Goal: Contribute content: Contribute content

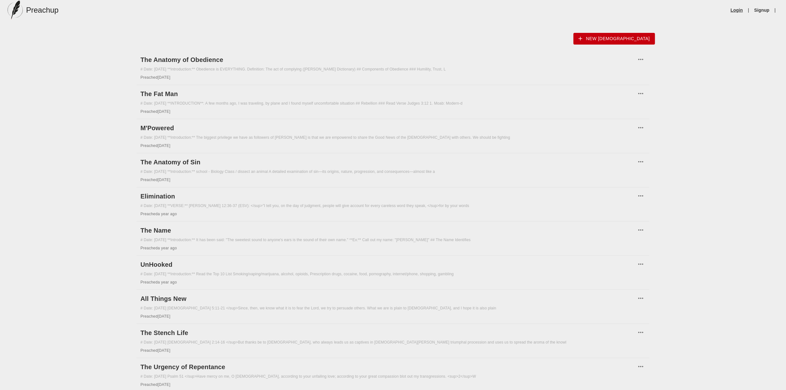
click at [733, 9] on link "Login" at bounding box center [736, 10] width 12 height 6
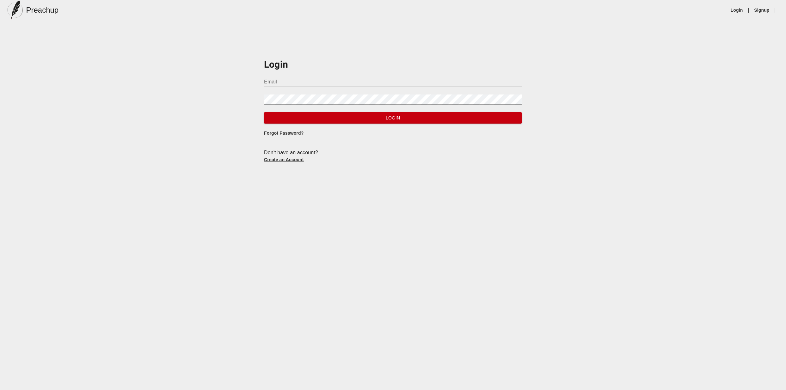
type input "[EMAIL_ADDRESS][DOMAIN_NAME]"
click at [332, 118] on span "Login" at bounding box center [392, 118] width 247 height 8
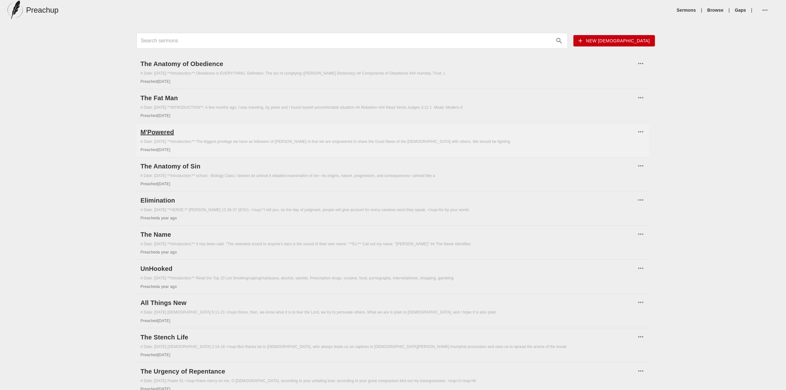
click at [168, 130] on h6 "M'Powered" at bounding box center [387, 132] width 495 height 10
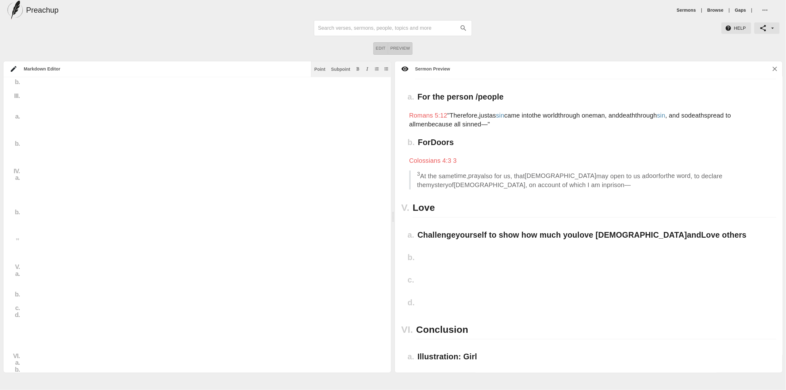
scroll to position [417, 0]
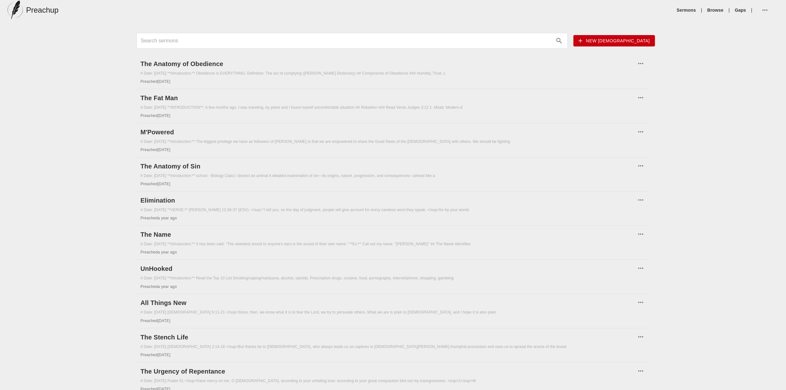
click at [627, 40] on span "New sermon" at bounding box center [613, 41] width 71 height 8
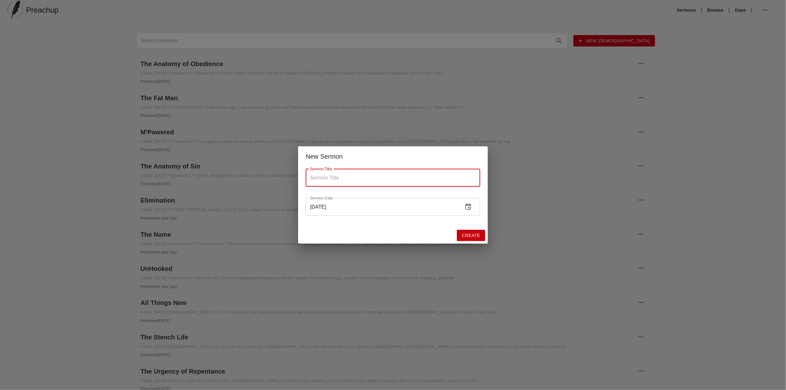
click at [342, 182] on input "Sermon Title" at bounding box center [393, 178] width 174 height 18
type input "American Idol"
click at [471, 233] on span "Create" at bounding box center [471, 236] width 18 height 8
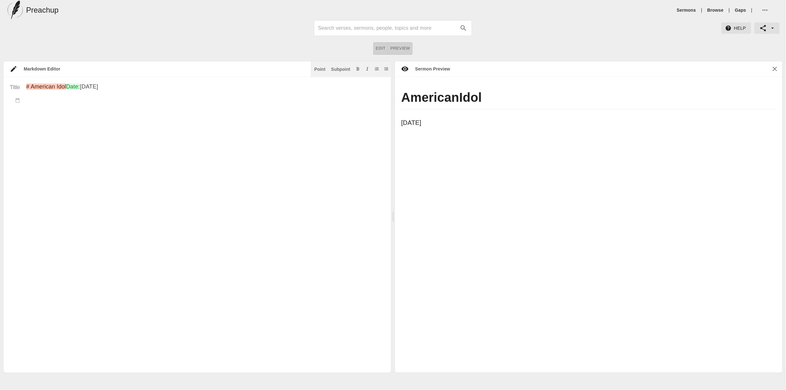
drag, startPoint x: 525, startPoint y: 94, endPoint x: 516, endPoint y: 96, distance: 9.4
click at [525, 94] on h1 "American Idol" at bounding box center [588, 99] width 375 height 20
click at [482, 96] on span "Idol" at bounding box center [470, 97] width 23 height 14
click at [491, 93] on h1 "American Idol" at bounding box center [588, 99] width 375 height 20
click at [94, 87] on textarea "# American Idol Date: Aug 25th 2025" at bounding box center [205, 228] width 358 height 290
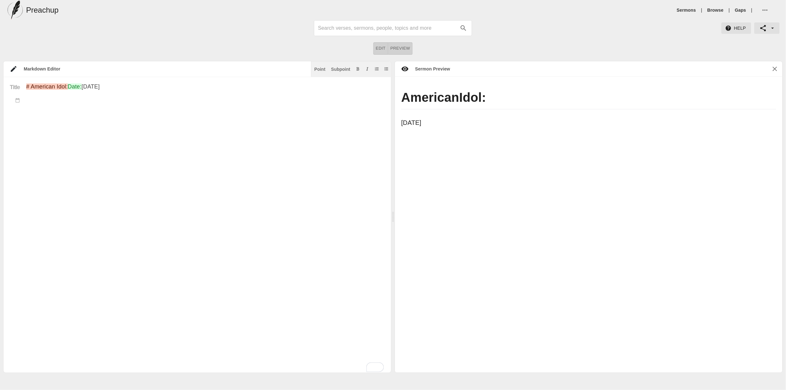
click at [131, 87] on textarea "# American Idol: Date: Aug 25th 2025" at bounding box center [205, 228] width 358 height 290
click at [70, 120] on textarea "# American Idol: Today's Golden Calves Date: Aug 25th 2025" at bounding box center [203, 228] width 358 height 290
click at [35, 114] on textarea "# American Idol: Today's Golden Calves Date: Aug 25th 2025 Intreoduction:" at bounding box center [203, 228] width 358 height 290
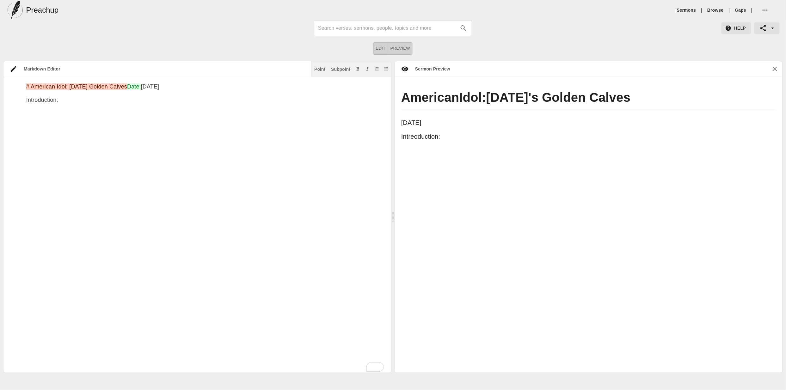
drag, startPoint x: 71, startPoint y: 114, endPoint x: 0, endPoint y: 114, distance: 71.1
click at [0, 114] on div "Markdown Editor Point Subpoint Title # American Idol: Today's Golden Calves Dat…" at bounding box center [393, 217] width 786 height 312
click at [96, 114] on textarea "# American Idol: Today's Golden Calves Date: Aug 25th 2025 **Introduction:**" at bounding box center [205, 228] width 358 height 290
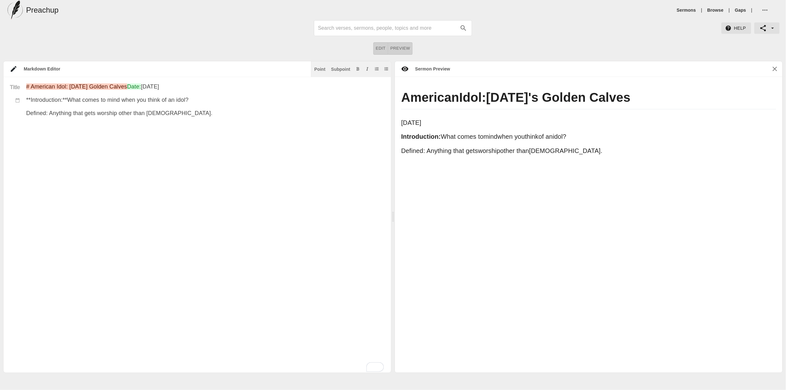
click at [97, 125] on textarea "# American Idol: Today's Golden Calves Date: Aug 25th 2025 **Introduction:** Wh…" at bounding box center [205, 228] width 358 height 290
drag, startPoint x: 199, startPoint y: 162, endPoint x: 155, endPoint y: 155, distance: 44.8
click at [199, 162] on textarea "# American Idol: Today's Golden Calves Date: Aug 25th 2025 **Introduction:** Wh…" at bounding box center [205, 228] width 358 height 290
drag, startPoint x: 48, startPoint y: 126, endPoint x: 0, endPoint y: 128, distance: 48.1
click at [0, 128] on div "Markdown Editor Point Subpoint Title # American Idol: Today's Golden Calves Dat…" at bounding box center [393, 217] width 786 height 312
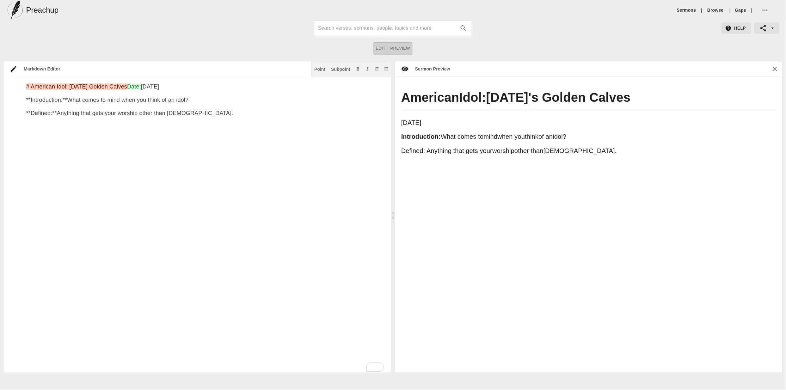
click at [192, 125] on textarea "# American Idol: Today's Golden Calves Date: Aug 25th 2025 **Introduction:** Wh…" at bounding box center [205, 228] width 358 height 290
click at [94, 86] on textarea "# American Idol: Today's Golden Calves Date: Aug 25th 2025 **Introduction:** Wh…" at bounding box center [205, 228] width 358 height 290
drag, startPoint x: 67, startPoint y: 86, endPoint x: 145, endPoint y: 86, distance: 78.0
click at [145, 86] on textarea "# American Idol: Today's Golden Calves Date: Aug 25th 2025 **Introduction:** Wh…" at bounding box center [205, 228] width 358 height 290
click at [250, 157] on textarea "# American Idol Date: Aug 25th 2025 **Introduction:** What comes to mind when y…" at bounding box center [205, 228] width 358 height 290
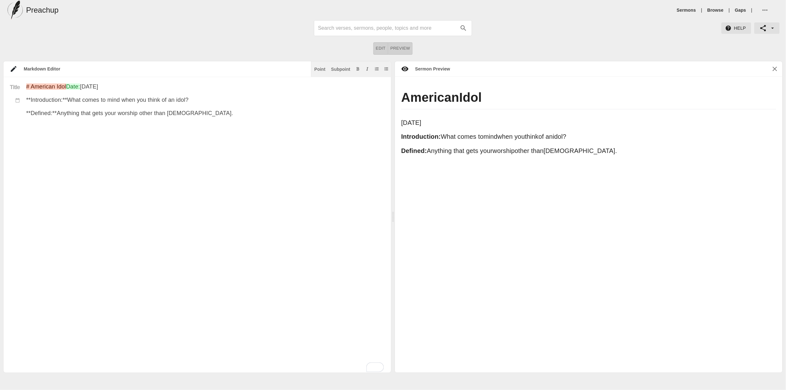
click at [200, 110] on textarea "# American Idol Date: Aug 25th 2025 **Introduction:** What comes to mind when y…" at bounding box center [205, 228] width 358 height 290
drag, startPoint x: 207, startPoint y: 113, endPoint x: 209, endPoint y: 117, distance: 3.4
click at [207, 113] on textarea "# American Idol Date: Aug 25th 2025 **Introduction:** What comes to mind when y…" at bounding box center [205, 228] width 358 height 290
click at [70, 159] on textarea "# American Idol Date: Aug 25th 2025 **Introduction:** What comes to mind when y…" at bounding box center [205, 228] width 358 height 290
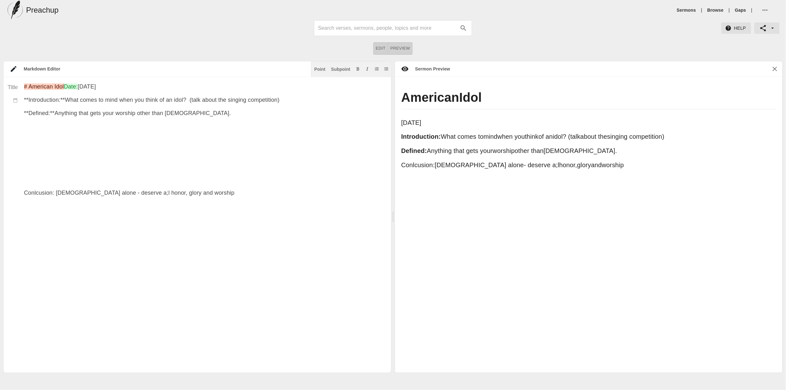
drag, startPoint x: 115, startPoint y: 207, endPoint x: 130, endPoint y: 215, distance: 16.5
click at [116, 207] on textarea "# American Idol Date: Aug 25th 2025 **Introduction:** What comes to mind when y…" at bounding box center [203, 234] width 358 height 302
drag, startPoint x: 34, startPoint y: 209, endPoint x: 15, endPoint y: 209, distance: 18.6
click at [15, 209] on div "Title # American Idol Date: Aug 25th 2025 **Introduction:** What comes to mind …" at bounding box center [191, 234] width 381 height 302
click at [125, 232] on textarea "# American Idol Date: Aug 25th 2025 **Introduction:** What comes to mind when y…" at bounding box center [203, 234] width 358 height 302
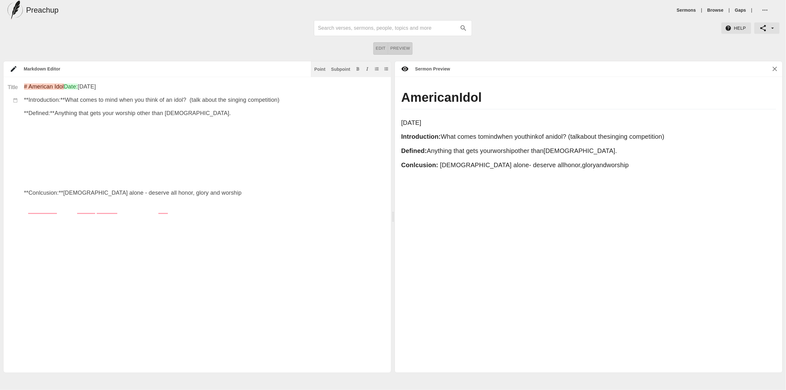
click at [52, 153] on textarea "# American Idol Date: Aug 25th 2025 **Introduction:** What comes to mind when y…" at bounding box center [203, 234] width 358 height 302
click at [316, 68] on div "Point" at bounding box center [319, 69] width 11 height 4
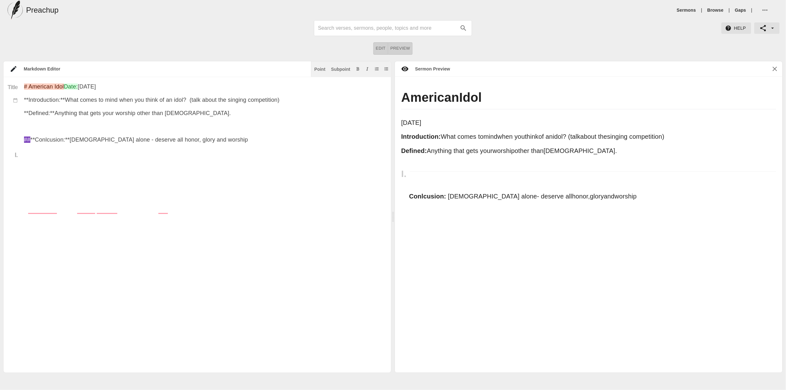
click at [70, 153] on textarea "# American Idol Date: Aug 25th 2025 **Introduction:** What comes to mind when y…" at bounding box center [203, 228] width 358 height 290
click at [61, 141] on textarea "# American Idol Date: Aug 25th 2025 **Introduction:** What comes to mind when y…" at bounding box center [203, 228] width 358 height 290
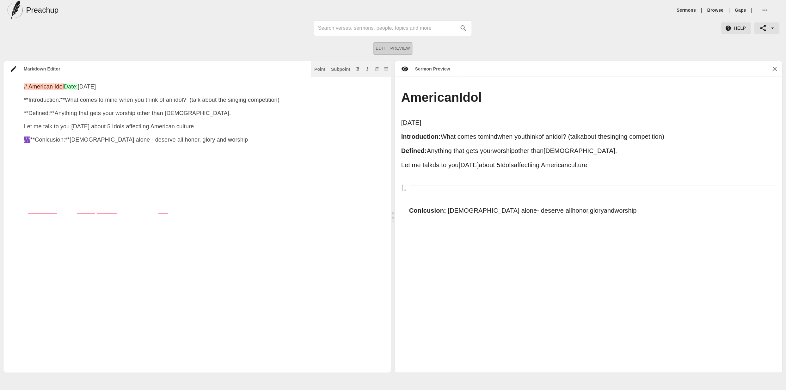
click at [23, 142] on div at bounding box center [12, 141] width 23 height 7
drag, startPoint x: 24, startPoint y: 139, endPoint x: 28, endPoint y: 139, distance: 4.8
click at [24, 139] on textarea "# American Idol Date: Aug 25th 2025 **Introduction:** What comes to mind when y…" at bounding box center [203, 228] width 358 height 290
click at [100, 153] on textarea "# American Idol Date: Aug 25th 2025 **Introduction:** What comes to mind when y…" at bounding box center [203, 228] width 358 height 290
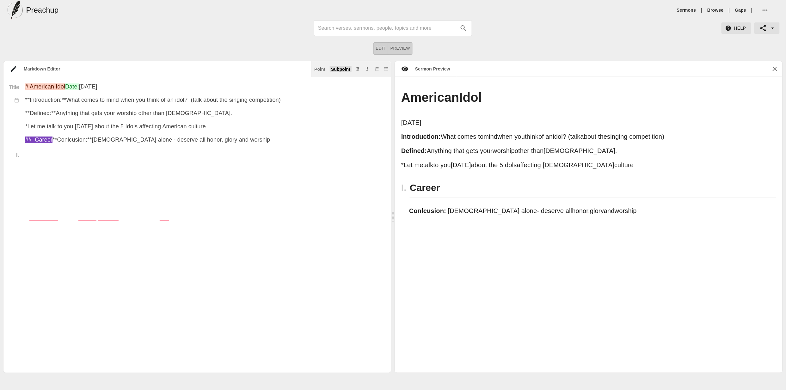
click at [337, 69] on div "Subpoint" at bounding box center [340, 69] width 19 height 4
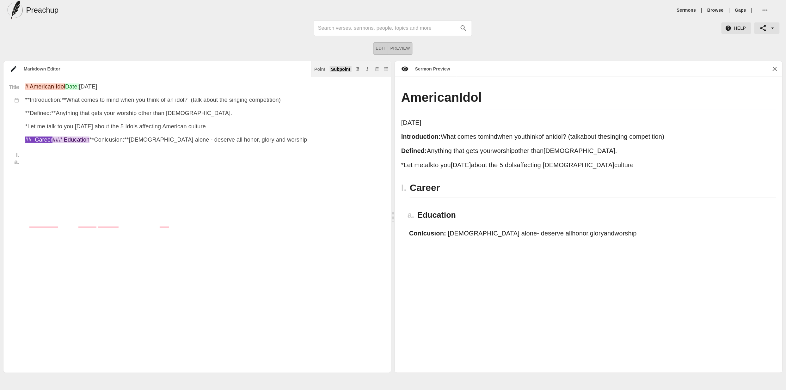
click at [342, 71] on button "Subpoint" at bounding box center [341, 69] width 22 height 6
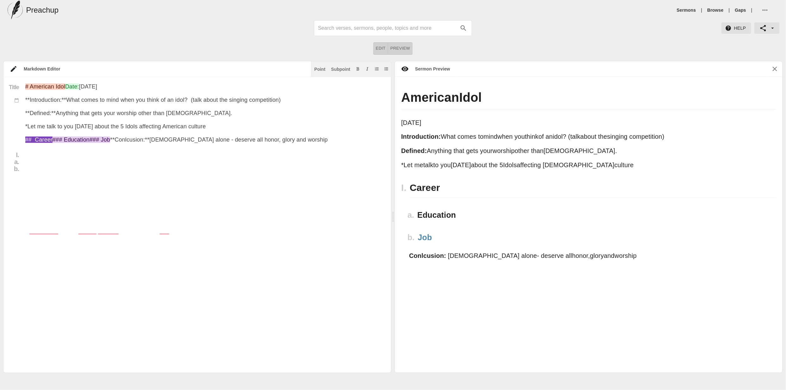
scroll to position [0, 2]
drag, startPoint x: 342, startPoint y: 70, endPoint x: 328, endPoint y: 114, distance: 46.3
click at [342, 70] on div "Subpoint" at bounding box center [340, 69] width 19 height 4
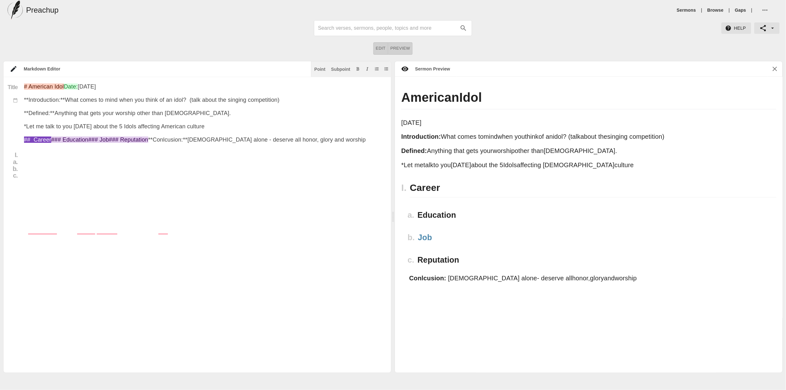
click at [44, 194] on textarea "# American Idol Date: Aug 25th 2025 **Introduction:** What comes to mind when y…" at bounding box center [203, 228] width 358 height 290
click at [318, 70] on div "Point" at bounding box center [319, 69] width 11 height 4
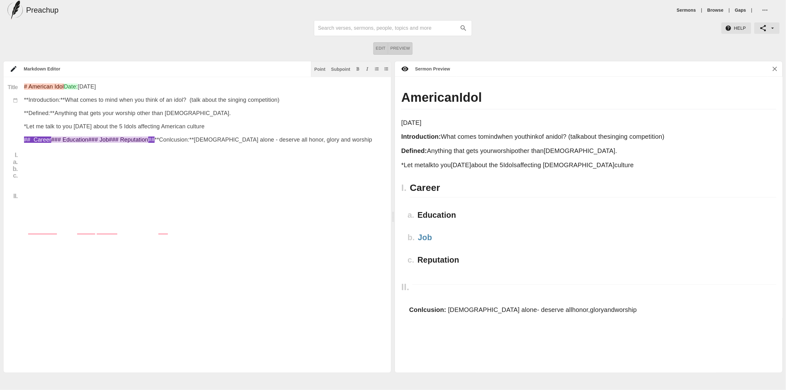
click at [36, 183] on textarea "# American Idol Date: Aug 25th 2025 **Introduction:** What comes to mind when y…" at bounding box center [203, 228] width 358 height 290
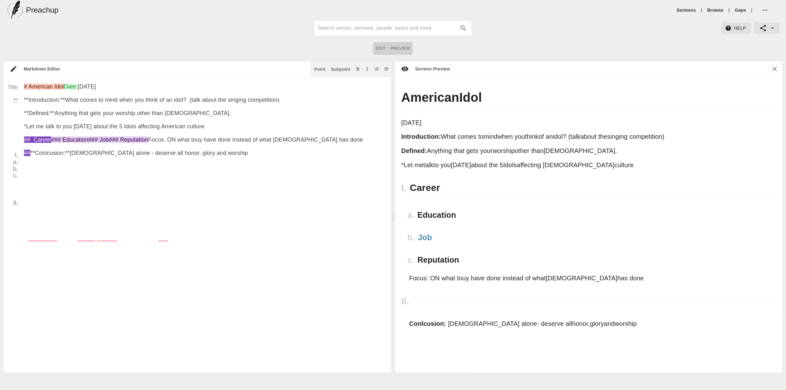
click at [44, 188] on textarea "# American Idol Date: Aug 25th 2025 **Introduction:** What comes to mind when y…" at bounding box center [203, 228] width 358 height 290
drag, startPoint x: 43, startPoint y: 189, endPoint x: 18, endPoint y: 189, distance: 24.6
click at [18, 189] on div "Title I. a. b. c. II. # American Idol Date: Aug 25th 2025 **Introduction:** Wha…" at bounding box center [191, 228] width 381 height 290
click at [97, 198] on textarea "# American Idol Date: Aug 25th 2025 **Introduction:** What comes to mind when y…" at bounding box center [203, 228] width 358 height 290
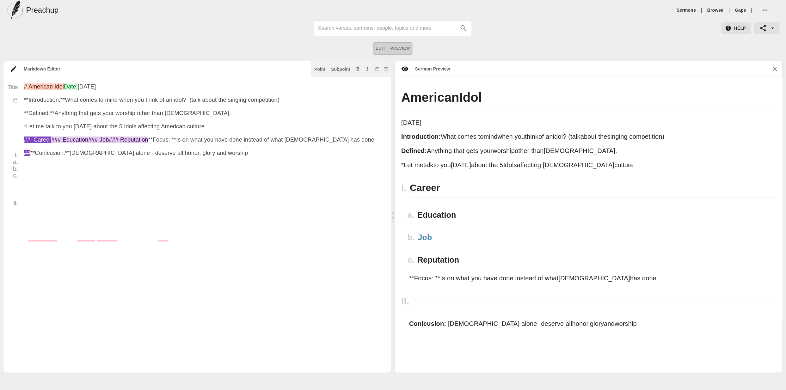
drag, startPoint x: 46, startPoint y: 187, endPoint x: 61, endPoint y: 190, distance: 15.1
click at [47, 187] on textarea "# American Idol Date: Aug 25th 2025 **Introduction:** What comes to mind when y…" at bounding box center [203, 228] width 358 height 290
click at [260, 189] on textarea "# American Idol Date: Aug 25th 2025 **Introduction:** What comes to mind when y…" at bounding box center [203, 228] width 358 height 290
drag, startPoint x: 36, startPoint y: 187, endPoint x: 7, endPoint y: 187, distance: 29.4
click at [7, 187] on div "Title I. a. b. c. II. # American Idol Date: Aug 25th 2025 **Introduction:** Wha…" at bounding box center [191, 228] width 381 height 290
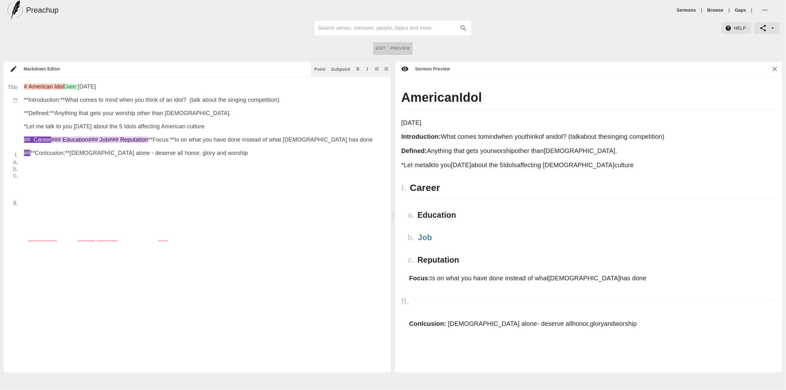
click at [33, 225] on textarea "# American Idol Date: Aug 25th 2025 **Introduction:** What comes to mind when y…" at bounding box center [203, 228] width 358 height 290
paste textarea "**Focus:**"
click at [33, 213] on textarea "# American Idol Date: Aug 25th 2025 **Introduction:** What comes to mind when y…" at bounding box center [203, 228] width 358 height 290
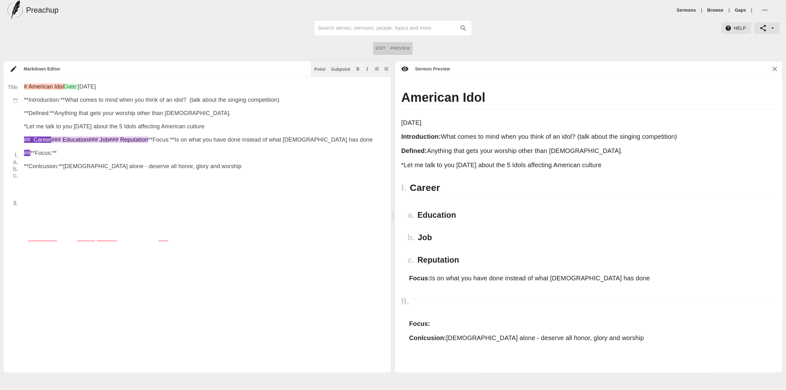
click at [33, 207] on textarea "# American Idol Date: Aug 25th 2025 **Introduction:** What comes to mind when y…" at bounding box center [203, 228] width 358 height 290
click at [65, 204] on textarea "# American Idol Date: Aug 25th 2025 **Introduction:** What comes to mind when y…" at bounding box center [203, 228] width 358 height 290
click at [86, 272] on textarea "# American Idol Date: Aug 25th 2025 **Introduction:** What comes to mind when y…" at bounding box center [203, 228] width 358 height 290
click at [214, 234] on textarea "# American Idol Date: Aug 25th 2025 **Introduction:** What comes to mind when y…" at bounding box center [203, 228] width 358 height 290
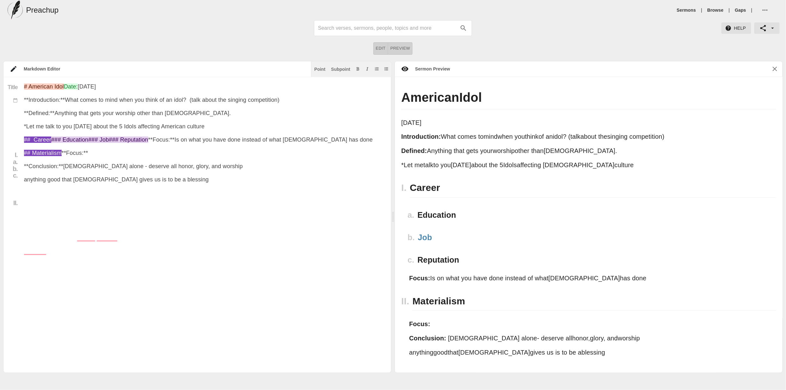
click at [93, 202] on textarea "# American Idol Date: Aug 25th 2025 **Introduction:** What comes to mind when y…" at bounding box center [203, 228] width 358 height 290
click at [347, 70] on div "Subpoint" at bounding box center [340, 69] width 19 height 4
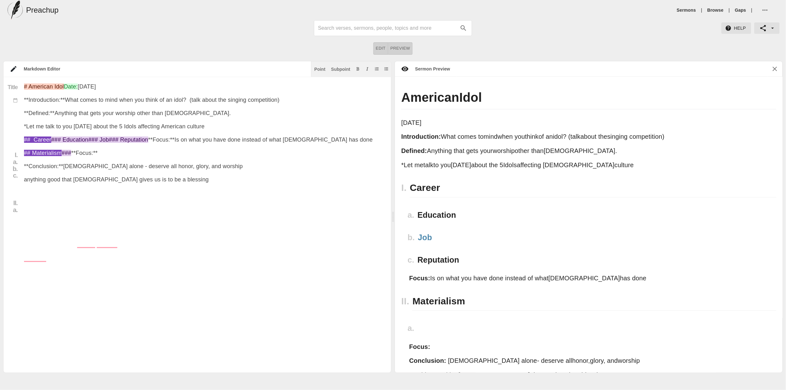
scroll to position [6, 0]
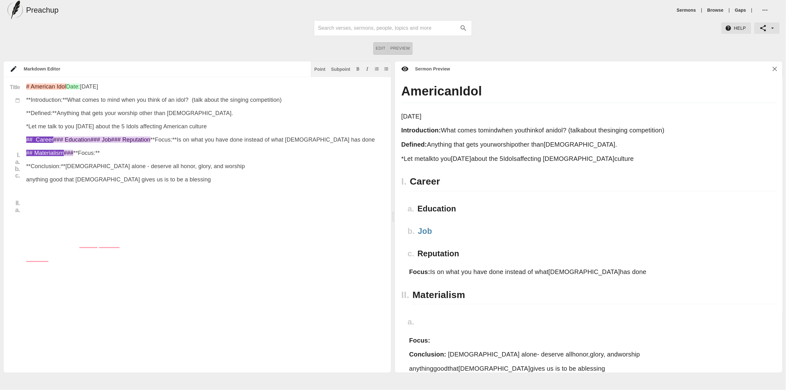
drag, startPoint x: 117, startPoint y: 126, endPoint x: 145, endPoint y: 137, distance: 30.4
click at [117, 126] on textarea "# American Idol Date: Aug 25th 2025 **Introduction:** What comes to mind when y…" at bounding box center [205, 228] width 358 height 290
click at [117, 124] on textarea "# American Idol Date: Aug 25th 2025 **Introduction:** What comes to mind when y…" at bounding box center [205, 228] width 358 height 290
click at [191, 127] on textarea "# American Idol Date: Aug 25th 2025 **Introduction:** What comes to mind when y…" at bounding box center [205, 228] width 358 height 290
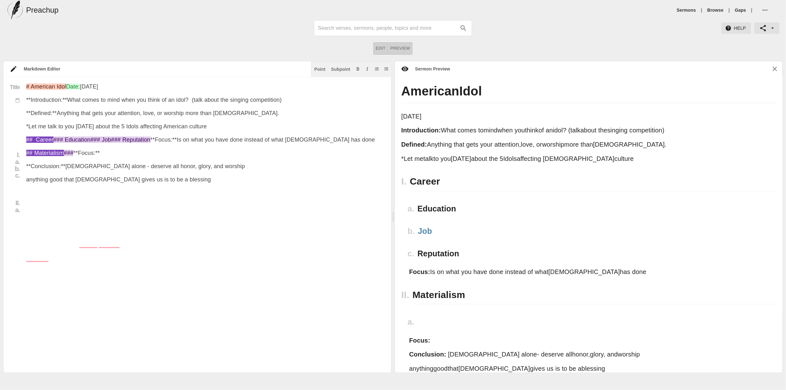
drag, startPoint x: 157, startPoint y: 128, endPoint x: 161, endPoint y: 128, distance: 4.4
click at [158, 128] on textarea "# American Idol Date: Aug 25th 2025 **Introduction:** What comes to mind when y…" at bounding box center [205, 228] width 358 height 290
click at [253, 200] on textarea "# American Idol Date: Aug 25th 2025 **Introduction:** What comes to mind when y…" at bounding box center [205, 228] width 358 height 290
click at [62, 209] on textarea "# American Idol Date: Aug 25th 2025 **Introduction:** What comes to mind when y…" at bounding box center [205, 228] width 358 height 290
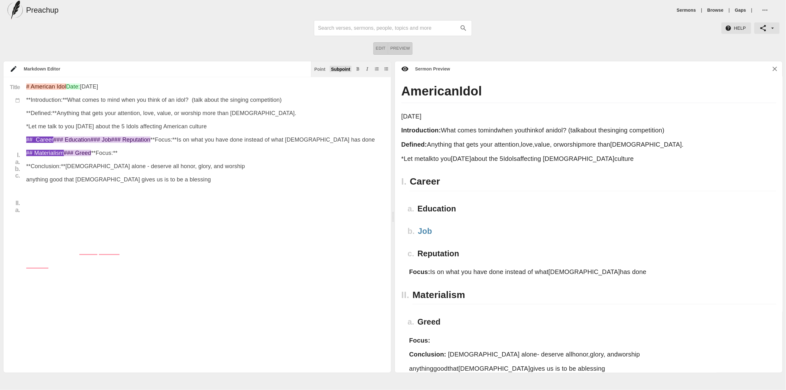
click at [335, 71] on button "Subpoint" at bounding box center [341, 69] width 22 height 6
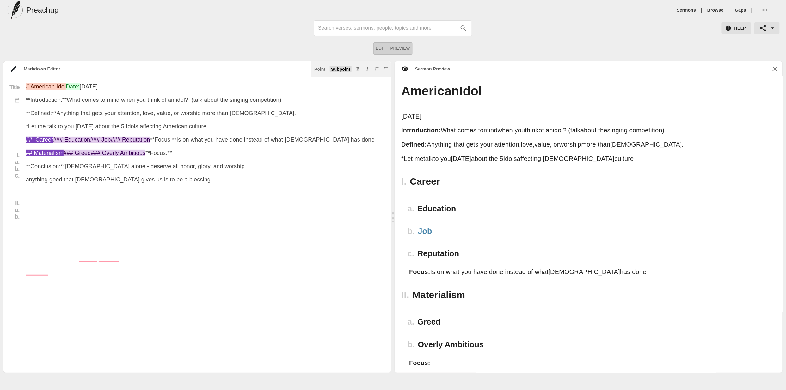
click at [343, 69] on div "Subpoint" at bounding box center [340, 69] width 19 height 4
click at [102, 216] on textarea "# American Idol Date: Aug 25th 2025 **Introduction:** What comes to mind when y…" at bounding box center [205, 228] width 358 height 290
type textarea "# American Idol Date: Aug 25th 2025 **Introduction:** What comes to mind when y…"
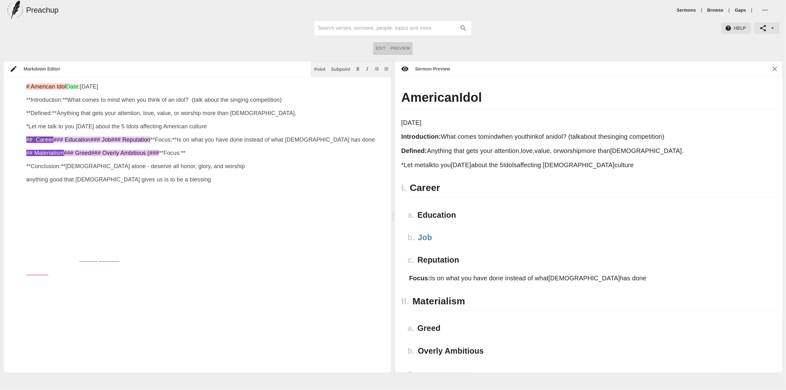
scroll to position [6, 0]
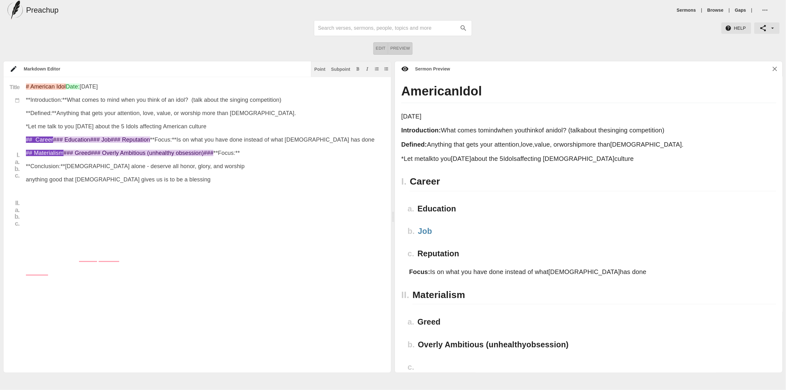
click at [52, 223] on textarea "# American Idol Date: [DATE] **Introduction:** What comes to mind when you thin…" at bounding box center [205, 228] width 358 height 290
click at [110, 221] on textarea "# American Idol Date: [DATE] **Introduction:** What comes to mind when you thin…" at bounding box center [205, 228] width 358 height 290
click at [100, 224] on textarea "# American Idol Date: [DATE] **Introduction:** What comes to mind when you thin…" at bounding box center [205, 228] width 358 height 290
paste textarea "[DEMOGRAPHIC_DATA][PERSON_NAME]:10"
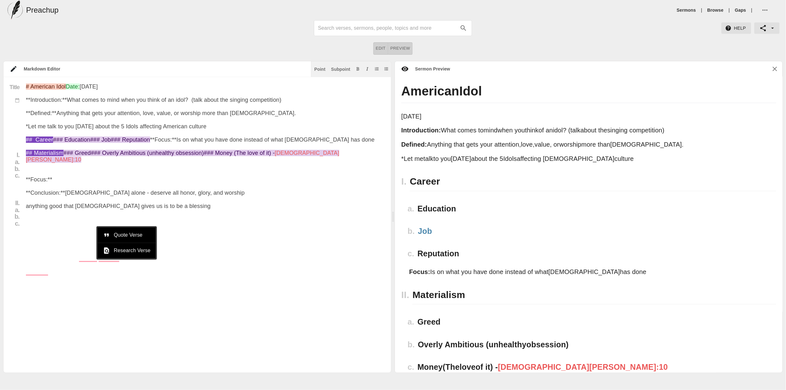
click at [96, 223] on textarea "# American Idol Date: [DATE] **Introduction:** What comes to mind when you thin…" at bounding box center [205, 241] width 358 height 316
drag, startPoint x: 137, startPoint y: 223, endPoint x: 141, endPoint y: 222, distance: 4.5
click at [136, 223] on textarea "# American Idol Date: Aug 25th 2025 **Introduction:** What comes to mind when y…" at bounding box center [205, 241] width 358 height 316
click at [136, 234] on span "Quote Verse" at bounding box center [133, 235] width 37 height 8
click at [174, 219] on textarea "# American Idol Date: Aug 25th 2025 **Introduction:** What comes to mind when y…" at bounding box center [205, 241] width 358 height 316
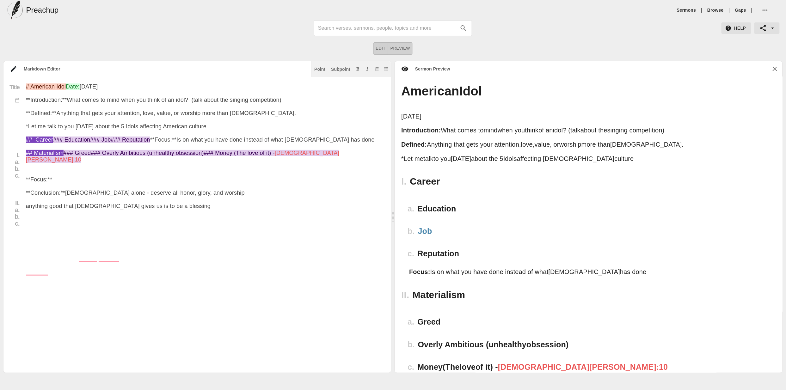
click at [173, 227] on textarea "# American Idol Date: Aug 25th 2025 **Introduction:** What comes to mind when y…" at bounding box center [205, 241] width 358 height 316
paste textarea "> <sup>10</sup>For the love of money is a root of all kinds of evils. It is thr…"
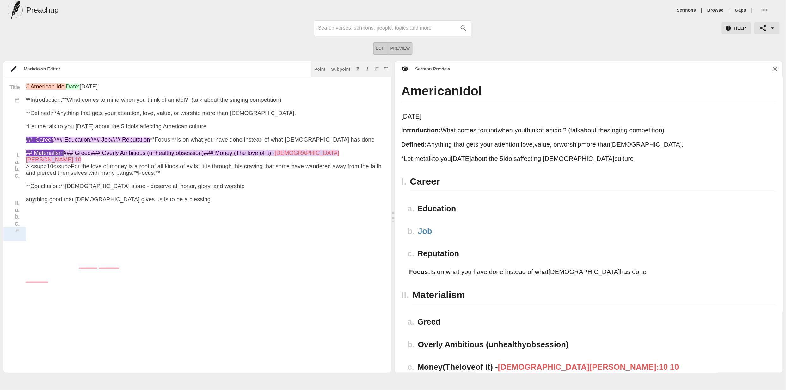
drag, startPoint x: 53, startPoint y: 229, endPoint x: 24, endPoint y: 227, distance: 28.5
click at [24, 227] on div "Title I. a. b. c. II. a. b. c. # American Idol Date: Aug 25th 2025 **Introducti…" at bounding box center [193, 237] width 381 height 309
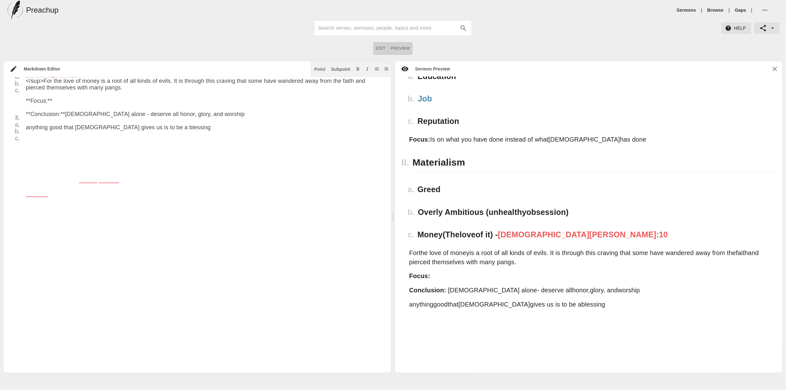
scroll to position [121, 0]
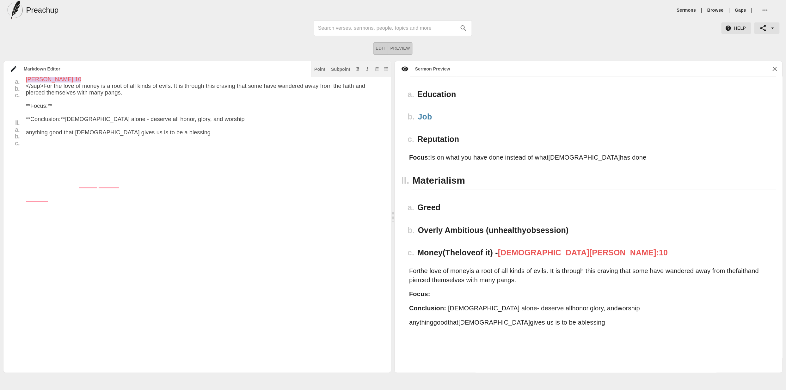
click at [127, 156] on textarea "# American Idol Date: Aug 25th 2025 **Introduction:** What comes to mind when y…" at bounding box center [205, 164] width 358 height 322
click at [41, 151] on textarea "# American Idol Date: Aug 25th 2025 **Introduction:** What comes to mind when y…" at bounding box center [205, 164] width 358 height 322
drag, startPoint x: 43, startPoint y: 150, endPoint x: 58, endPoint y: 152, distance: 14.8
click at [44, 150] on textarea "# American Idol Date: Aug 25th 2025 **Introduction:** What comes to mind when y…" at bounding box center [205, 164] width 358 height 322
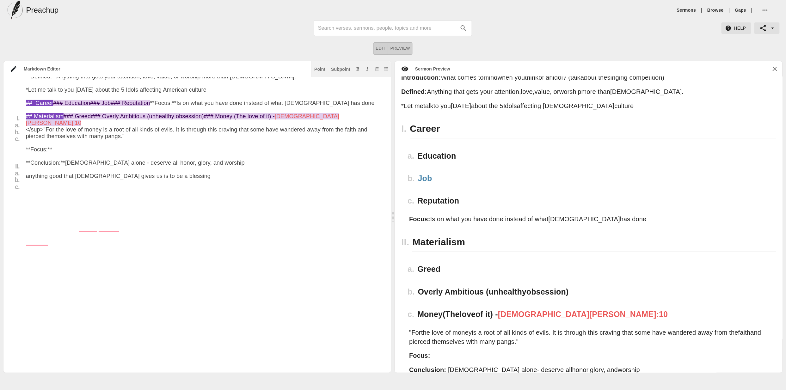
scroll to position [60, 0]
click at [94, 171] on textarea "# American Idol Date: Aug 25th 2025 **Introduction:** What comes to mind when y…" at bounding box center [205, 207] width 358 height 322
click at [72, 170] on textarea "# American Idol Date: Aug 25th 2025 **Introduction:** What comes to mind when y…" at bounding box center [205, 207] width 358 height 322
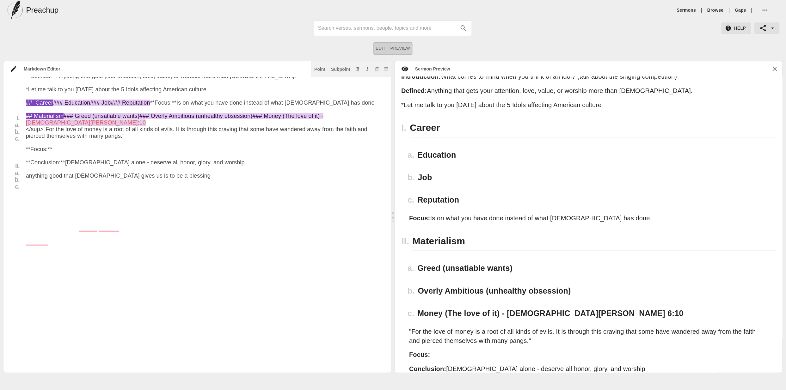
click at [181, 173] on textarea "# American Idol Date: Aug 25th 2025 **Introduction:** What comes to mind when y…" at bounding box center [205, 207] width 358 height 322
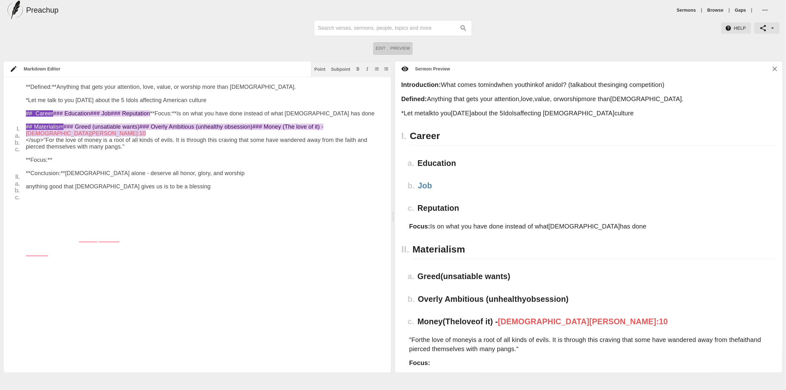
scroll to position [6, 0]
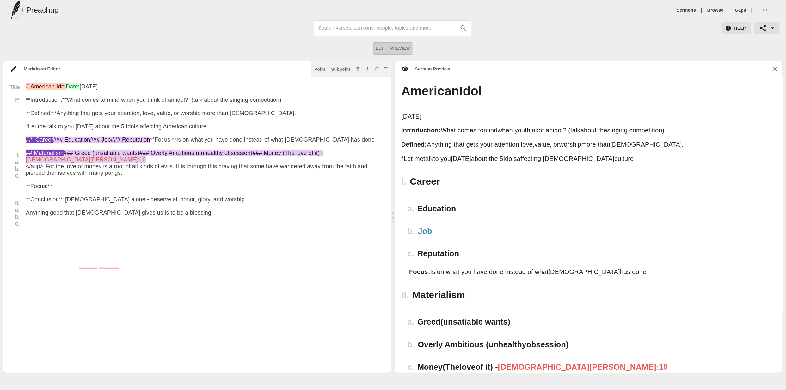
click at [172, 279] on textarea "# American Idol Date: Aug 25th 2025 **Introduction:** What comes to mind when y…" at bounding box center [205, 244] width 358 height 322
click at [234, 138] on textarea "# American Idol Date: Aug 25th 2025 **Introduction:** What comes to mind when y…" at bounding box center [205, 244] width 358 height 322
click at [79, 249] on textarea "# American Idol Date: Aug 25th 2025 **Introduction:** What comes to mind when y…" at bounding box center [205, 244] width 358 height 322
click at [58, 252] on textarea "# American Idol Date: Aug 25th 2025 **Introduction:** What comes to mind when y…" at bounding box center [205, 244] width 358 height 322
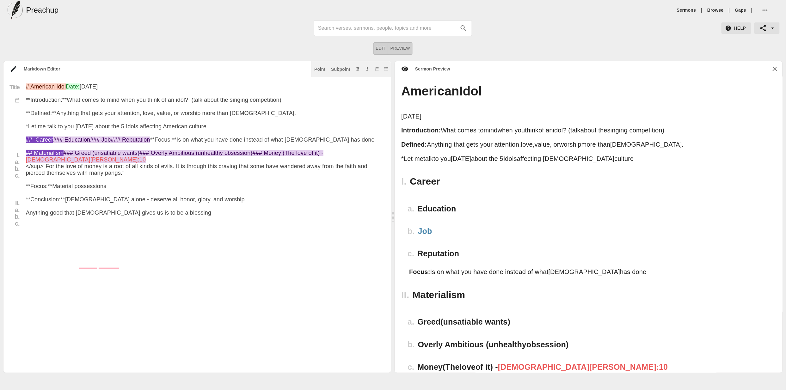
click at [57, 252] on textarea "# American Idol Date: Aug 25th 2025 **Introduction:** What comes to mind when y…" at bounding box center [205, 244] width 358 height 322
click at [202, 253] on textarea "# American Idol Date: Aug 25th 2025 **Introduction:** What comes to mind when y…" at bounding box center [205, 244] width 358 height 322
click at [224, 190] on textarea "# American Idol Date: Aug 25th 2025 **Introduction:** What comes to mind when y…" at bounding box center [205, 244] width 358 height 322
click at [284, 250] on textarea "# American Idol Date: Aug 25th 2025 **Introduction:** What comes to mind when y…" at bounding box center [205, 244] width 358 height 322
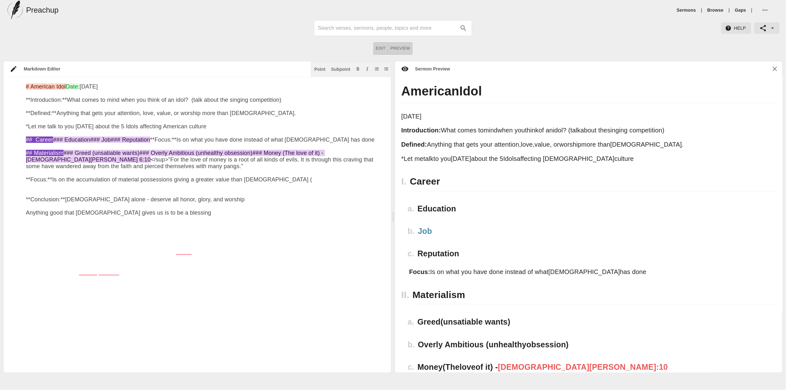
paste textarea "[PERSON_NAME][DEMOGRAPHIC_DATA]:19-21"
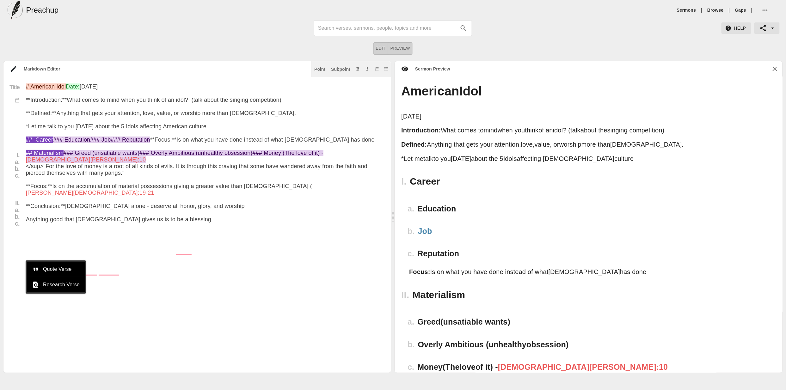
drag, startPoint x: 26, startPoint y: 257, endPoint x: 102, endPoint y: 257, distance: 76.5
click at [26, 257] on textarea "# American Idol Date: Aug 25th 2025 **Introduction:** What comes to mind when y…" at bounding box center [205, 247] width 358 height 329
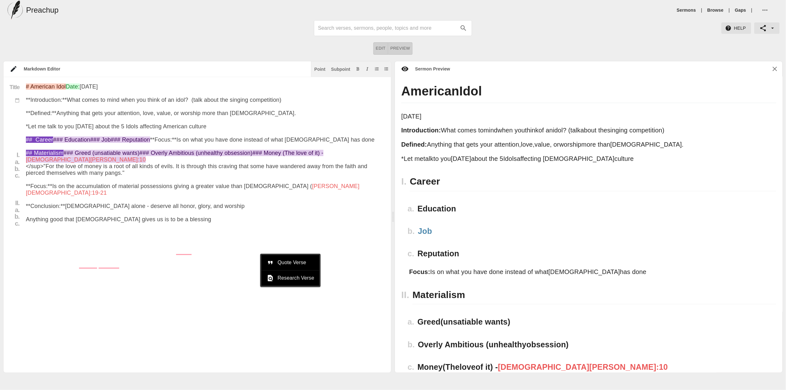
click at [322, 249] on textarea "# American Idol Date: Aug 25th 2025 **Introduction:** What comes to mind when y…" at bounding box center [205, 247] width 358 height 329
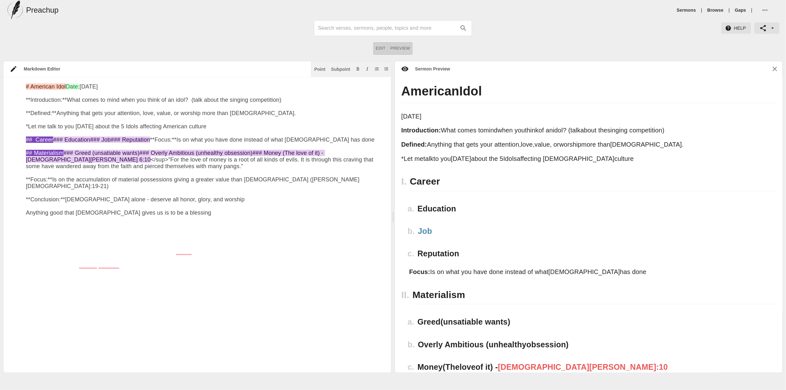
drag, startPoint x: 292, startPoint y: 265, endPoint x: 298, endPoint y: 258, distance: 9.0
click at [292, 265] on textarea "# American Idol Date: Aug 25th 2025 **Introduction:** What comes to mind when y…" at bounding box center [205, 244] width 358 height 322
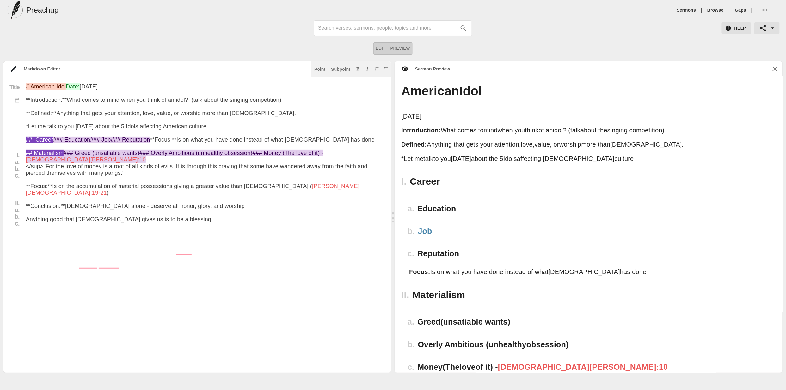
click at [295, 250] on textarea "# American Idol Date: Aug 25th 2025 **Introduction:** What comes to mind when y…" at bounding box center [205, 247] width 358 height 329
click at [294, 259] on span "Quote Verse" at bounding box center [295, 263] width 37 height 8
click at [315, 251] on textarea "# American Idol Date: Aug 25th 2025 **Introduction:** What comes to mind when y…" at bounding box center [205, 247] width 358 height 329
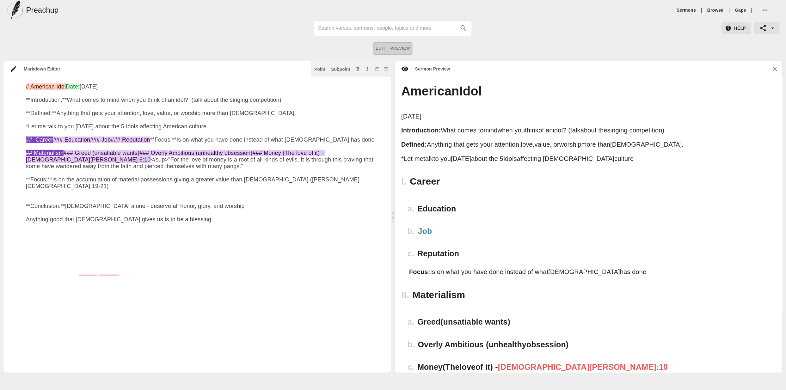
paste textarea "> <sup>19</sup>“Do not lay up for yourselves treasures on earth, where moth and…"
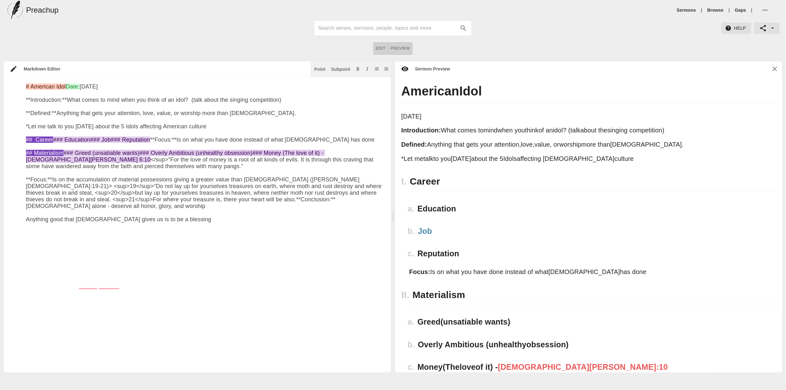
scroll to position [0, 1]
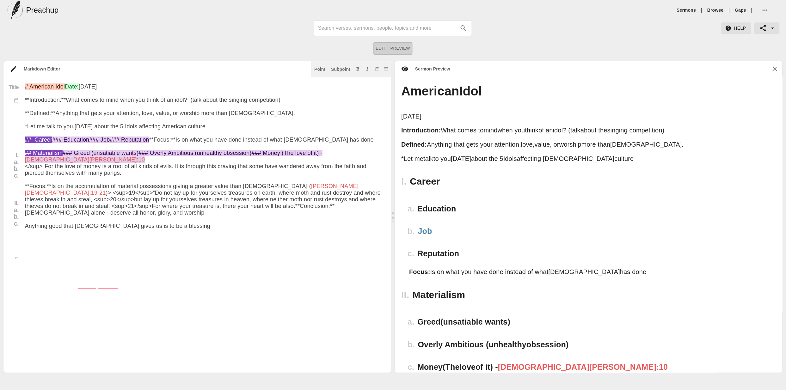
drag, startPoint x: 306, startPoint y: 252, endPoint x: 331, endPoint y: 250, distance: 25.3
click at [331, 250] on textarea "To enrich screen reader interactions, please activate Accessibility in Grammarl…" at bounding box center [204, 251] width 358 height 336
drag, startPoint x: 331, startPoint y: 250, endPoint x: 317, endPoint y: 251, distance: 14.9
click at [311, 251] on textarea "To enrich screen reader interactions, please activate Accessibility in Grammarl…" at bounding box center [204, 251] width 358 height 336
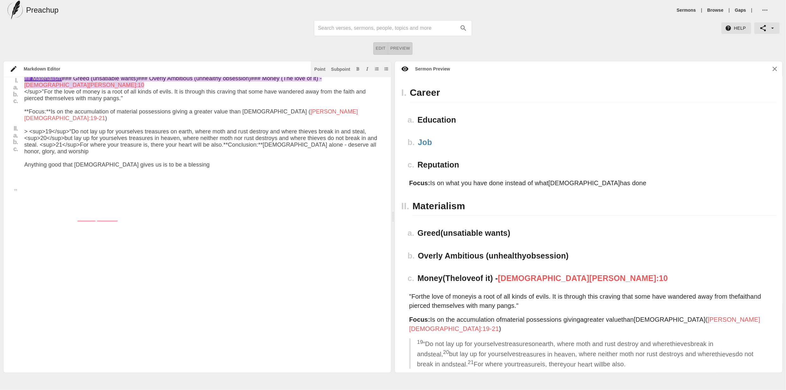
scroll to position [75, 2]
click at [237, 215] on textarea "To enrich screen reader interactions, please activate Accessibility in Grammarl…" at bounding box center [203, 183] width 358 height 349
click at [242, 205] on textarea "To enrich screen reader interactions, please activate Accessibility in Grammarl…" at bounding box center [203, 183] width 358 height 349
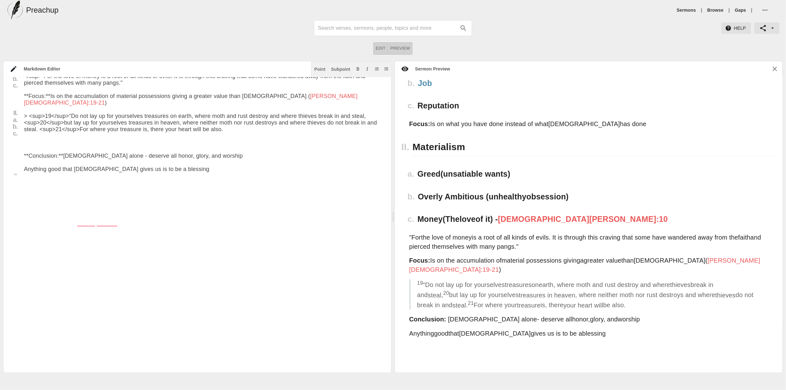
scroll to position [154, 0]
click at [80, 202] on textarea "To enrich screen reader interactions, please activate Accessibility in Grammarl…" at bounding box center [203, 177] width 358 height 369
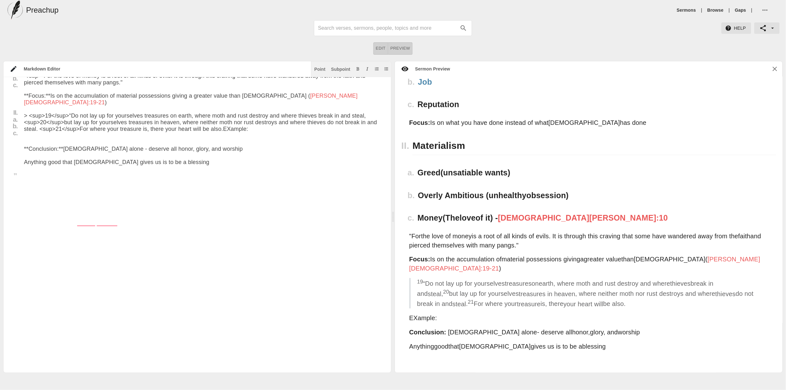
click at [24, 193] on textarea "To enrich screen reader interactions, please activate Accessibility in Grammarl…" at bounding box center [203, 174] width 358 height 362
click at [30, 205] on textarea "To enrich screen reader interactions, please activate Accessibility in Grammarl…" at bounding box center [203, 180] width 358 height 375
drag, startPoint x: 71, startPoint y: 207, endPoint x: 21, endPoint y: 206, distance: 49.6
click at [25, 206] on textarea "To enrich screen reader interactions, please activate Accessibility in Grammarl…" at bounding box center [203, 180] width 358 height 375
click at [52, 206] on textarea "To enrich screen reader interactions, please activate Accessibility in Grammarl…" at bounding box center [203, 180] width 358 height 375
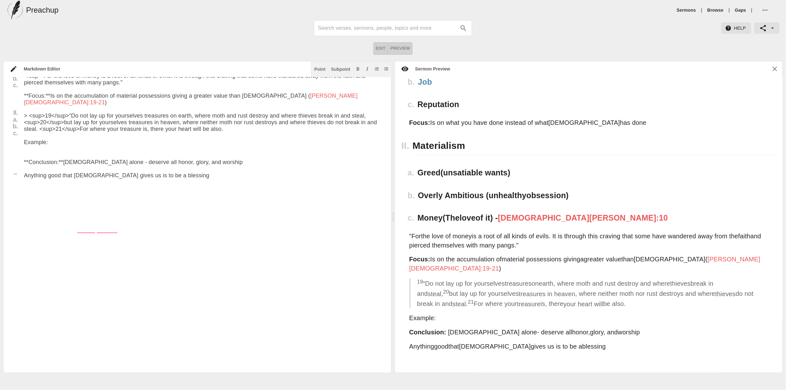
paste textarea "[DEMOGRAPHIC_DATA]:15"
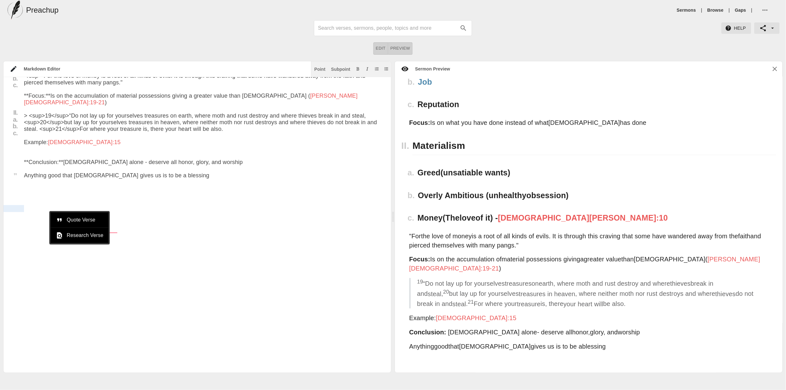
drag, startPoint x: 47, startPoint y: 207, endPoint x: 11, endPoint y: 206, distance: 36.3
click at [11, 207] on div "Title I. a. b. c. II. a. b. c. # American Idol Date: Aug 25th 2025 **Introducti…" at bounding box center [191, 180] width 381 height 375
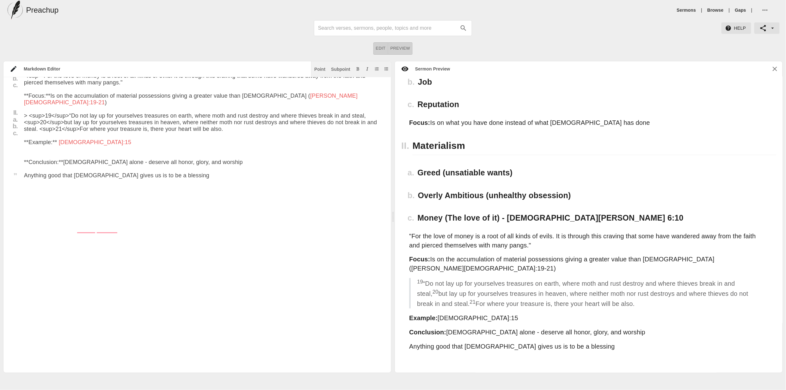
click at [56, 207] on textarea "To enrich screen reader interactions, please activate Accessibility in Grammarl…" at bounding box center [203, 180] width 358 height 375
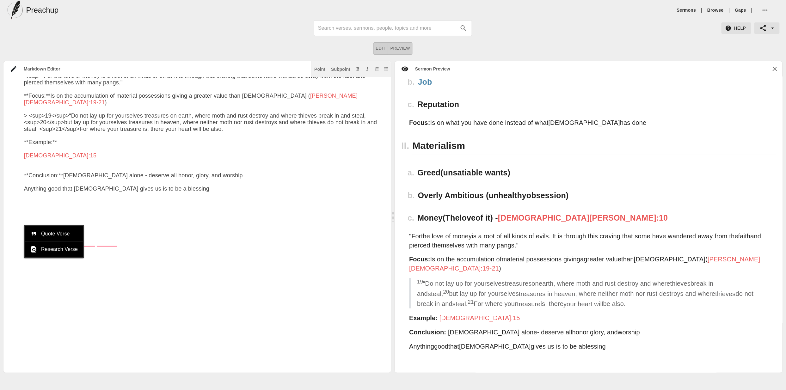
click at [66, 203] on textarea "To enrich screen reader interactions, please activate Accessibility in Grammarl…" at bounding box center [203, 187] width 358 height 389
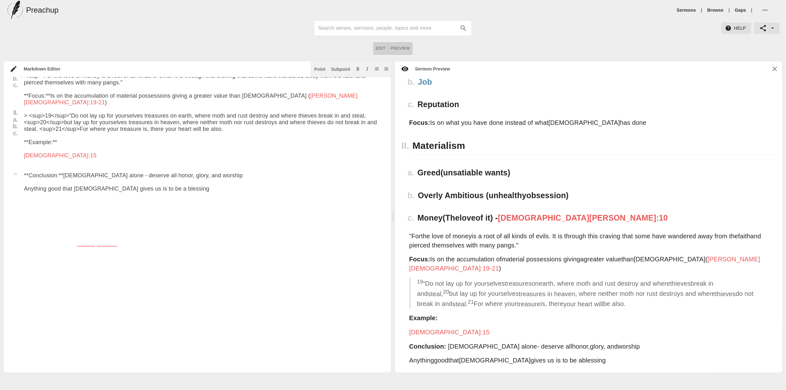
click at [67, 208] on textarea "To enrich screen reader interactions, please activate Accessibility in Grammarl…" at bounding box center [203, 187] width 358 height 389
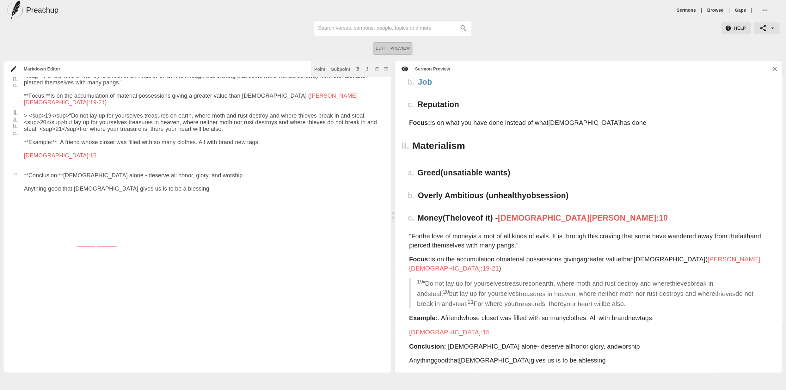
drag, startPoint x: 58, startPoint y: 209, endPoint x: 64, endPoint y: 210, distance: 6.1
click at [58, 209] on textarea "To enrich screen reader interactions, please activate Accessibility in Grammarl…" at bounding box center [203, 187] width 358 height 389
click at [54, 227] on textarea "To enrich screen reader interactions, please activate Accessibility in Grammarl…" at bounding box center [203, 187] width 358 height 389
click at [41, 222] on textarea "To enrich screen reader interactions, please activate Accessibility in Grammarl…" at bounding box center [203, 187] width 358 height 389
click at [49, 233] on span "Quote Verse" at bounding box center [59, 234] width 37 height 8
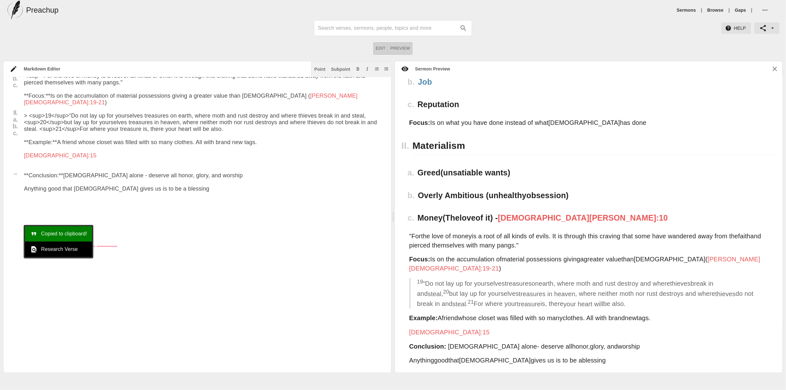
click at [65, 218] on textarea "To enrich screen reader interactions, please activate Accessibility in Grammarl…" at bounding box center [203, 187] width 358 height 389
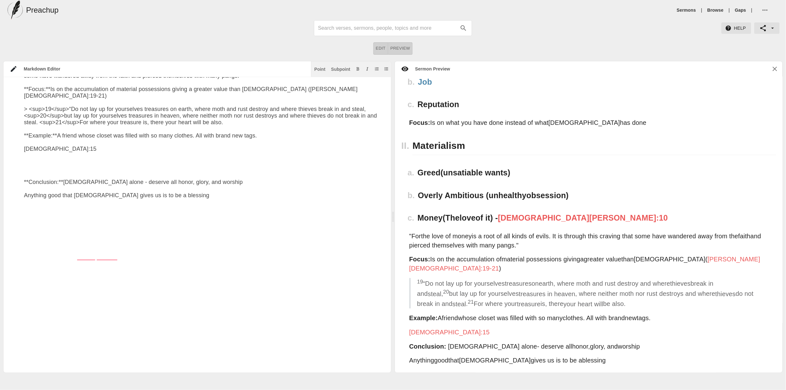
paste textarea "> <sup>15</sup>And he said to them, “Take care, and be on your guard against al…"
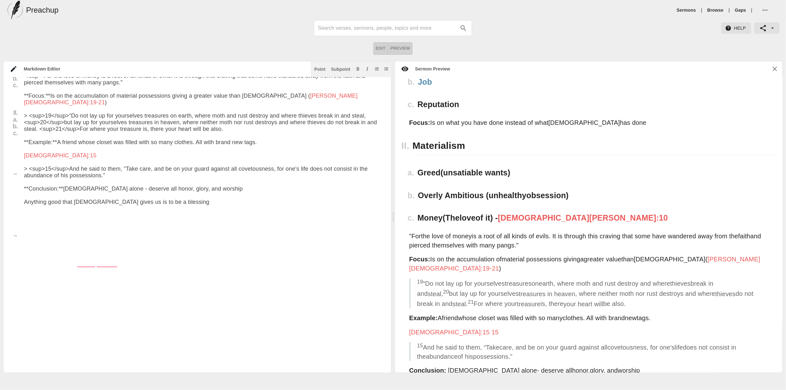
click at [308, 280] on textarea "To enrich screen reader interactions, please activate Accessibility in Grammarl…" at bounding box center [203, 194] width 358 height 402
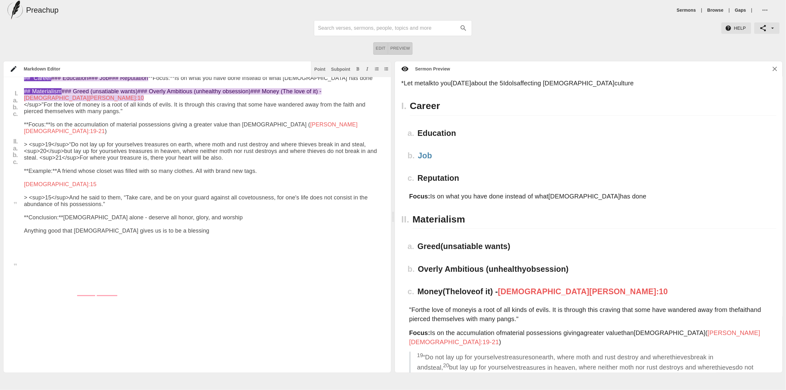
scroll to position [120, 2]
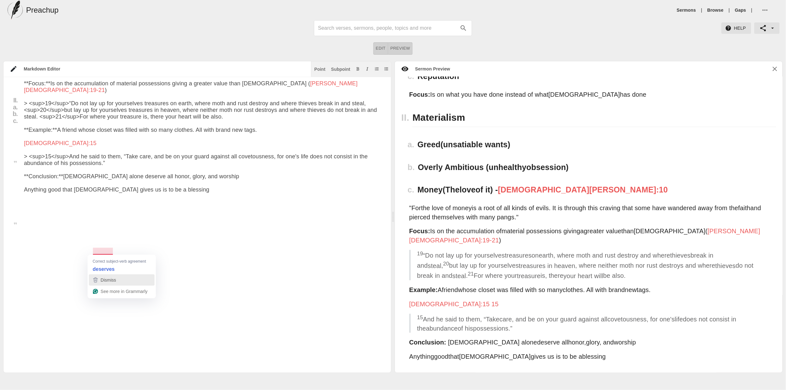
click at [111, 275] on button "Dismiss" at bounding box center [122, 279] width 66 height 11
drag, startPoint x: 114, startPoint y: 247, endPoint x: 112, endPoint y: 271, distance: 24.0
click at [114, 247] on textarea "To enrich screen reader interactions, please activate Accessibility in Grammarl…" at bounding box center [203, 182] width 358 height 402
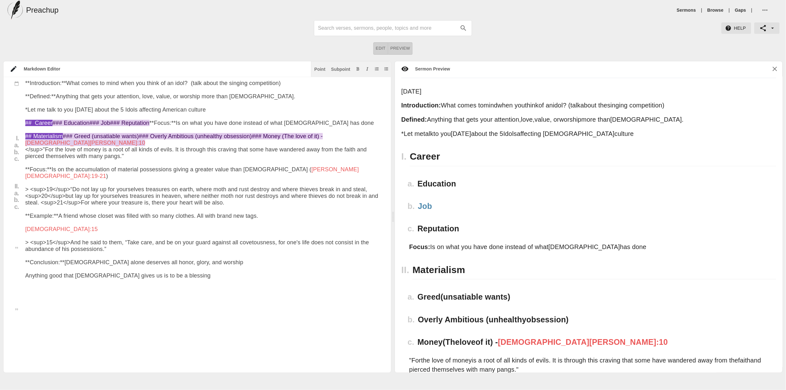
scroll to position [6, 0]
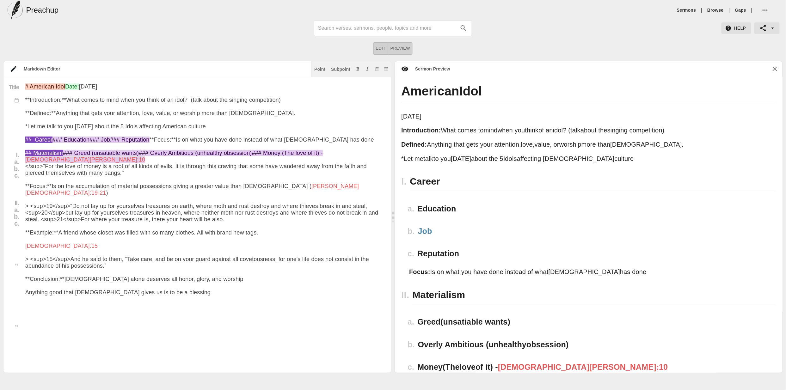
click at [119, 189] on textarea "To enrich screen reader interactions, please activate Accessibility in Grammarl…" at bounding box center [204, 284] width 358 height 402
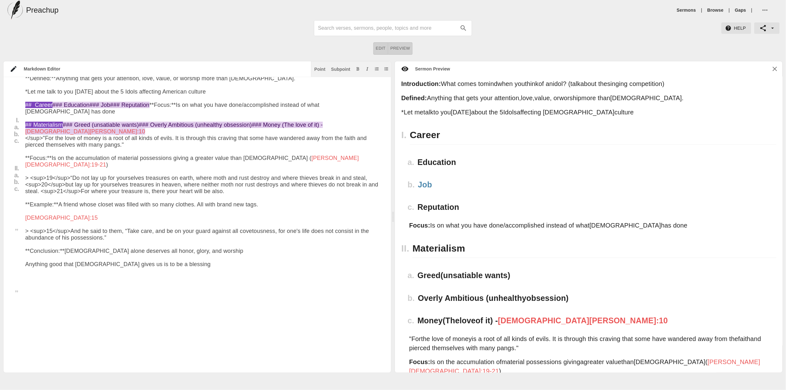
scroll to position [56, 0]
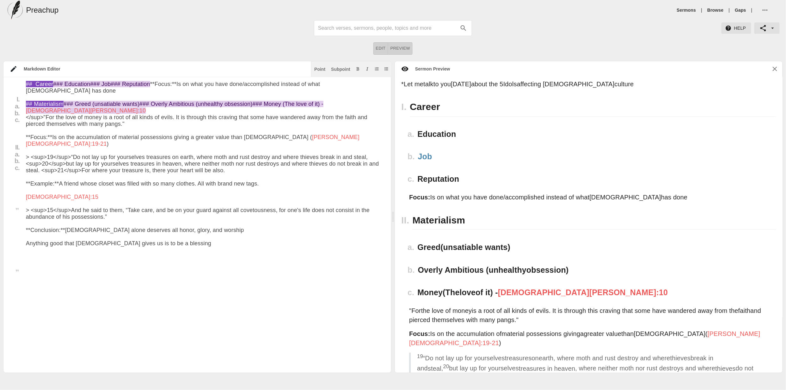
click at [21, 288] on div at bounding box center [14, 288] width 23 height 14
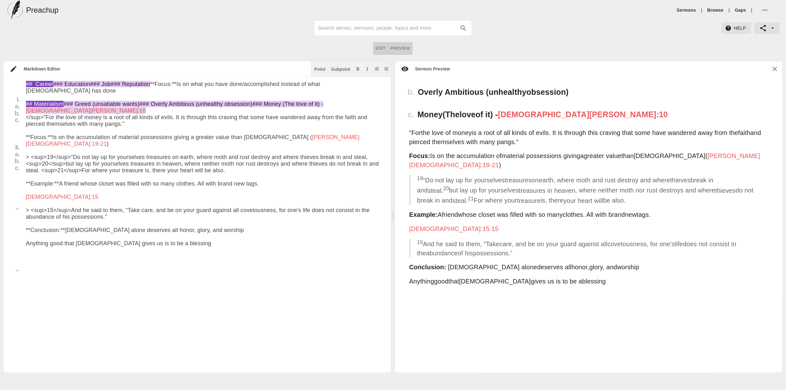
click at [32, 283] on textarea "To enrich screen reader interactions, please activate Accessibility in Grammarl…" at bounding box center [205, 232] width 358 height 409
click at [22, 285] on div at bounding box center [14, 288] width 23 height 14
click at [31, 283] on textarea "To enrich screen reader interactions, please activate Accessibility in Grammarl…" at bounding box center [205, 232] width 358 height 409
click at [320, 69] on div "Point" at bounding box center [319, 69] width 11 height 4
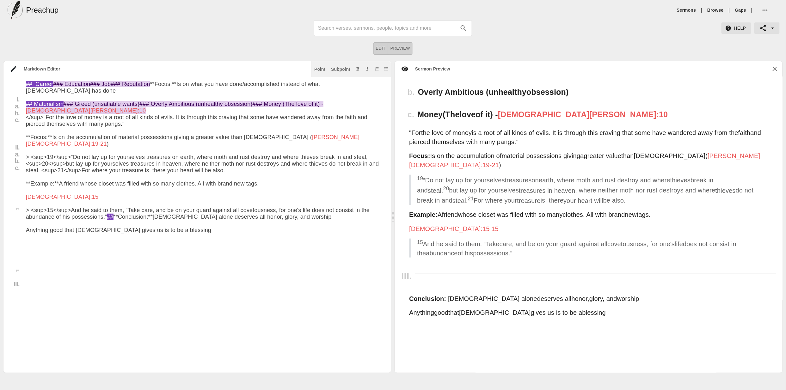
click at [77, 285] on textarea "To enrich screen reader interactions, please activate Accessibility in Grammarl…" at bounding box center [205, 225] width 358 height 395
click at [125, 276] on textarea "To enrich screen reader interactions, please activate Accessibility in Grammarl…" at bounding box center [205, 225] width 358 height 395
click at [66, 282] on textarea "To enrich screen reader interactions, please activate Accessibility in Grammarl…" at bounding box center [205, 225] width 358 height 395
click at [58, 283] on textarea "To enrich screen reader interactions, please activate Accessibility in Grammarl…" at bounding box center [205, 225] width 358 height 395
click at [46, 284] on textarea "To enrich screen reader interactions, please activate Accessibility in Grammarl…" at bounding box center [205, 225] width 358 height 395
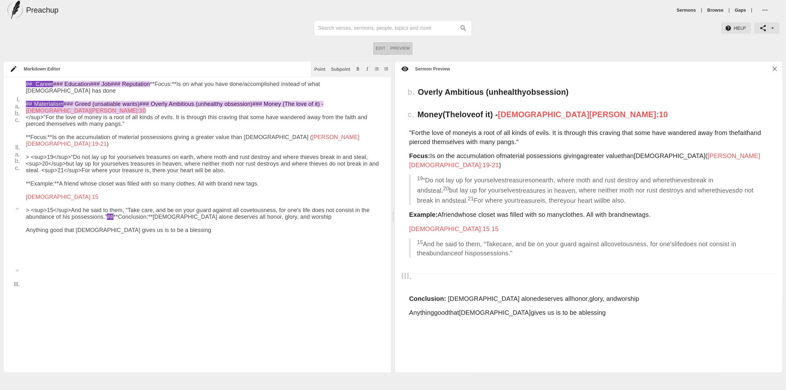
click at [46, 284] on textarea "To enrich screen reader interactions, please activate Accessibility in Grammarl…" at bounding box center [205, 225] width 358 height 395
click at [49, 282] on textarea "To enrich screen reader interactions, please activate Accessibility in Grammarl…" at bounding box center [205, 225] width 358 height 395
click at [113, 284] on textarea "To enrich screen reader interactions, please activate Accessibility in Grammarl…" at bounding box center [205, 225] width 358 height 395
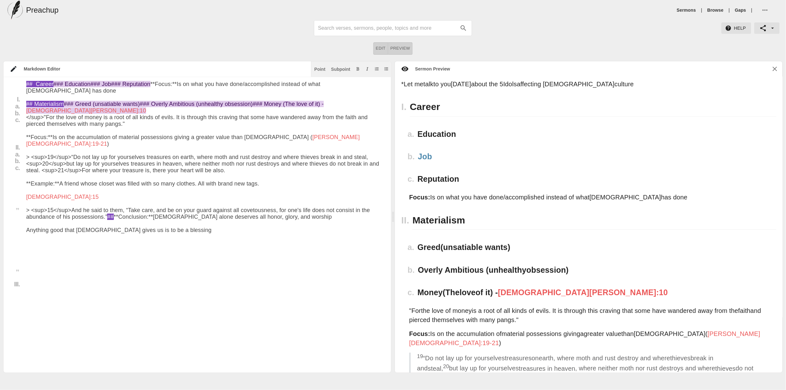
drag, startPoint x: 108, startPoint y: 292, endPoint x: 96, endPoint y: 286, distance: 13.7
click at [103, 290] on textarea "To enrich screen reader interactions, please activate Accessibility in Grammarl…" at bounding box center [205, 225] width 358 height 395
click at [86, 283] on textarea "To enrich screen reader interactions, please activate Accessibility in Grammarl…" at bounding box center [205, 225] width 358 height 395
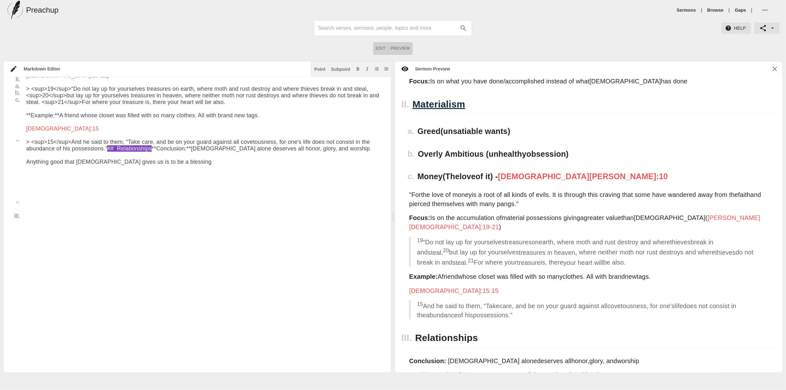
scroll to position [128, 0]
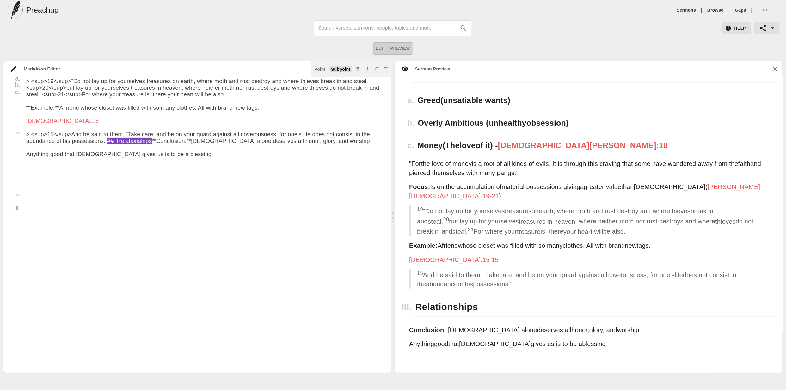
click at [342, 70] on div "Subpoint" at bounding box center [340, 69] width 19 height 4
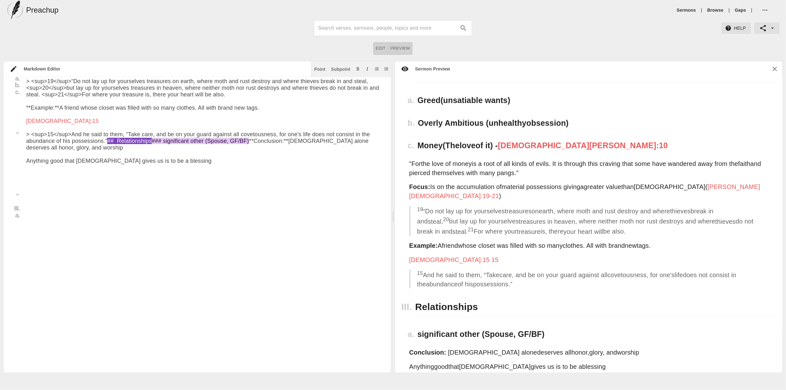
drag, startPoint x: 40, startPoint y: 216, endPoint x: 145, endPoint y: 232, distance: 106.2
click at [41, 215] on textarea "To enrich screen reader interactions, please activate Accessibility in Grammarl…" at bounding box center [205, 153] width 358 height 402
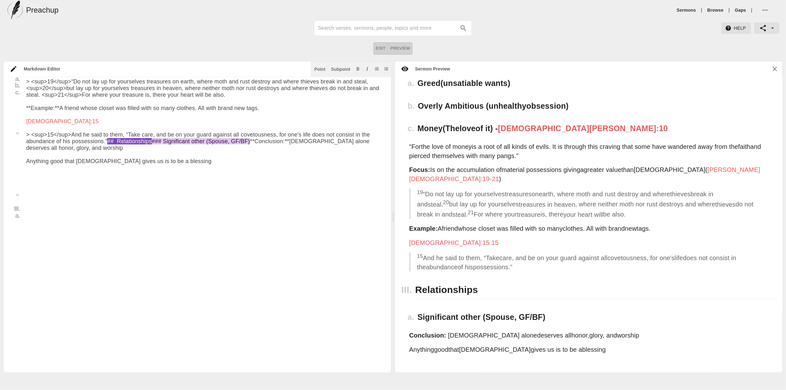
click at [165, 218] on textarea "To enrich screen reader interactions, please activate Accessibility in Grammarl…" at bounding box center [205, 153] width 358 height 402
click at [328, 71] on div "Point Subpoint" at bounding box center [351, 68] width 80 height 15
click at [346, 67] on div "Subpoint" at bounding box center [340, 69] width 19 height 4
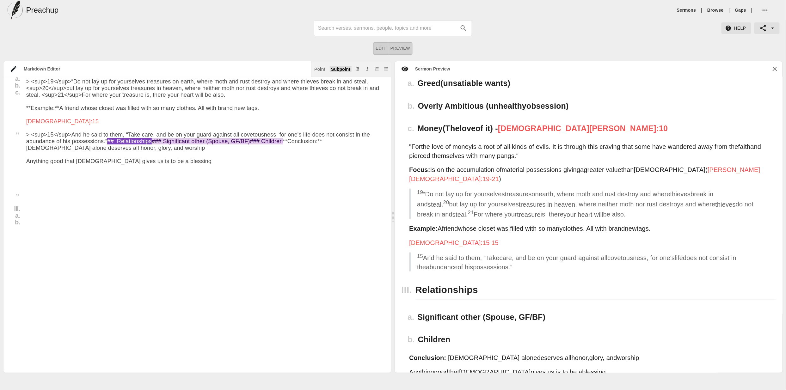
click at [344, 71] on div "Subpoint" at bounding box center [340, 69] width 19 height 4
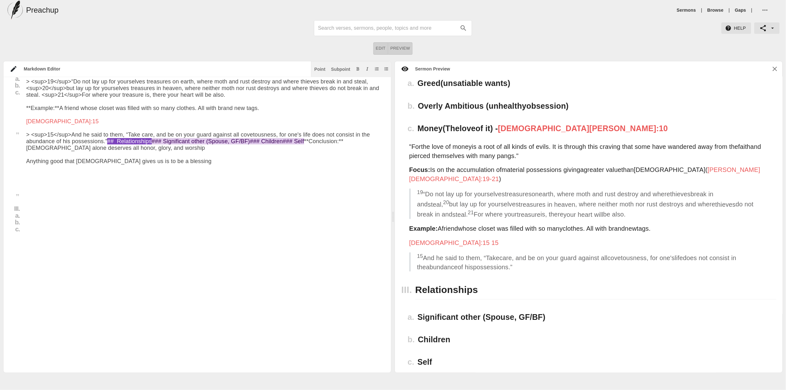
click at [73, 222] on textarea "To enrich screen reader interactions, please activate Accessibility in Grammarl…" at bounding box center [205, 153] width 358 height 402
click at [104, 228] on textarea "To enrich screen reader interactions, please activate Accessibility in Grammarl…" at bounding box center [205, 153] width 358 height 402
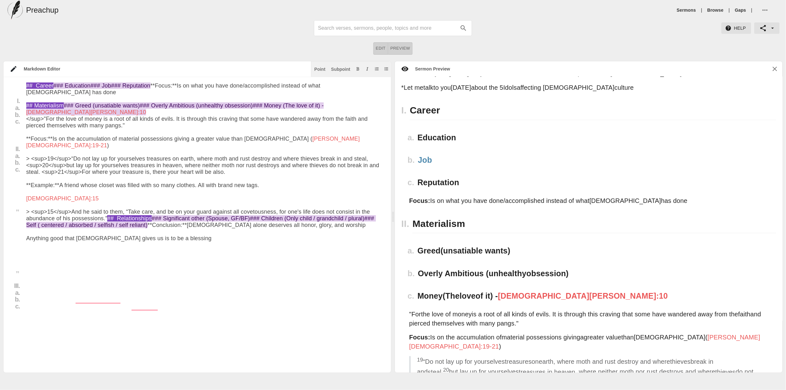
scroll to position [75, 0]
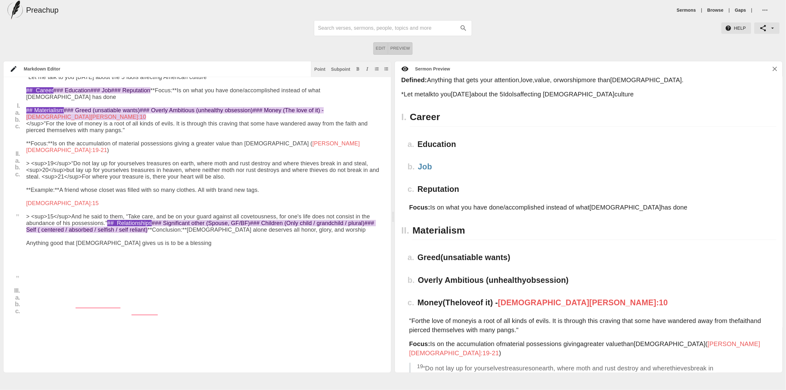
click at [334, 200] on textarea "To enrich screen reader interactions, please activate Accessibility in Grammarl…" at bounding box center [205, 235] width 358 height 402
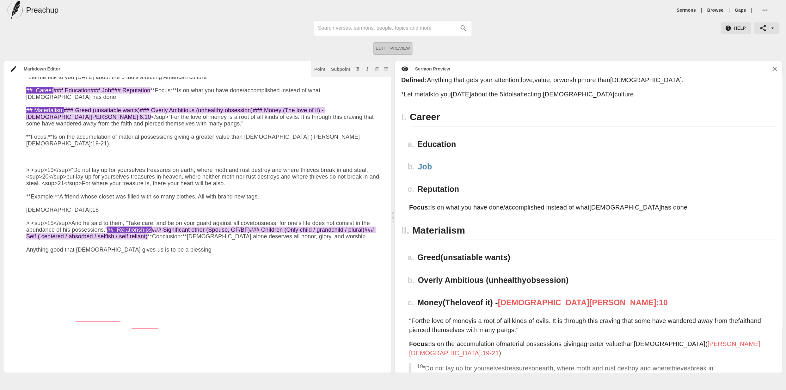
paste textarea "Surveys indicate that wealth and career success are often ranked higher than re…"
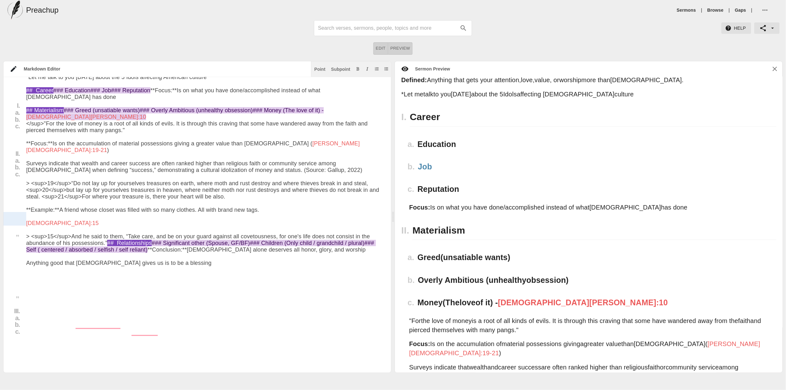
click at [24, 214] on div at bounding box center [14, 219] width 23 height 14
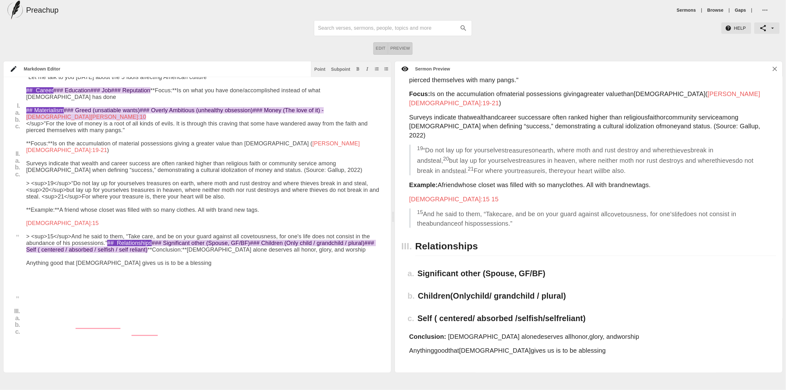
click at [27, 213] on textarea "To enrich screen reader interactions, please activate Accessibility in Grammarl…" at bounding box center [205, 245] width 358 height 422
drag, startPoint x: 44, startPoint y: 213, endPoint x: 25, endPoint y: 214, distance: 19.6
click at [25, 214] on div "Title I. a. b. c. II. a. b. c. III. a. b. c. # American Idol Date: Aug 25th 202…" at bounding box center [193, 245] width 381 height 422
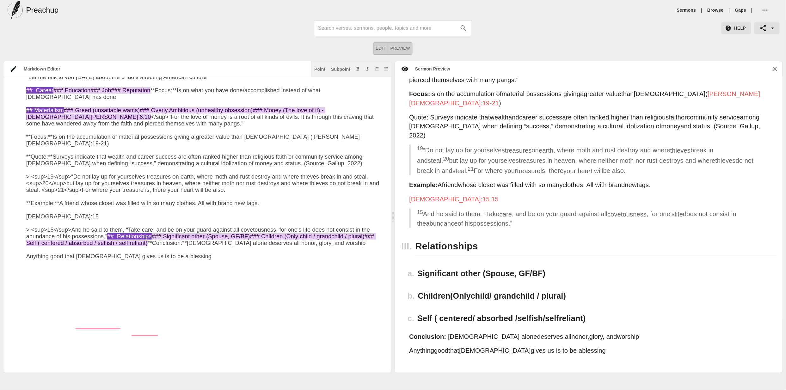
click at [85, 224] on textarea "To enrich screen reader interactions, please activate Accessibility in Grammarl…" at bounding box center [205, 241] width 358 height 415
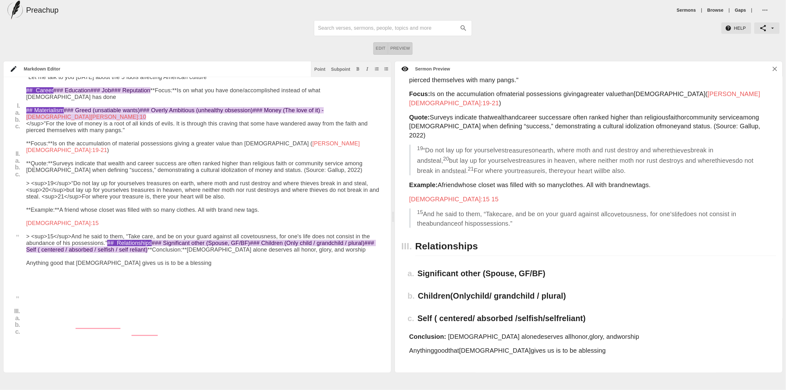
drag, startPoint x: 317, startPoint y: 223, endPoint x: 20, endPoint y: 217, distance: 297.7
click at [20, 217] on div "Title I. a. b. c. II. a. b. c. III. a. b. c. # American Idol Date: Aug 25th 202…" at bounding box center [196, 225] width 387 height 296
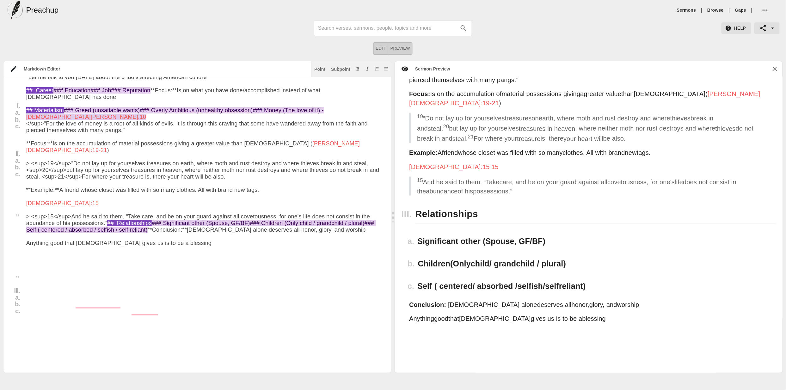
click at [38, 237] on textarea "To enrich screen reader interactions, please activate Accessibility in Grammarl…" at bounding box center [205, 235] width 358 height 402
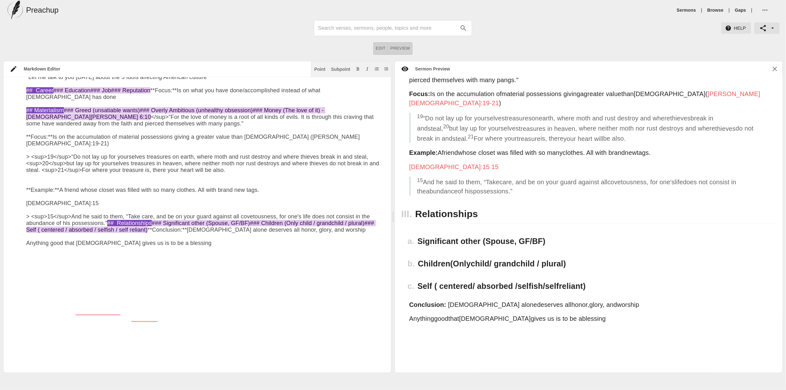
paste textarea "**Quote:** Surveys indicate that wealth and career success are often ranked hig…"
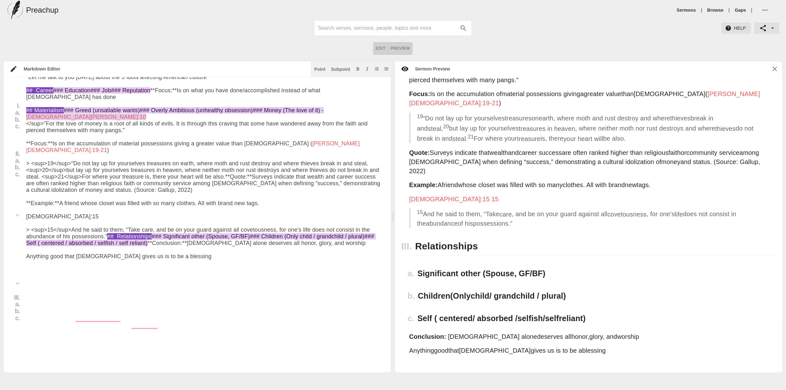
click at [233, 228] on textarea "To enrich screen reader interactions, please activate Accessibility in Grammarl…" at bounding box center [205, 241] width 358 height 415
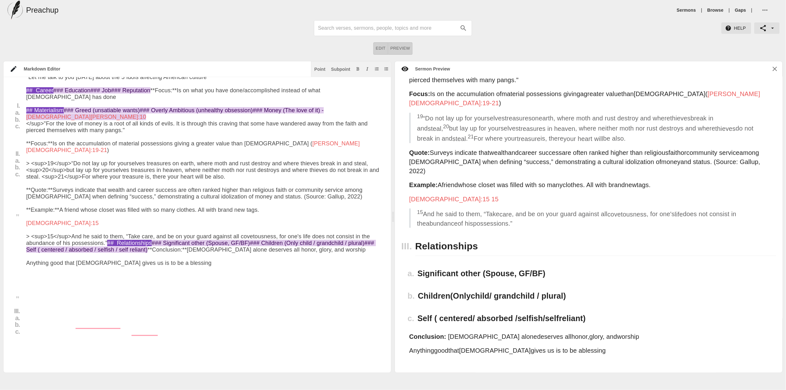
drag, startPoint x: 704, startPoint y: 151, endPoint x: 761, endPoint y: 148, distance: 56.9
click at [761, 148] on p "Quote: Surveys indicate that wealth and career success are often ranked higher …" at bounding box center [585, 161] width 353 height 27
copy p "(Source: Gallup, 2022)"
drag, startPoint x: 280, startPoint y: 261, endPoint x: 276, endPoint y: 260, distance: 4.5
click at [280, 261] on textarea "To enrich screen reader interactions, please activate Accessibility in Grammarl…" at bounding box center [205, 245] width 358 height 422
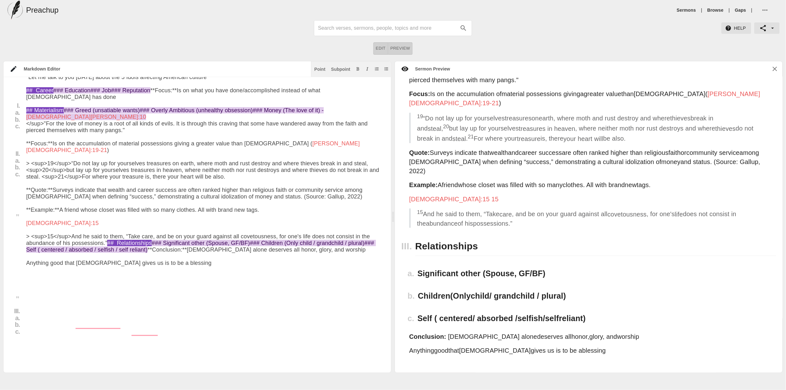
drag, startPoint x: 270, startPoint y: 258, endPoint x: 329, endPoint y: 255, distance: 58.5
click at [329, 255] on textarea "To enrich screen reader interactions, please activate Accessibility in Grammarl…" at bounding box center [205, 245] width 358 height 422
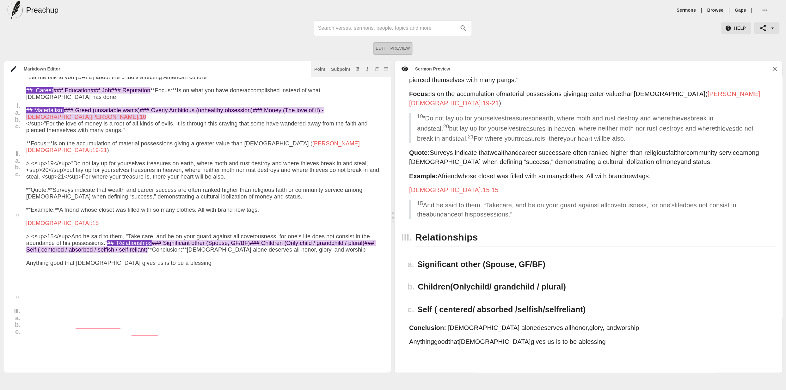
click at [53, 247] on textarea "To enrich screen reader interactions, please activate Accessibility in Grammarl…" at bounding box center [205, 245] width 358 height 422
paste textarea "(Source: Gallup, 2022)"
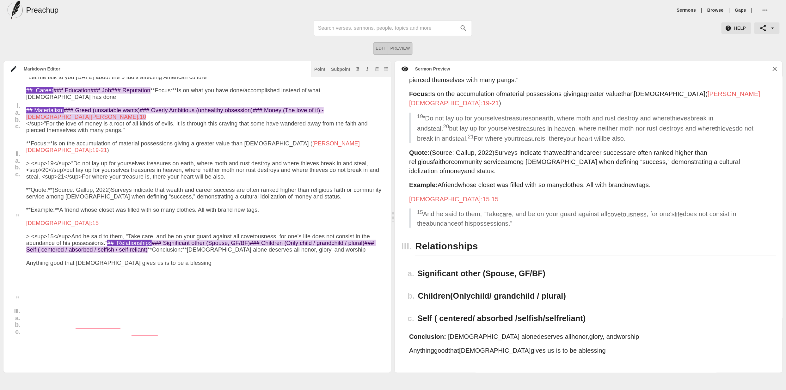
drag, startPoint x: 75, startPoint y: 249, endPoint x: 56, endPoint y: 251, distance: 19.6
click at [56, 251] on textarea "To enrich screen reader interactions, please activate Accessibility in Grammarl…" at bounding box center [205, 245] width 358 height 422
click at [124, 247] on textarea "To enrich screen reader interactions, please activate Accessibility in Grammarl…" at bounding box center [205, 245] width 358 height 422
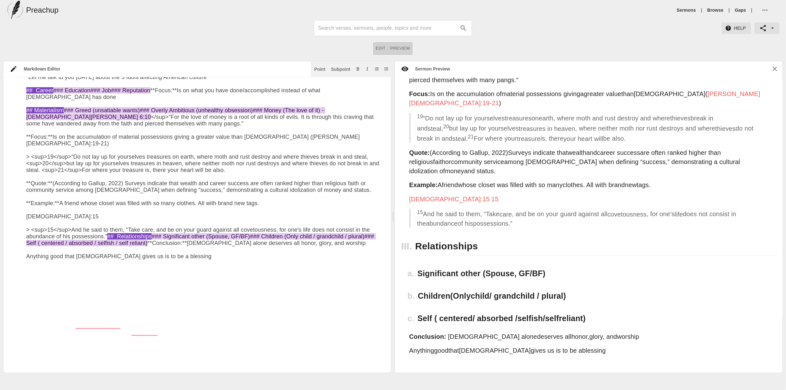
click at [150, 234] on textarea "To enrich screen reader interactions, please activate Accessibility in Grammarl…" at bounding box center [205, 241] width 358 height 415
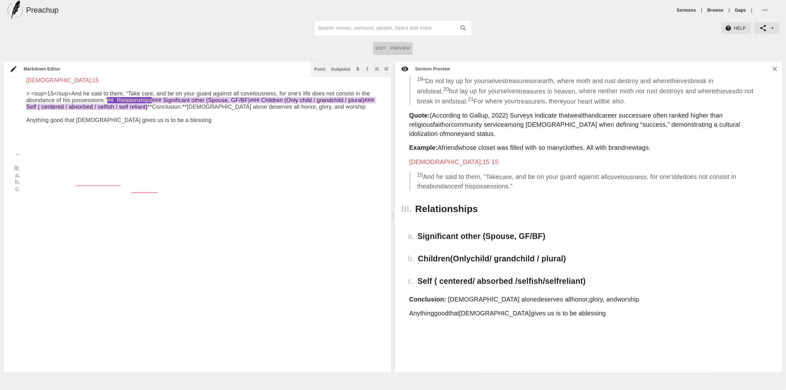
scroll to position [359, 0]
click at [46, 193] on textarea "To enrich screen reader interactions, please activate Accessibility in Grammarl…" at bounding box center [205, 102] width 358 height 422
click at [174, 187] on textarea "To enrich screen reader interactions, please activate Accessibility in Grammarl…" at bounding box center [205, 102] width 358 height 422
click at [344, 66] on button "Subpoint" at bounding box center [341, 69] width 22 height 6
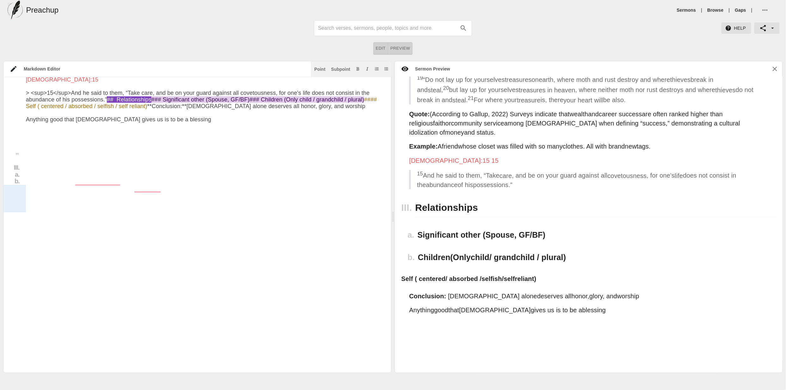
drag, startPoint x: 40, startPoint y: 187, endPoint x: 24, endPoint y: 188, distance: 16.1
click at [24, 188] on div "Title I. a. b. c. II. a. b. c. III. a. b. # American Idol Date: Aug 25th 2025 *…" at bounding box center [193, 102] width 381 height 422
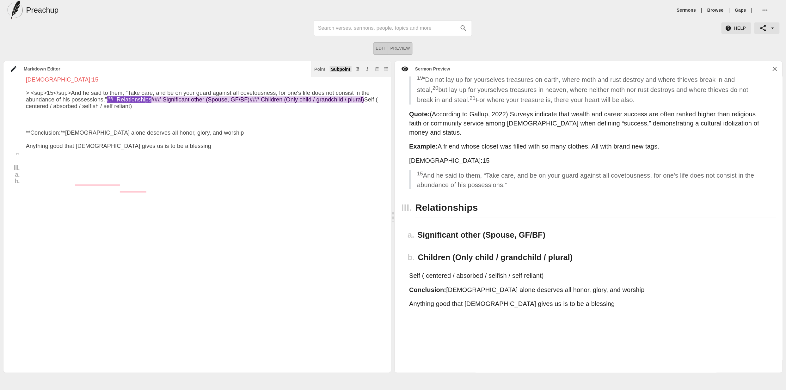
click at [343, 68] on div "Subpoint" at bounding box center [340, 69] width 19 height 4
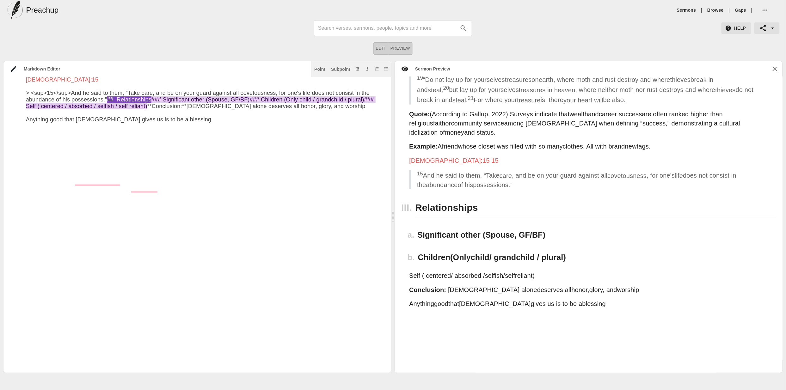
drag, startPoint x: 163, startPoint y: 187, endPoint x: 172, endPoint y: 187, distance: 8.2
click at [164, 187] on textarea "To enrich screen reader interactions, please activate Accessibility in Grammarl…" at bounding box center [205, 102] width 358 height 422
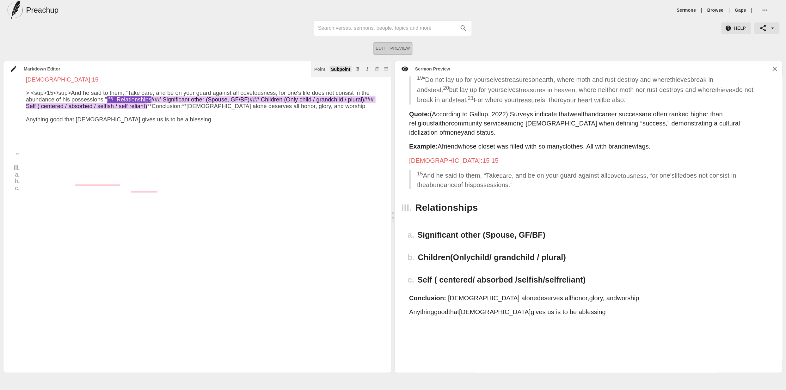
click at [341, 68] on div "Subpoint" at bounding box center [340, 69] width 19 height 4
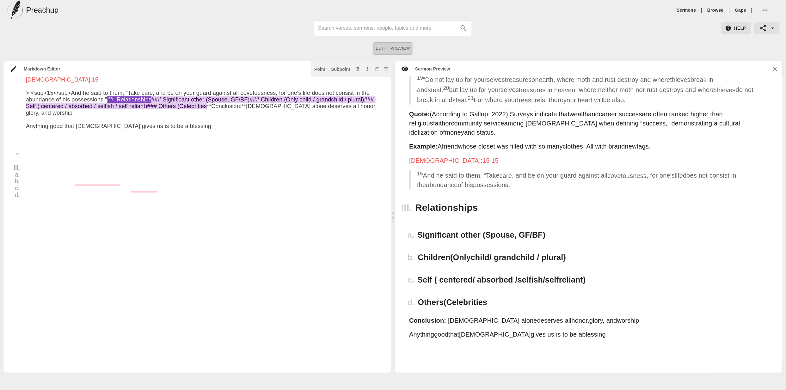
click at [90, 207] on textarea "To enrich screen reader interactions, please activate Accessibility in Grammarl…" at bounding box center [205, 105] width 358 height 428
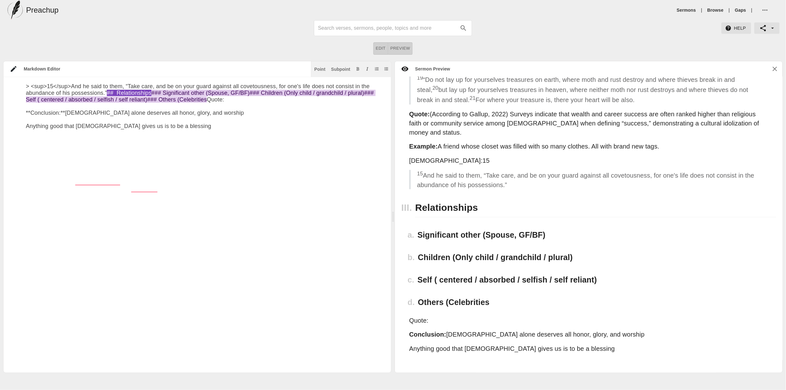
paste textarea "A 2019 Pew Research study found that 31% of Americans said they “follow celebri…"
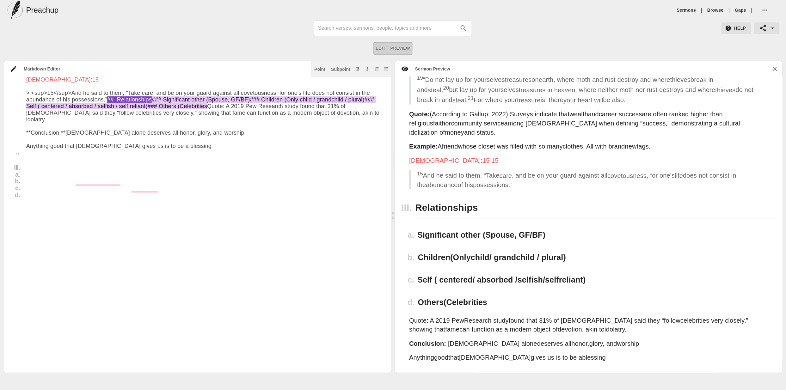
scroll to position [359, 0]
drag, startPoint x: 44, startPoint y: 208, endPoint x: 18, endPoint y: 208, distance: 25.6
click at [18, 208] on div "Title I. a. b. c. II. a. b. c. III. a. b. c. d. # American Idol Date: Aug 25th …" at bounding box center [193, 115] width 381 height 448
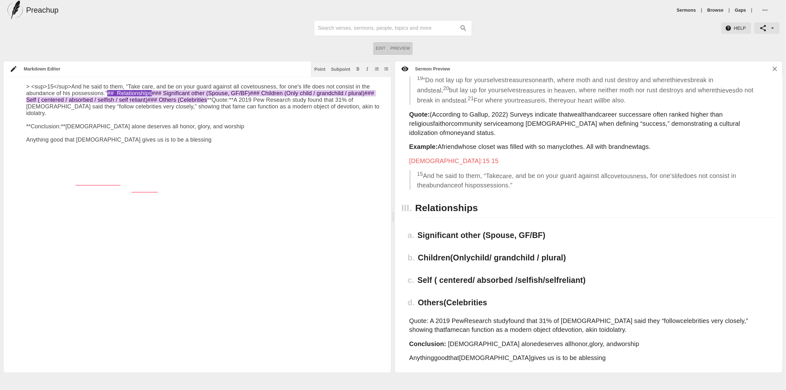
click at [246, 241] on textarea "To enrich screen reader interactions, please activate Accessibility in Grammarl…" at bounding box center [205, 112] width 358 height 442
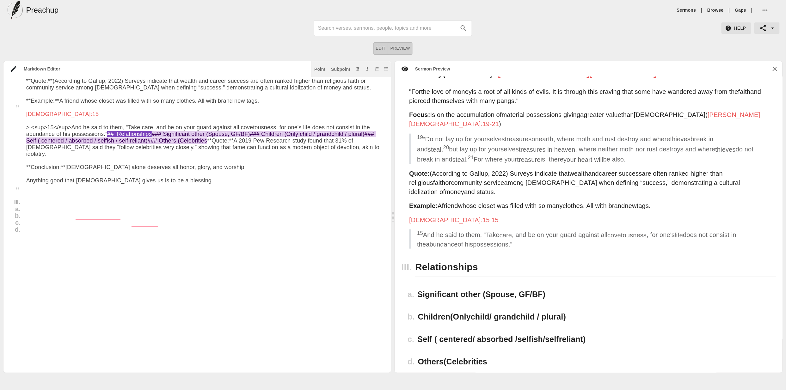
scroll to position [321, 0]
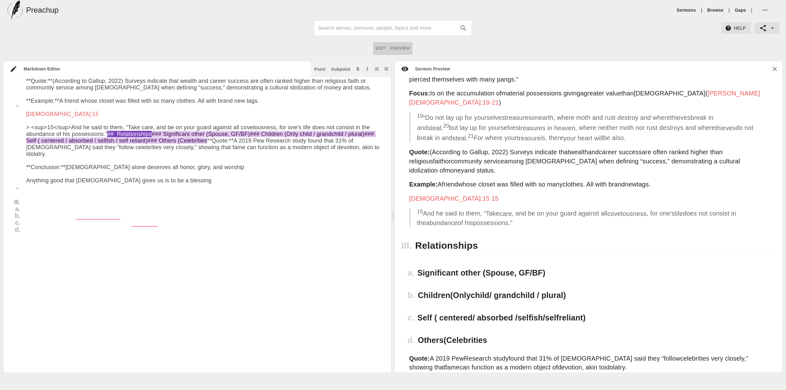
click at [95, 228] on textarea "To enrich screen reader interactions, please activate Accessibility in Grammarl…" at bounding box center [205, 149] width 358 height 448
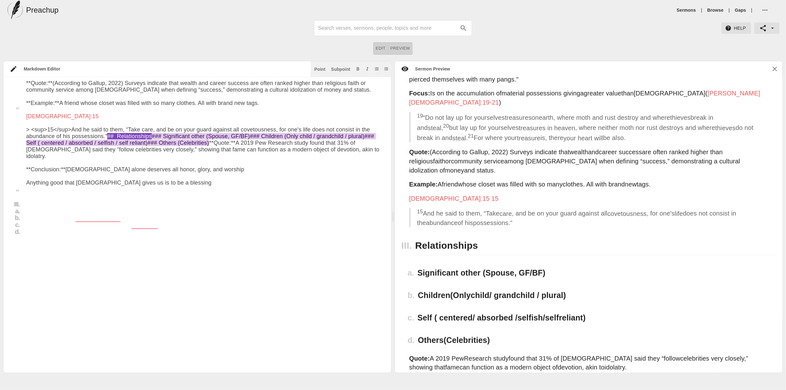
scroll to position [318, 0]
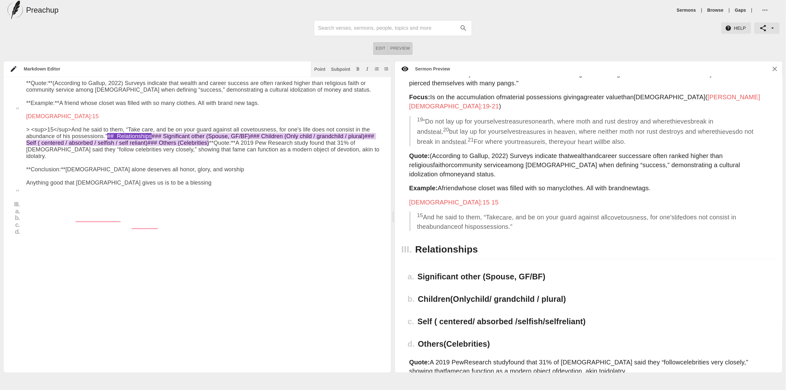
click at [143, 222] on textarea "To enrich screen reader interactions, please activate Accessibility in Grammarl…" at bounding box center [205, 151] width 358 height 448
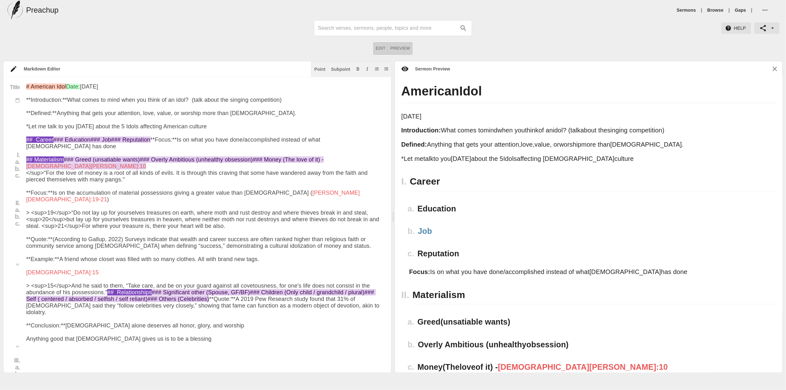
scroll to position [10, 0]
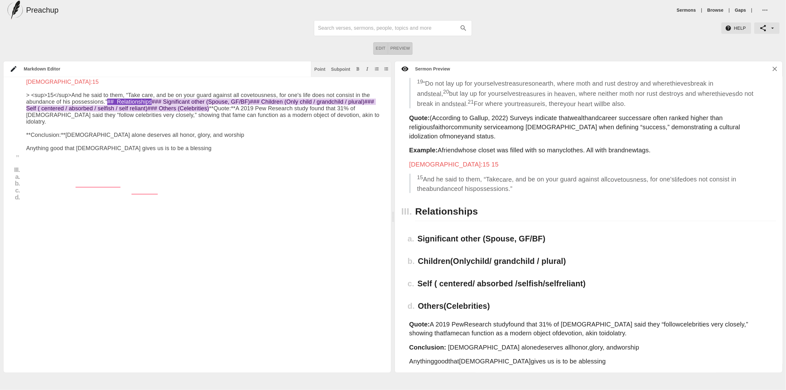
click at [99, 197] on textarea "To enrich screen reader interactions, please activate Accessibility in Grammarl…" at bounding box center [205, 117] width 358 height 448
click at [181, 190] on textarea "To enrich screen reader interactions, please activate Accessibility in Grammarl…" at bounding box center [205, 117] width 358 height 448
click at [169, 198] on textarea "To enrich screen reader interactions, please activate Accessibility in Grammarl…" at bounding box center [205, 117] width 358 height 448
click at [172, 217] on textarea "To enrich screen reader interactions, please activate Accessibility in Grammarl…" at bounding box center [205, 117] width 358 height 448
drag, startPoint x: 161, startPoint y: 214, endPoint x: 54, endPoint y: 212, distance: 106.2
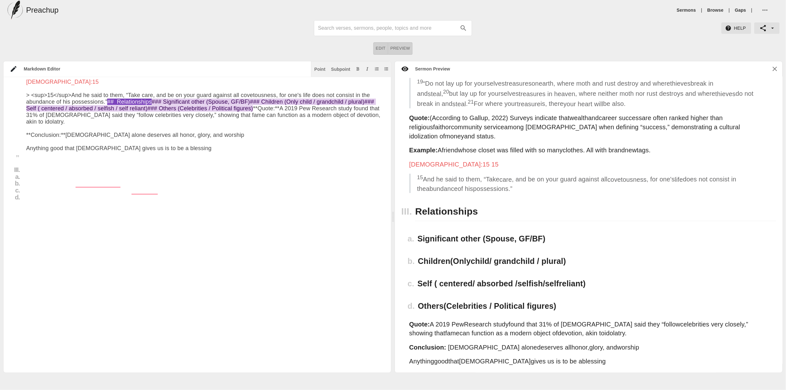
click at [53, 212] on textarea "To enrich screen reader interactions, please activate Accessibility in Grammarl…" at bounding box center [205, 117] width 358 height 448
paste textarea "Political polarization in the U.S. has reached levels where loyalty to politica…"
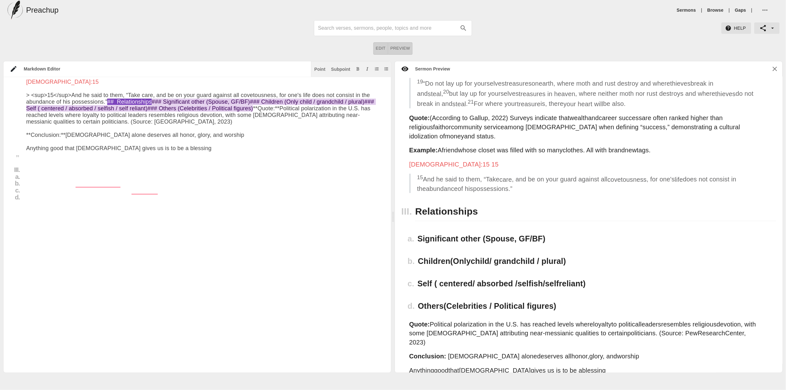
drag, startPoint x: 306, startPoint y: 219, endPoint x: 225, endPoint y: 219, distance: 80.6
click at [225, 219] on textarea "To enrich screen reader interactions, please activate Accessibility in Grammarl…" at bounding box center [205, 117] width 358 height 448
drag, startPoint x: 53, startPoint y: 209, endPoint x: 67, endPoint y: 211, distance: 14.3
click at [54, 209] on textarea "To enrich screen reader interactions, please activate Accessibility in Grammarl…" at bounding box center [205, 117] width 358 height 448
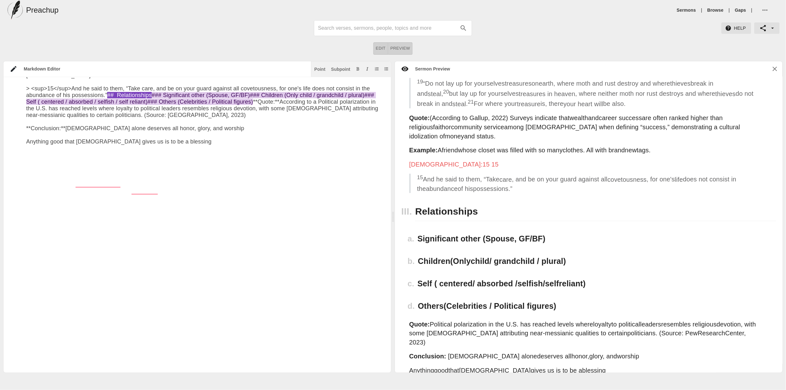
paste textarea "ew Research Center, 2023)P"
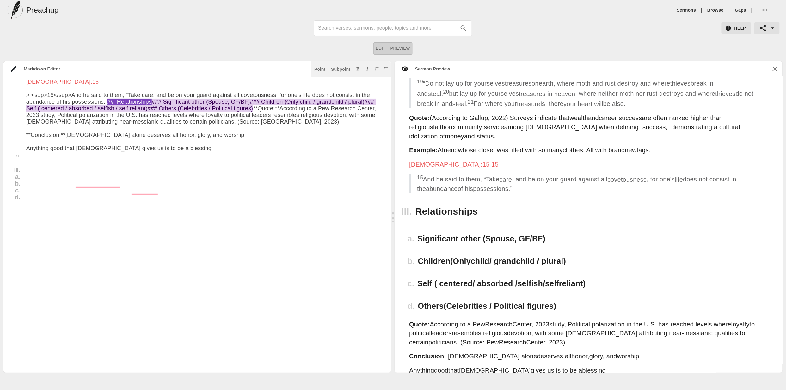
drag, startPoint x: 343, startPoint y: 224, endPoint x: 327, endPoint y: 217, distance: 17.3
click at [327, 217] on textarea "To enrich screen reader interactions, please activate Accessibility in Grammarl…" at bounding box center [205, 117] width 358 height 448
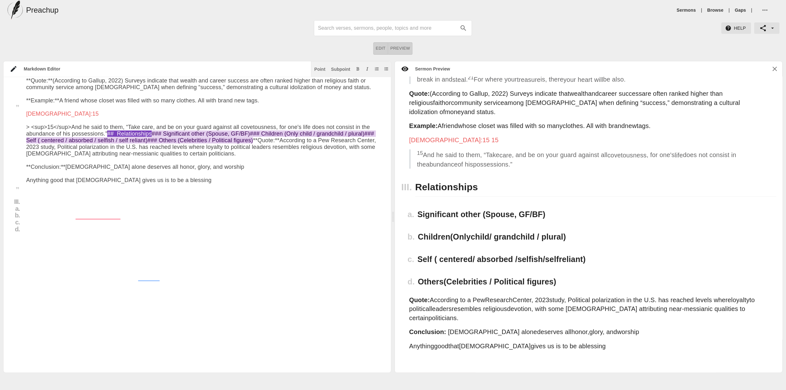
scroll to position [0, 0]
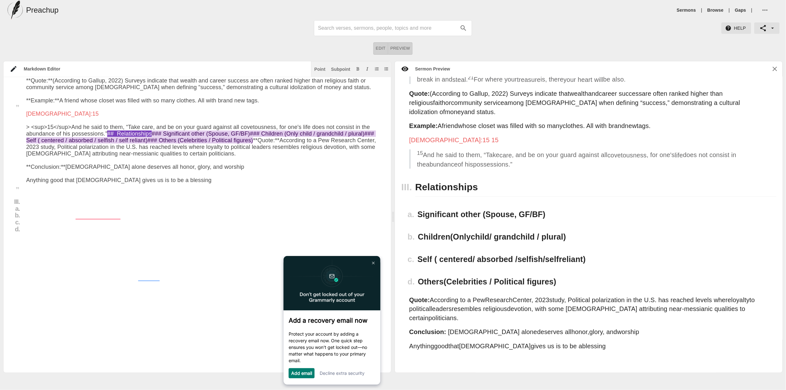
click at [304, 374] on link "Add email" at bounding box center [301, 372] width 21 height 5
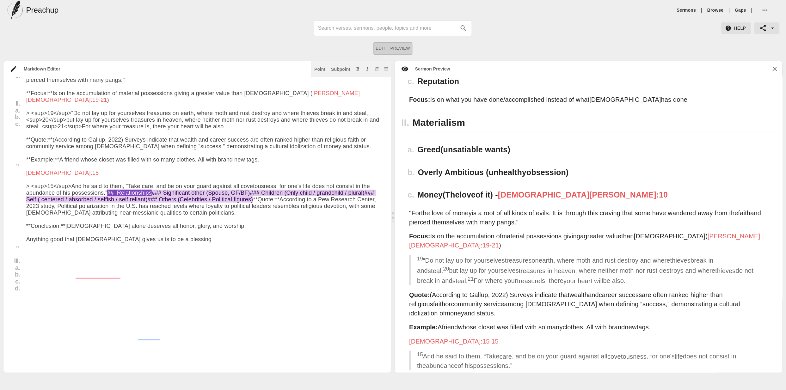
scroll to position [180, 0]
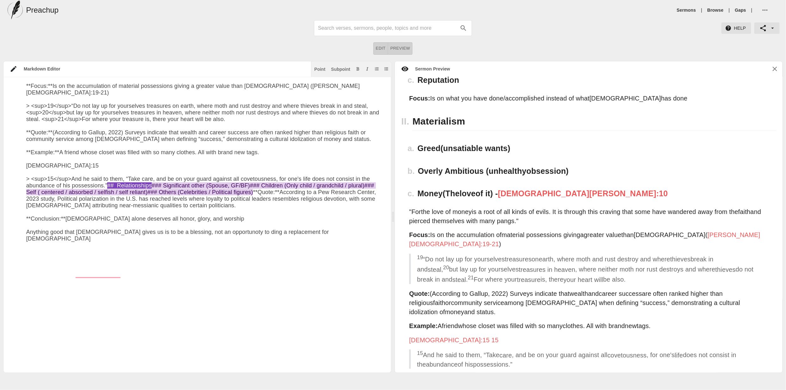
type textarea "# American Idol Date: Aug 25th 2025 **Introduction:** What comes to mind when y…"
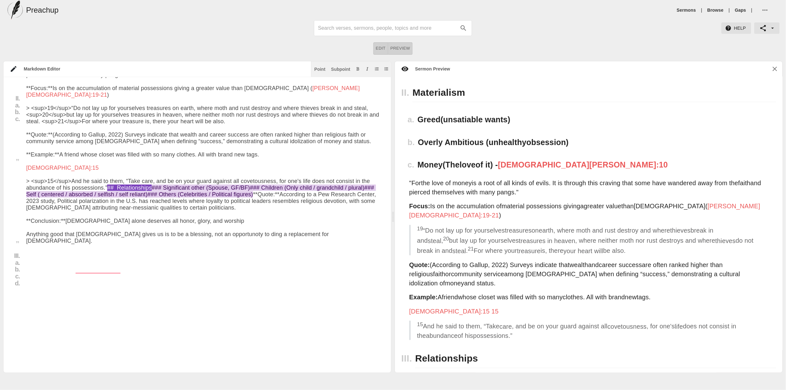
scroll to position [187, 0]
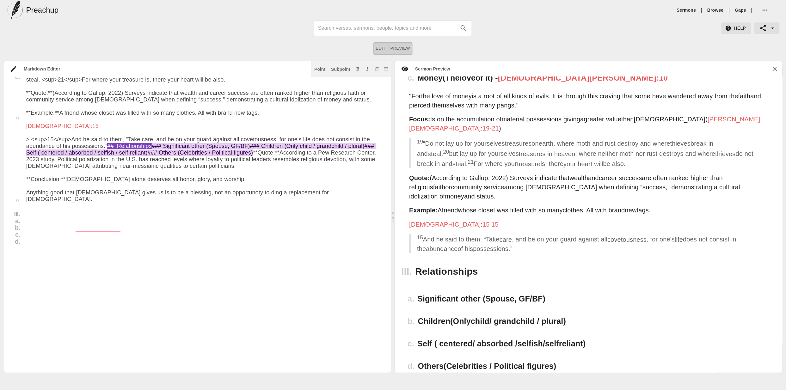
scroll to position [289, 0]
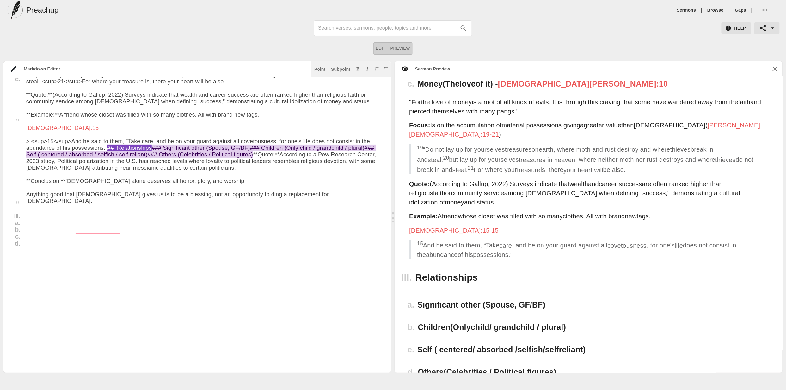
click at [89, 309] on textarea "To enrich screen reader interactions, please activate Accessibility in Grammarl…" at bounding box center [205, 166] width 358 height 455
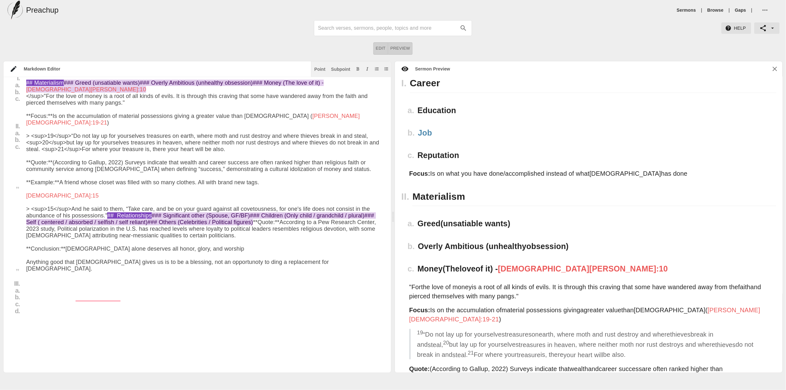
scroll to position [0, 0]
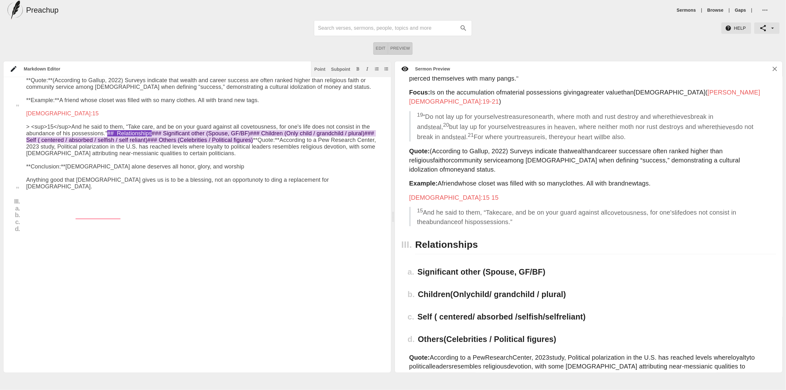
click at [214, 263] on textarea "To enrich screen reader interactions, please activate Accessibility in Grammarl…" at bounding box center [205, 151] width 358 height 455
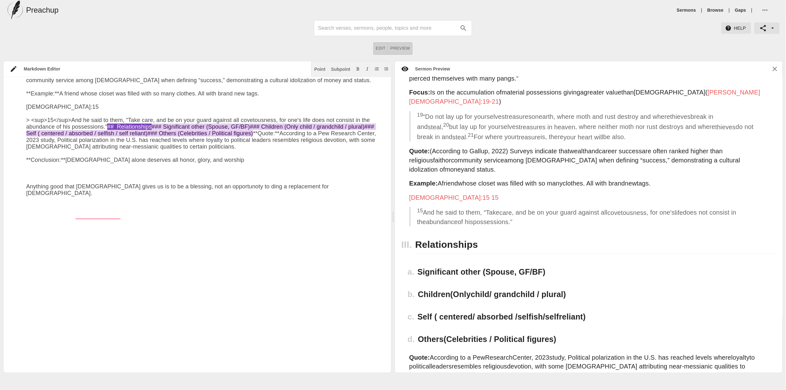
paste textarea "[PERSON_NAME] 22:37-38"
type textarea "# American Idol Date: Aug 25th 2025 **Introduction:** What comes to mind when y…"
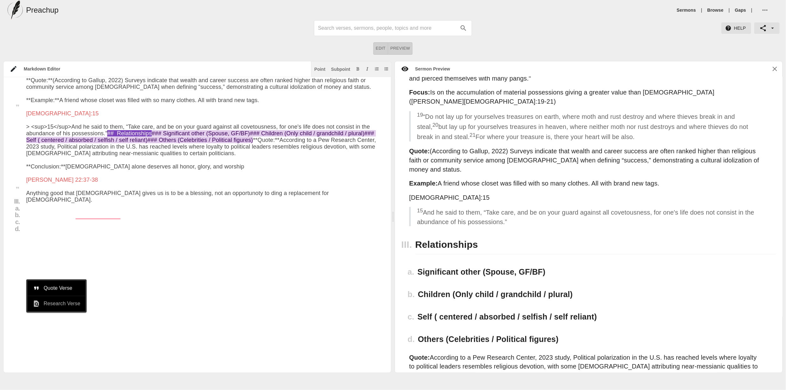
click at [64, 306] on span "Research Verse" at bounding box center [62, 304] width 37 height 8
type input "[PERSON_NAME] 22:37-38"
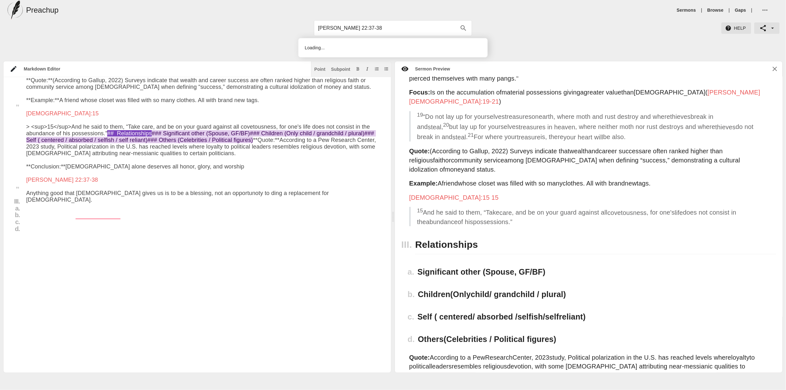
click at [63, 276] on textarea "To enrich screen reader interactions, please activate Accessibility in Grammarl…" at bounding box center [205, 158] width 358 height 468
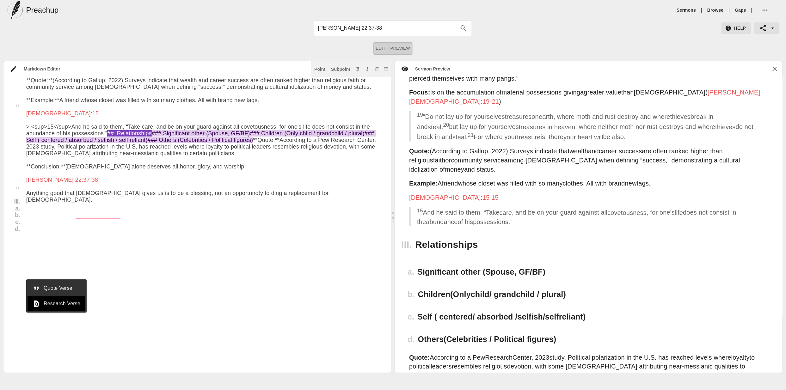
click at [61, 287] on span "Quote Verse" at bounding box center [62, 288] width 37 height 8
click at [95, 275] on textarea "To enrich screen reader interactions, please activate Accessibility in Grammarl…" at bounding box center [205, 158] width 358 height 468
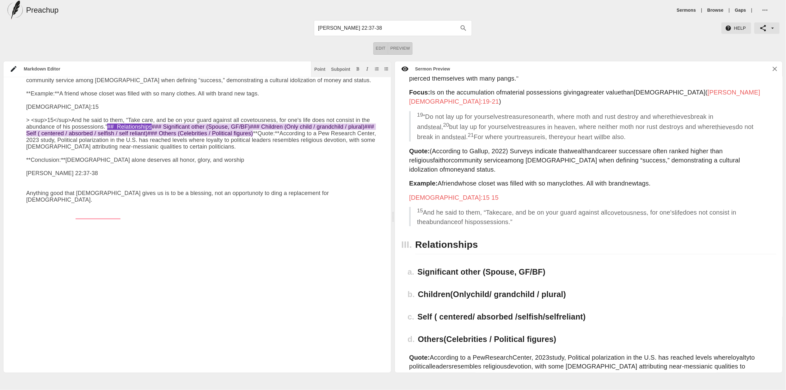
paste textarea "> <sup>37</sup>And he said to him, “You shall love the Lord your [DEMOGRAPHIC_D…"
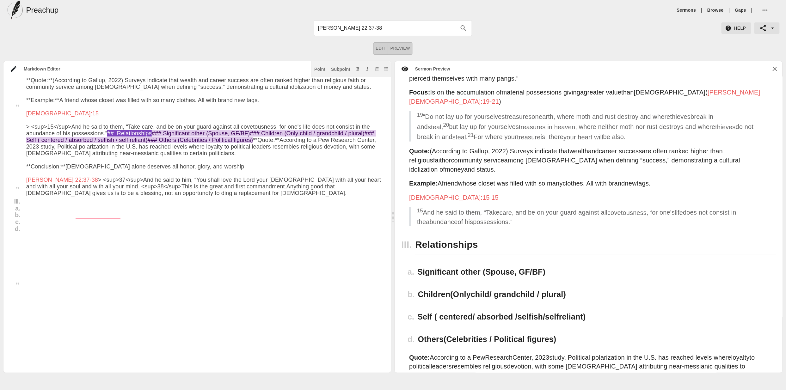
drag, startPoint x: 73, startPoint y: 277, endPoint x: 93, endPoint y: 276, distance: 19.9
click at [93, 276] on textarea "To enrich screen reader interactions, please activate Accessibility in Grammarl…" at bounding box center [205, 155] width 358 height 462
click at [102, 275] on textarea "To enrich screen reader interactions, please activate Accessibility in Grammarl…" at bounding box center [205, 155] width 358 height 462
click at [100, 276] on textarea "To enrich screen reader interactions, please activate Accessibility in Grammarl…" at bounding box center [205, 155] width 358 height 462
drag, startPoint x: 106, startPoint y: 271, endPoint x: 96, endPoint y: 276, distance: 10.6
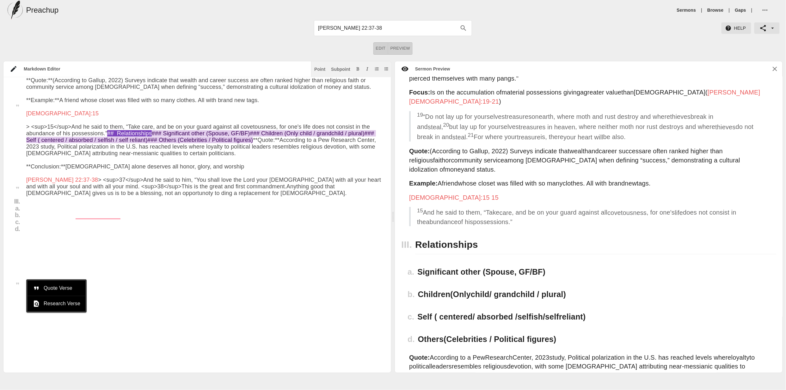
click at [106, 271] on textarea "To enrich screen reader interactions, please activate Accessibility in Grammarl…" at bounding box center [205, 155] width 358 height 462
click at [74, 278] on textarea "To enrich screen reader interactions, please activate Accessibility in Grammarl…" at bounding box center [205, 155] width 358 height 462
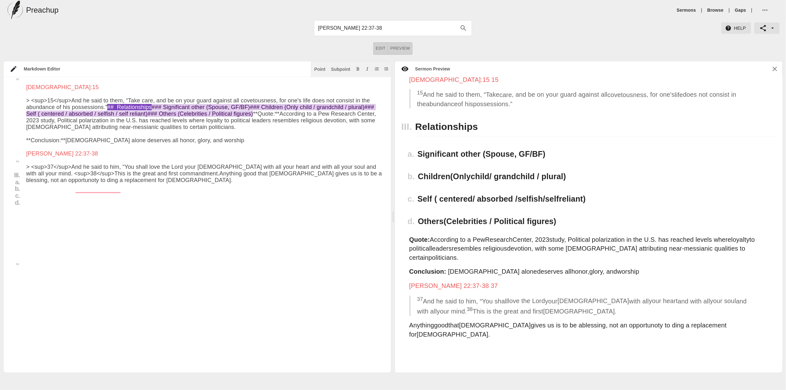
scroll to position [257, 0]
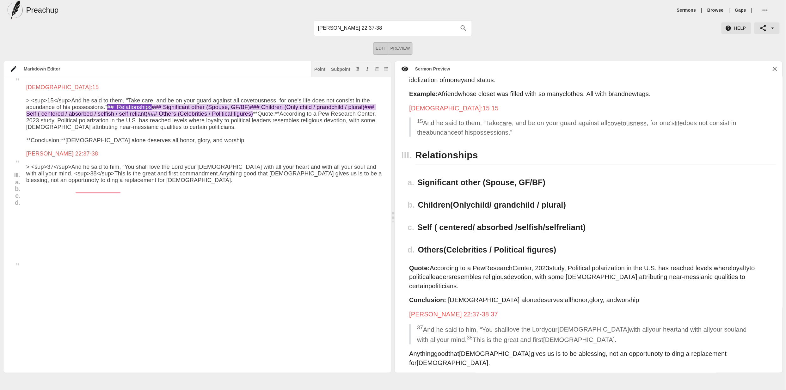
drag, startPoint x: 26, startPoint y: 182, endPoint x: 33, endPoint y: 181, distance: 6.8
click at [26, 182] on textarea "To enrich screen reader interactions, please activate Accessibility in Grammarl…" at bounding box center [205, 135] width 358 height 475
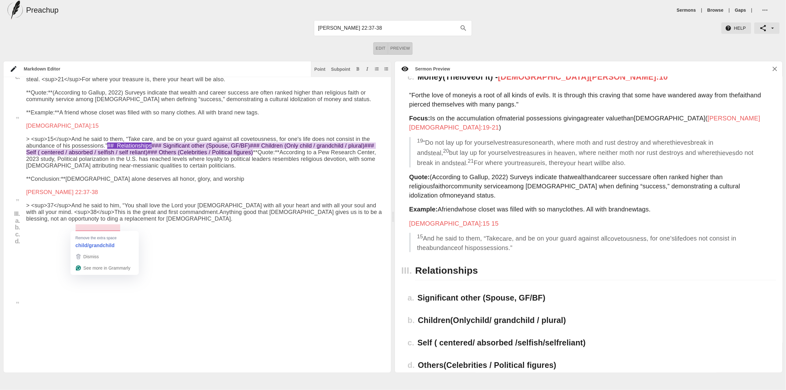
click at [263, 231] on textarea "To enrich screen reader interactions, please activate Accessibility in Grammarl…" at bounding box center [205, 174] width 358 height 475
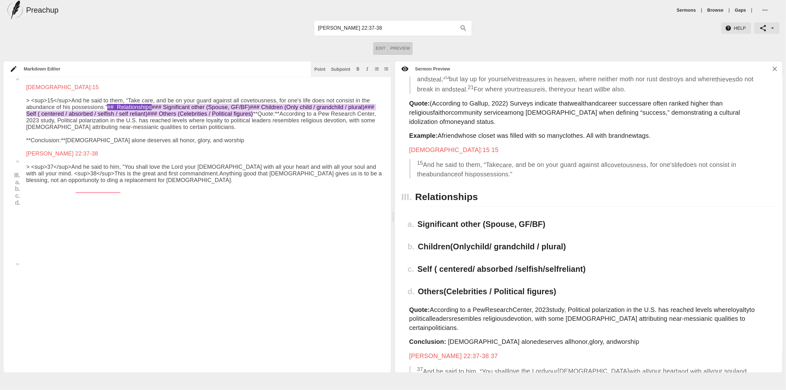
scroll to position [204, 0]
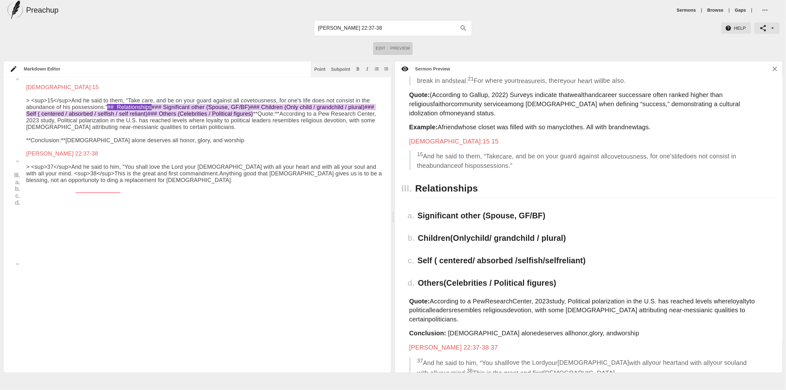
click at [28, 211] on textarea "To enrich screen reader interactions, please activate Accessibility in Grammarl…" at bounding box center [205, 135] width 358 height 475
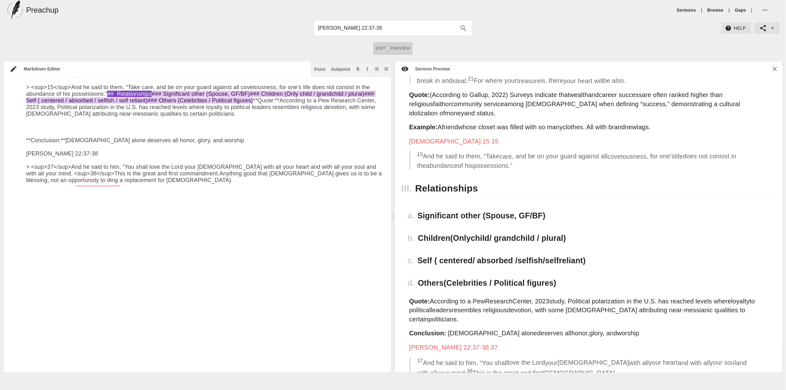
drag, startPoint x: 43, startPoint y: 214, endPoint x: 46, endPoint y: 210, distance: 5.1
click at [43, 214] on textarea "To enrich screen reader interactions, please activate Accessibility in Grammarl…" at bounding box center [205, 133] width 358 height 482
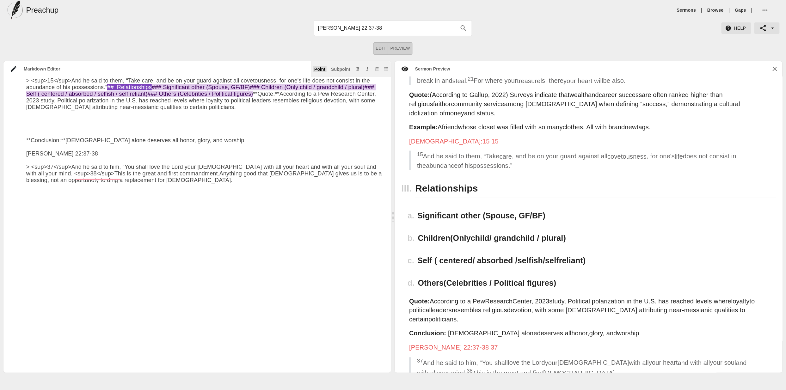
click at [320, 68] on div "Point" at bounding box center [319, 69] width 11 height 4
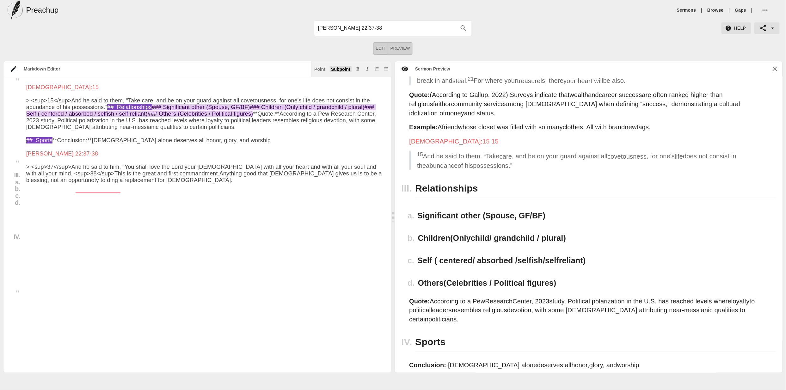
drag, startPoint x: 341, startPoint y: 68, endPoint x: 320, endPoint y: 106, distance: 43.6
click at [341, 68] on div "Subpoint" at bounding box center [340, 69] width 19 height 4
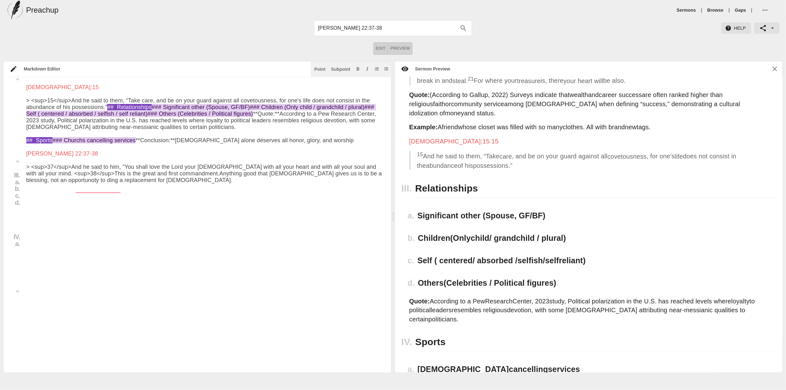
click at [52, 236] on textarea "To enrich screen reader interactions, please activate Accessibility in Grammarl…" at bounding box center [205, 135] width 358 height 475
click at [57, 226] on textarea "To enrich screen reader interactions, please activate Accessibility in Grammarl…" at bounding box center [205, 135] width 358 height 475
click at [152, 224] on textarea "To enrich screen reader interactions, please activate Accessibility in Grammarl…" at bounding box center [205, 139] width 358 height 468
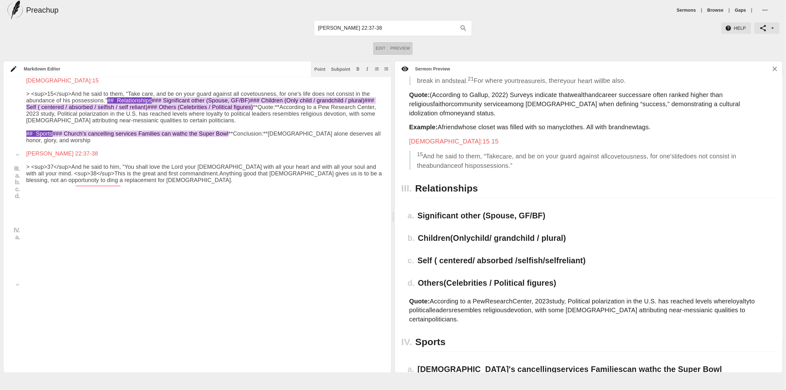
click at [121, 230] on textarea "To enrich screen reader interactions, please activate Accessibility in Grammarl…" at bounding box center [205, 133] width 358 height 482
click at [339, 70] on div "Subpoint" at bounding box center [340, 69] width 19 height 4
click at [127, 232] on textarea "To enrich screen reader interactions, please activate Accessibility in Grammarl…" at bounding box center [205, 133] width 358 height 482
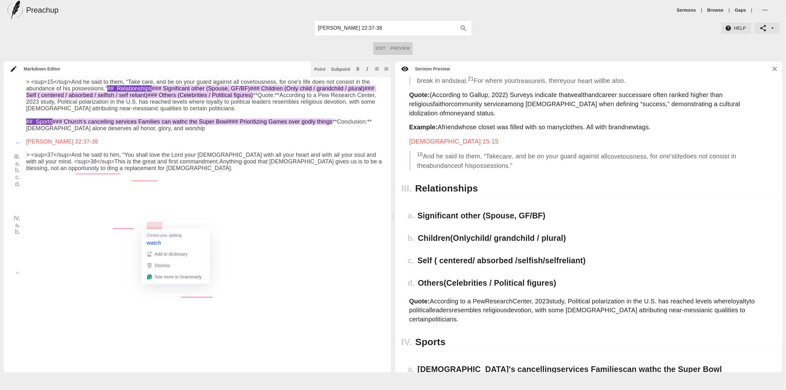
click at [155, 223] on textarea "To enrich screen reader interactions, please activate Accessibility in Grammarl…" at bounding box center [205, 121] width 358 height 482
click at [145, 232] on textarea "To enrich screen reader interactions, please activate Accessibility in Grammarl…" at bounding box center [205, 121] width 358 height 482
drag, startPoint x: 148, startPoint y: 232, endPoint x: 100, endPoint y: 234, distance: 47.4
click at [100, 234] on textarea "To enrich screen reader interactions, please activate Accessibility in Grammarl…" at bounding box center [205, 121] width 358 height 482
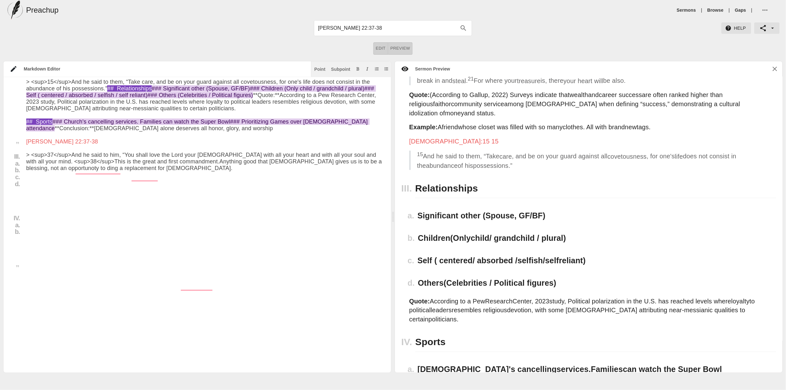
click at [160, 229] on textarea "To enrich screen reader interactions, please activate Accessibility in Grammarl…" at bounding box center [205, 121] width 358 height 482
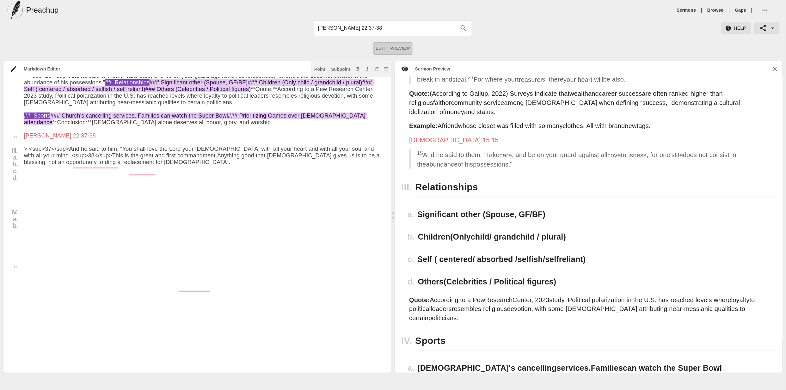
scroll to position [211, 2]
click at [339, 69] on div "Subpoint" at bounding box center [340, 69] width 19 height 4
drag, startPoint x: 175, startPoint y: 225, endPoint x: 209, endPoint y: 225, distance: 33.8
click at [175, 225] on textarea "To enrich screen reader interactions, please activate Accessibility in Grammarl…" at bounding box center [205, 113] width 358 height 482
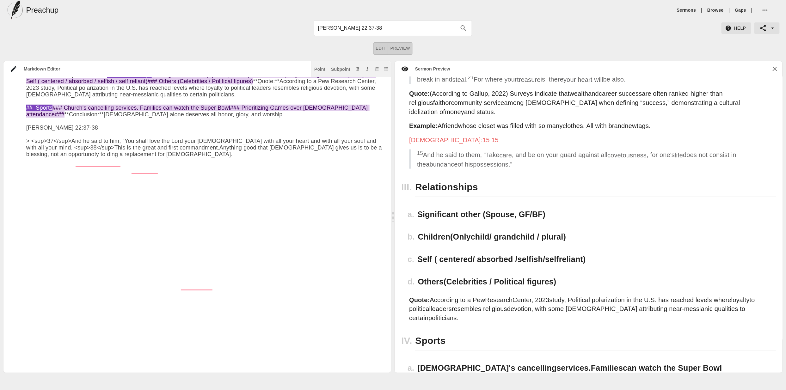
paste textarea "Families regularly choosing games, tournaments, or tailgating over gathering wi…"
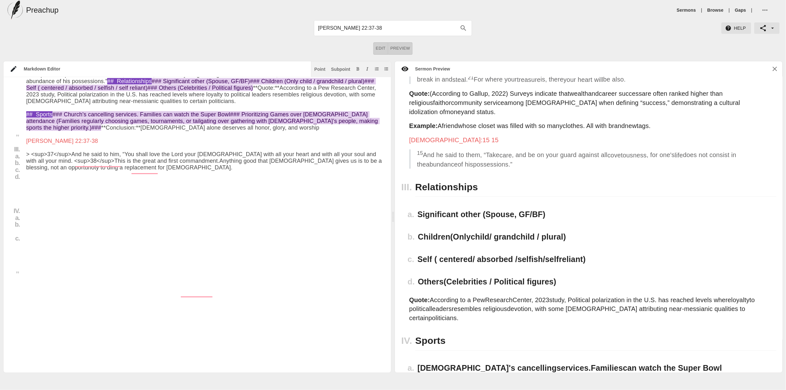
click at [60, 235] on textarea "To enrich screen reader interactions, please activate Accessibility in Grammarl…" at bounding box center [205, 116] width 358 height 488
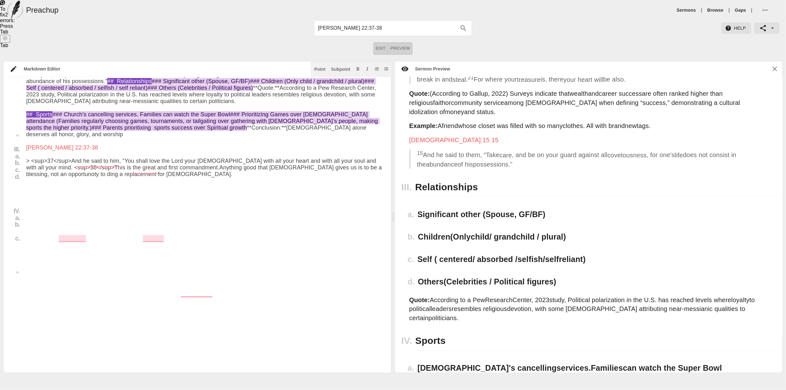
click at [223, 239] on textarea "To enrich screen reader interactions, please activate Accessibility in Grammarl…" at bounding box center [205, 119] width 358 height 495
drag, startPoint x: 337, startPoint y: 69, endPoint x: 326, endPoint y: 93, distance: 26.9
click at [337, 69] on div "Subpoint" at bounding box center [340, 69] width 19 height 4
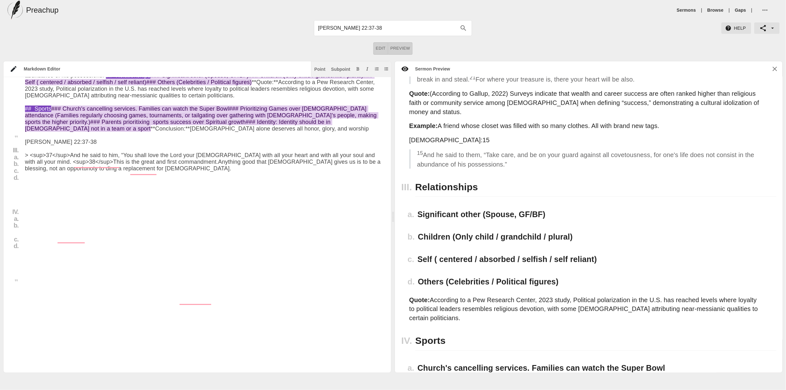
click at [155, 255] on textarea "To enrich screen reader interactions, please activate Accessibility in Grammarl…" at bounding box center [204, 117] width 358 height 488
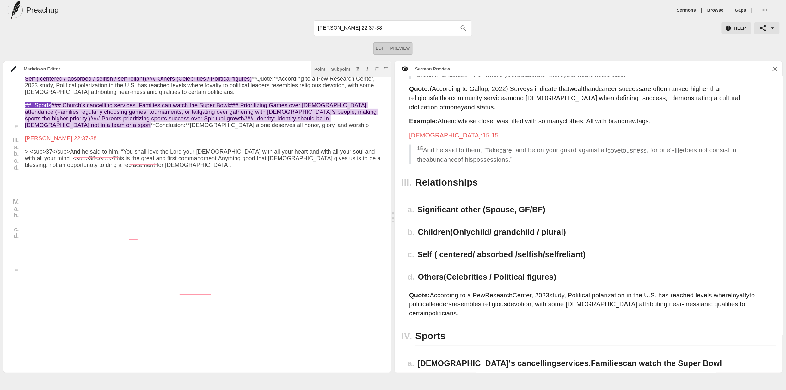
scroll to position [384, 0]
click at [191, 230] on textarea "To enrich screen reader interactions, please activate Accessibility in Grammarl…" at bounding box center [204, 110] width 358 height 495
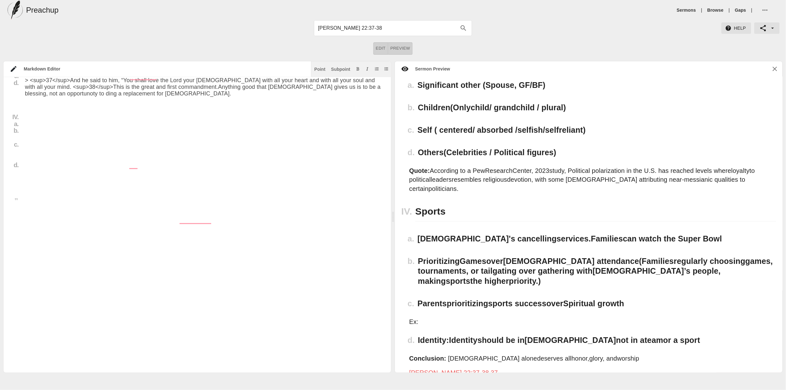
scroll to position [301, 1]
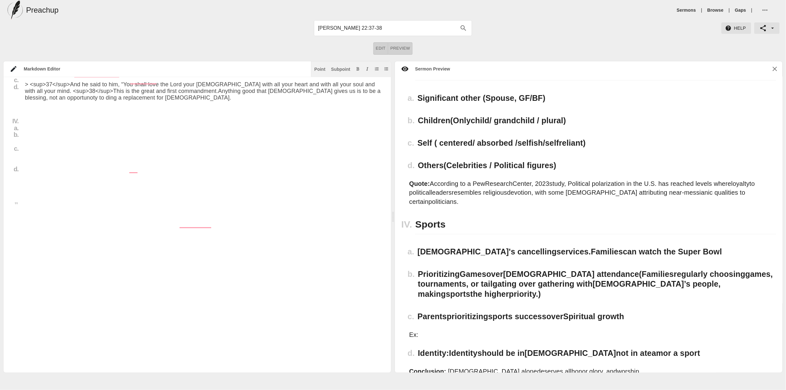
drag, startPoint x: 34, startPoint y: 155, endPoint x: 66, endPoint y: 161, distance: 32.4
click at [34, 155] on textarea "To enrich screen reader interactions, please activate Accessibility in Grammarl…" at bounding box center [204, 37] width 358 height 508
click at [46, 160] on textarea "To enrich screen reader interactions, please activate Accessibility in Grammarl…" at bounding box center [204, 37] width 358 height 508
drag, startPoint x: 47, startPoint y: 161, endPoint x: 25, endPoint y: 161, distance: 22.4
click at [25, 161] on textarea "To enrich screen reader interactions, please activate Accessibility in Grammarl…" at bounding box center [204, 37] width 358 height 508
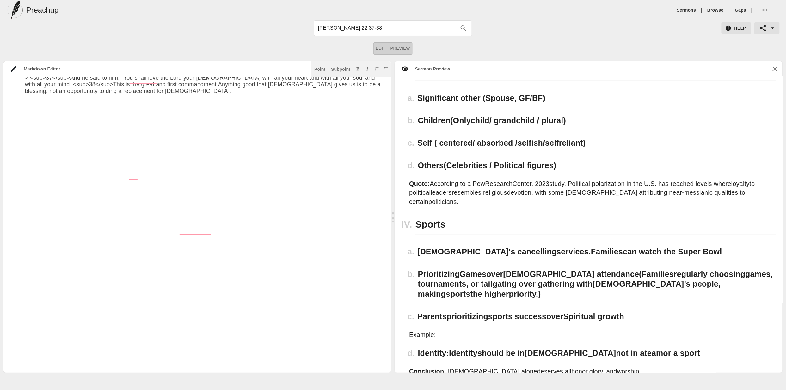
click at [83, 163] on textarea "To enrich screen reader interactions, please activate Accessibility in Grammarl…" at bounding box center [204, 33] width 358 height 501
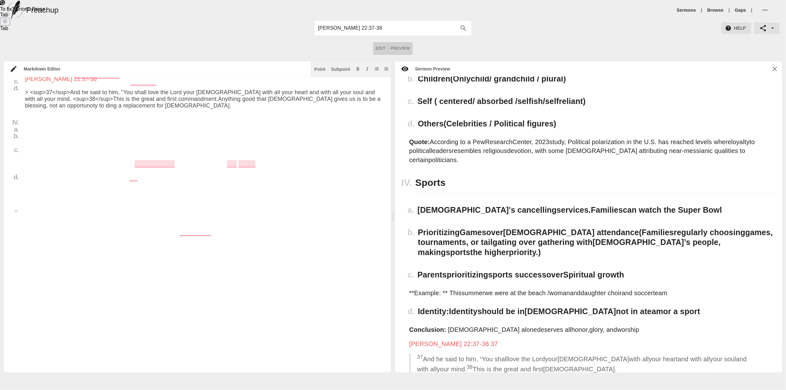
scroll to position [502, 0]
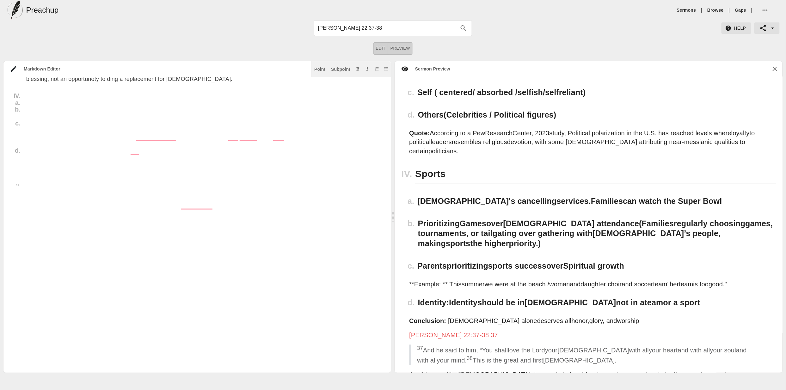
click at [58, 136] on textarea "To enrich screen reader interactions, please activate Accessibility in Grammarl…" at bounding box center [205, 14] width 358 height 515
click at [59, 136] on textarea "To enrich screen reader interactions, please activate Accessibility in Grammarl…" at bounding box center [205, 14] width 358 height 515
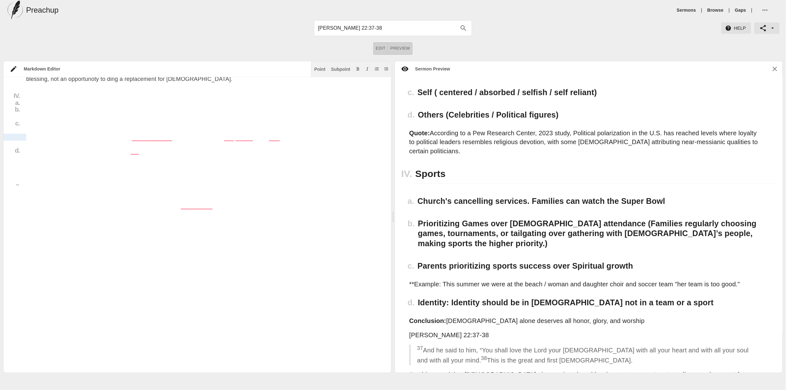
drag, startPoint x: 32, startPoint y: 135, endPoint x: 21, endPoint y: 136, distance: 11.1
click at [21, 136] on div "Title I. a. b. c. II. a. b. c. III. a. b. c. d. IV. a. b. c. d. # American Idol…" at bounding box center [193, 14] width 381 height 515
drag, startPoint x: 39, startPoint y: 137, endPoint x: 15, endPoint y: 137, distance: 23.4
click at [14, 137] on div "Title I. a. b. c. II. a. b. c. III. a. b. c. d. IV. a. b. c. d. # American Idol…" at bounding box center [193, 14] width 381 height 515
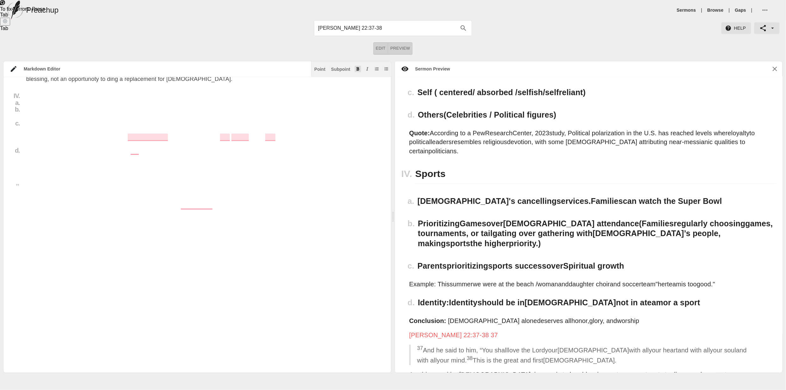
click at [358, 67] on icon "Add bold text" at bounding box center [358, 69] width 4 height 4
click at [249, 152] on textarea "To enrich screen reader interactions, please activate Accessibility in Grammarl…" at bounding box center [205, 11] width 358 height 508
drag, startPoint x: 56, startPoint y: 135, endPoint x: 65, endPoint y: 140, distance: 10.3
click at [56, 135] on textarea "To enrich screen reader interactions, please activate Accessibility in Grammarl…" at bounding box center [205, 14] width 358 height 515
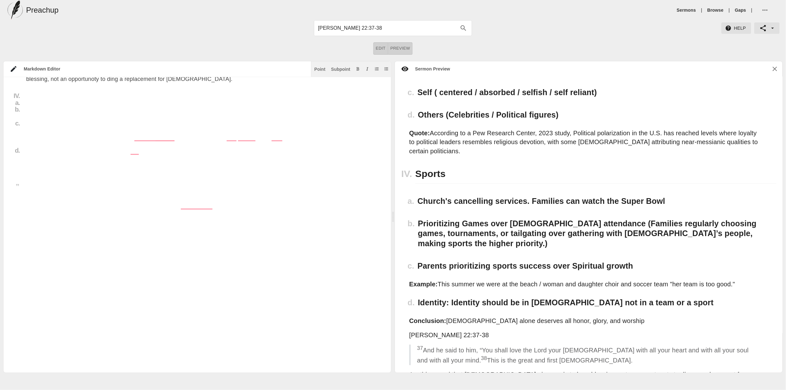
click at [141, 142] on textarea "To enrich screen reader interactions, please activate Accessibility in Grammarl…" at bounding box center [205, 14] width 358 height 515
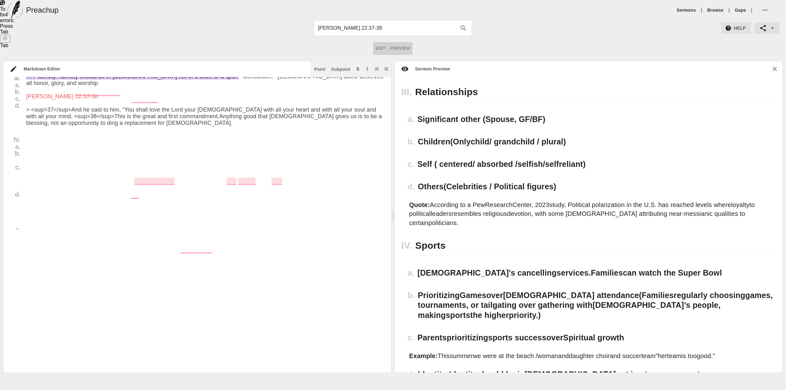
scroll to position [281, 0]
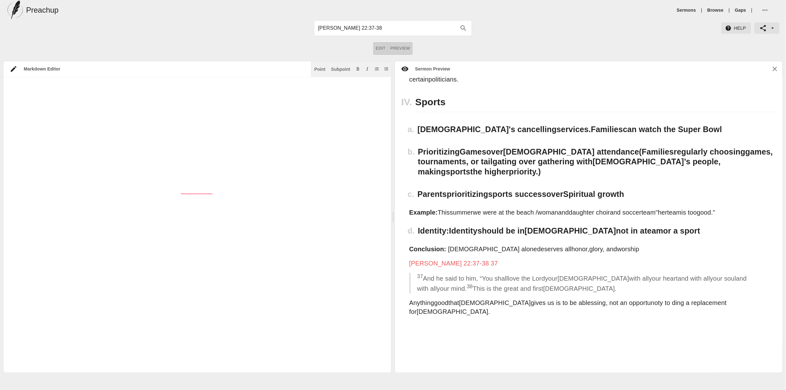
drag, startPoint x: 193, startPoint y: 247, endPoint x: 209, endPoint y: 233, distance: 20.6
click at [194, 246] on textarea "To enrich screen reader interactions, please activate Accessibility in Grammarl…" at bounding box center [205, -1] width 358 height 515
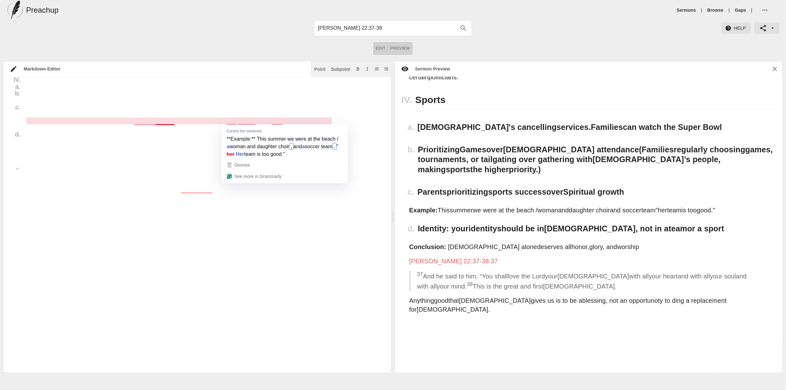
drag, startPoint x: 261, startPoint y: 225, endPoint x: 258, endPoint y: 224, distance: 3.4
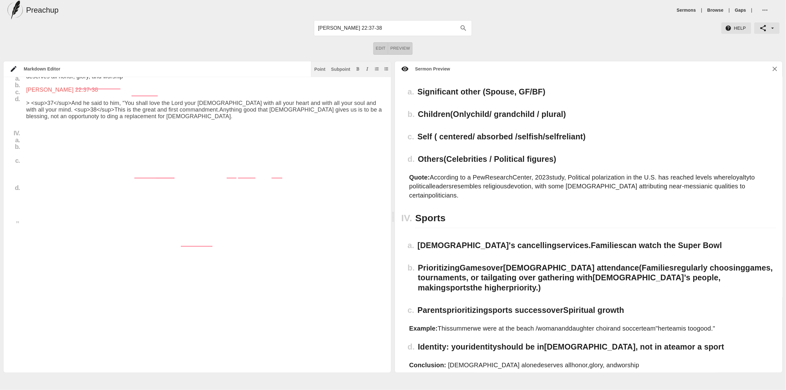
scroll to position [503, 0]
click at [343, 173] on textarea "To enrich screen reader interactions, please activate Accessibility in Grammarl…" at bounding box center [205, 51] width 358 height 515
click at [225, 189] on textarea "To enrich screen reader interactions, please activate Accessibility in Grammarl…" at bounding box center [205, 51] width 358 height 515
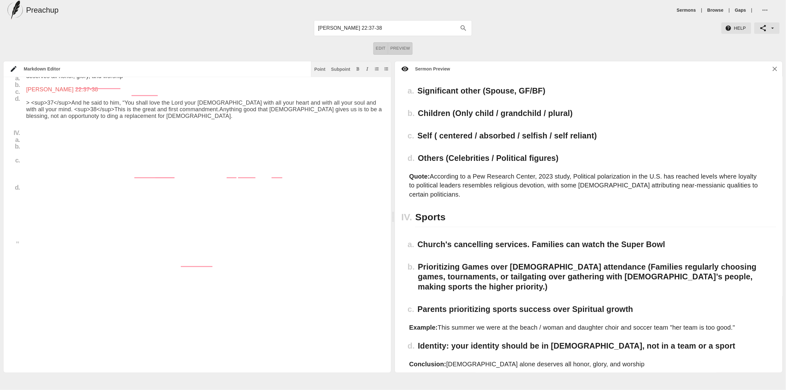
click at [37, 195] on textarea "To enrich screen reader interactions, please activate Accessibility in Grammarl…" at bounding box center [205, 51] width 358 height 515
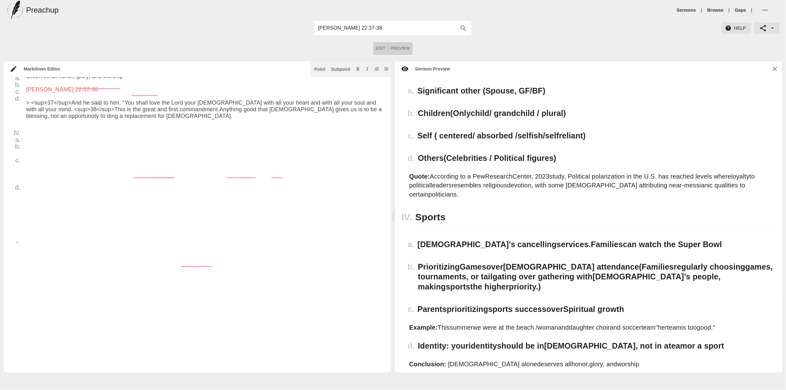
click at [39, 198] on textarea "To enrich screen reader interactions, please activate Accessibility in Grammarl…" at bounding box center [205, 51] width 358 height 515
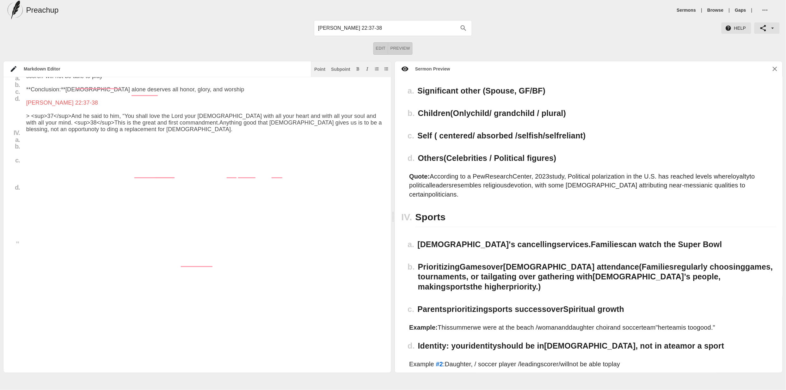
click at [185, 289] on textarea "To enrich screen reader interactions, please activate Accessibility in Grammarl…" at bounding box center [205, 58] width 358 height 528
drag, startPoint x: 187, startPoint y: 273, endPoint x: 194, endPoint y: 259, distance: 15.8
click at [187, 273] on textarea "To enrich screen reader interactions, please activate Accessibility in Grammarl…" at bounding box center [205, 58] width 358 height 528
click at [183, 269] on textarea "To enrich screen reader interactions, please activate Accessibility in Grammarl…" at bounding box center [205, 58] width 358 height 528
click at [26, 256] on textarea "To enrich screen reader interactions, please activate Accessibility in Grammarl…" at bounding box center [205, 58] width 358 height 528
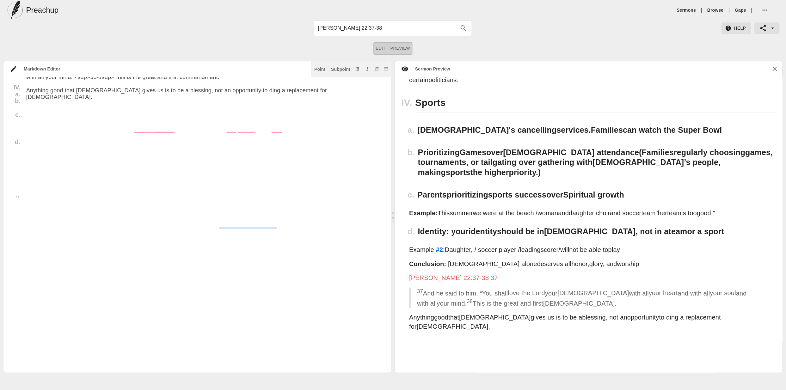
scroll to position [609, 0]
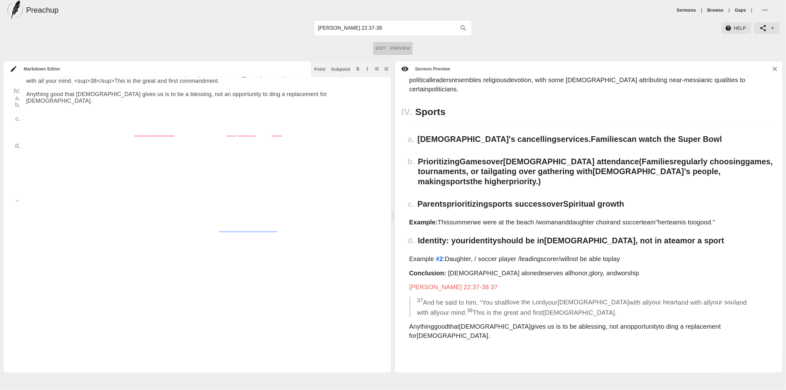
click at [27, 226] on textarea "To enrich screen reader interactions, please activate Accessibility in Grammarl…" at bounding box center [205, 23] width 358 height 541
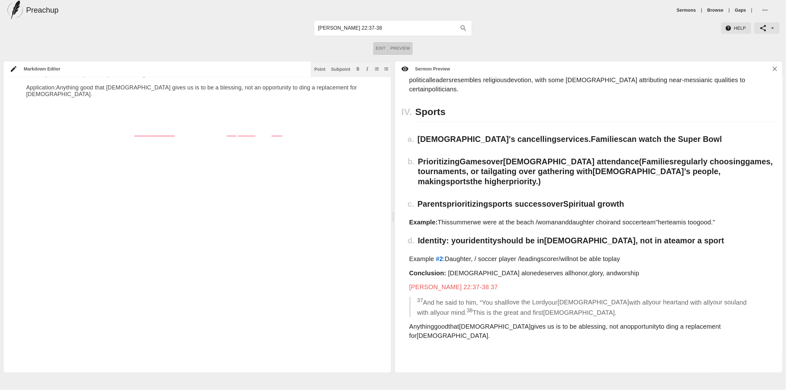
type textarea "# American Idol Date: Aug 25th 2025 **Introduction:** What comes to mind when y…"
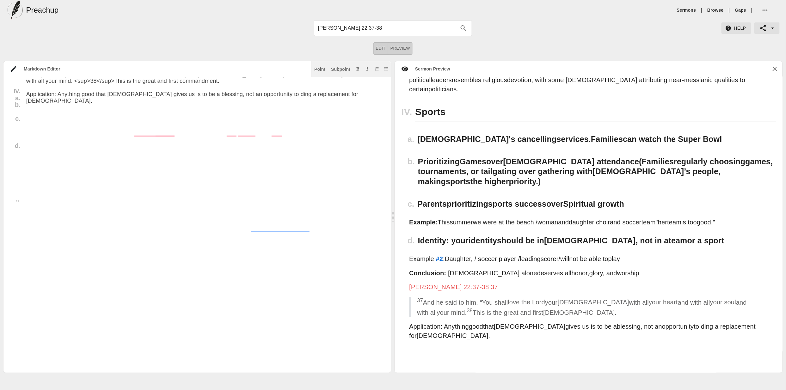
scroll to position [331, 2]
drag, startPoint x: 53, startPoint y: 227, endPoint x: 16, endPoint y: 228, distance: 36.7
click at [16, 228] on div "Title I. a. b. c. II. a. b. c. III. a. b. c. d. IV. a. b. c. d. # American Idol…" at bounding box center [191, 23] width 381 height 541
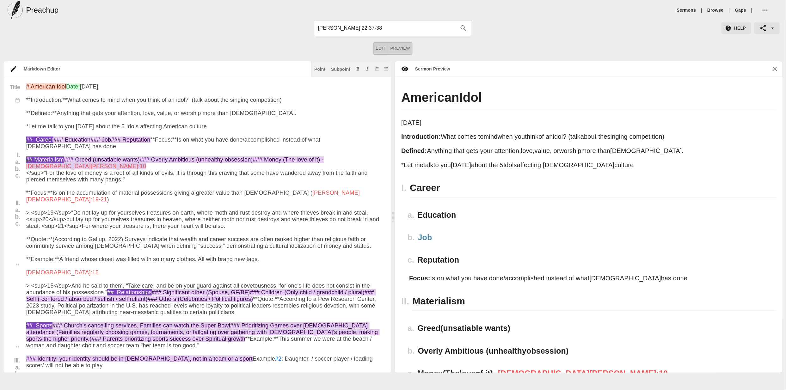
scroll to position [609, 0]
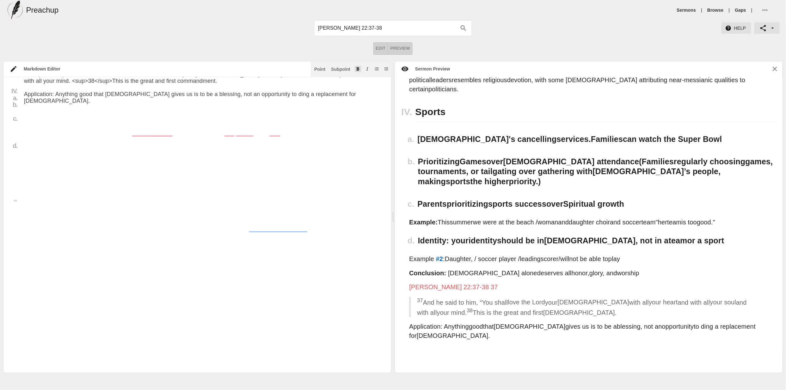
click at [358, 69] on icon "Add bold text" at bounding box center [358, 69] width 4 height 4
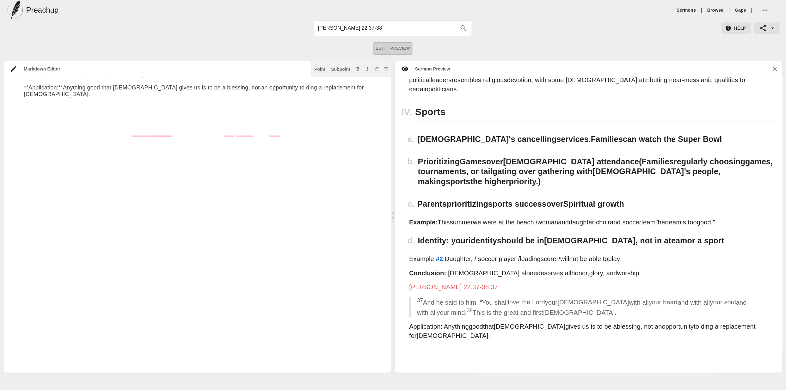
click at [175, 250] on textarea "To enrich screen reader interactions, please activate Accessibility in Grammarl…" at bounding box center [203, 20] width 358 height 535
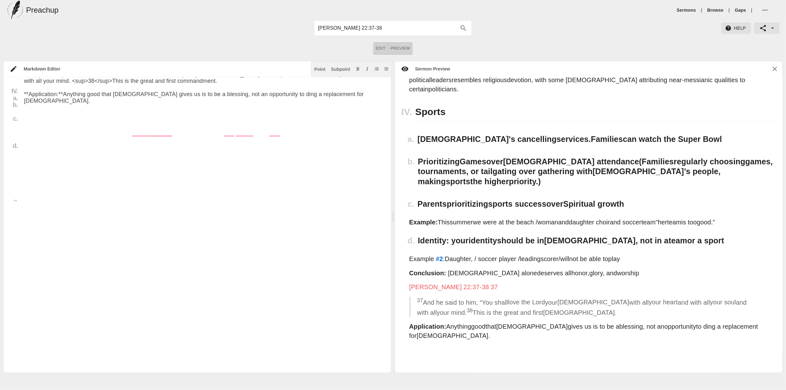
drag, startPoint x: 273, startPoint y: 228, endPoint x: 251, endPoint y: 230, distance: 21.9
click at [251, 230] on textarea "To enrich screen reader interactions, please activate Accessibility in Grammarl…" at bounding box center [203, 23] width 358 height 541
drag, startPoint x: 169, startPoint y: 228, endPoint x: 157, endPoint y: 230, distance: 11.9
click at [157, 230] on textarea "To enrich screen reader interactions, please activate Accessibility in Grammarl…" at bounding box center [203, 23] width 358 height 541
click at [182, 229] on textarea "To enrich screen reader interactions, please activate Accessibility in Grammarl…" at bounding box center [203, 23] width 358 height 541
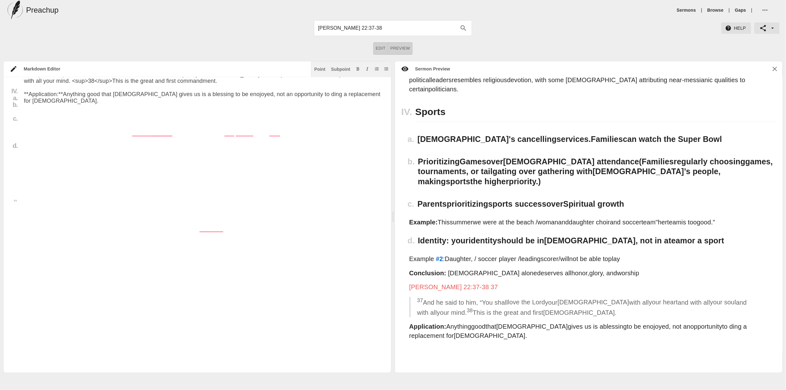
drag, startPoint x: 281, startPoint y: 226, endPoint x: 294, endPoint y: 226, distance: 13.6
click at [294, 226] on textarea "To enrich screen reader interactions, please activate Accessibility in Grammarl…" at bounding box center [203, 23] width 358 height 541
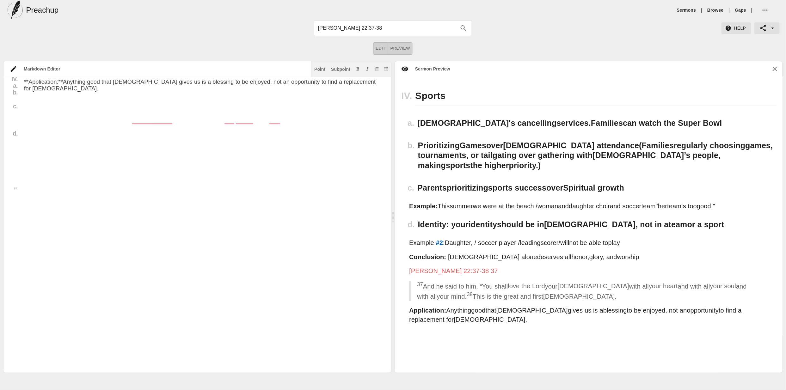
scroll to position [342, 2]
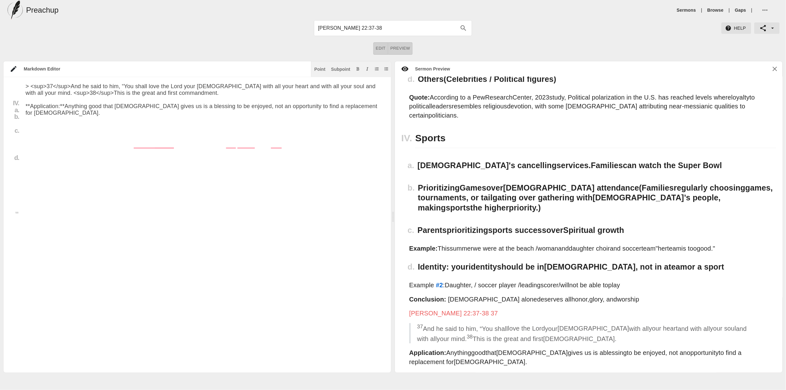
click at [83, 172] on textarea "To enrich screen reader interactions, please activate Accessibility in Grammarl…" at bounding box center [205, 35] width 358 height 541
click at [76, 170] on textarea "To enrich screen reader interactions, please activate Accessibility in Grammarl…" at bounding box center [205, 35] width 358 height 541
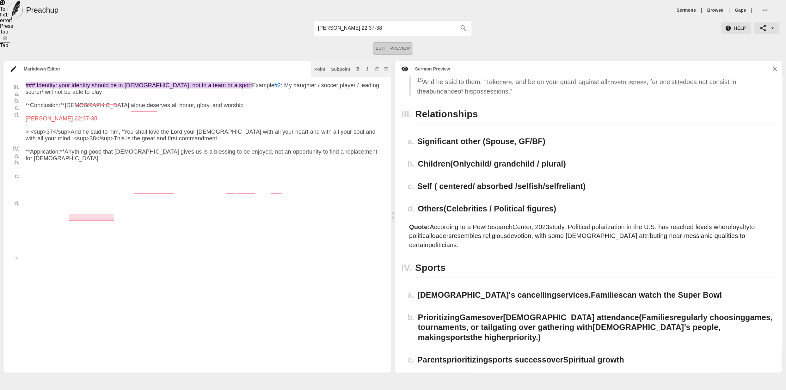
scroll to position [448, 0]
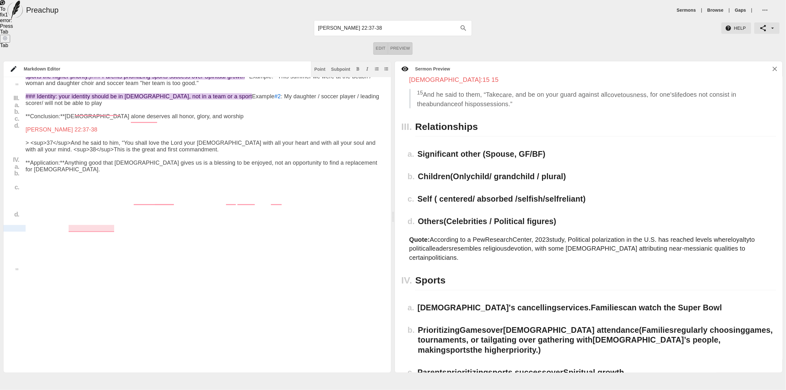
drag, startPoint x: 237, startPoint y: 227, endPoint x: 23, endPoint y: 229, distance: 213.9
click at [24, 229] on div "Title I. a. b. c. II. a. b. c. III. a. b. c. d. IV. a. b. c. d. # American Idol…" at bounding box center [193, 91] width 381 height 541
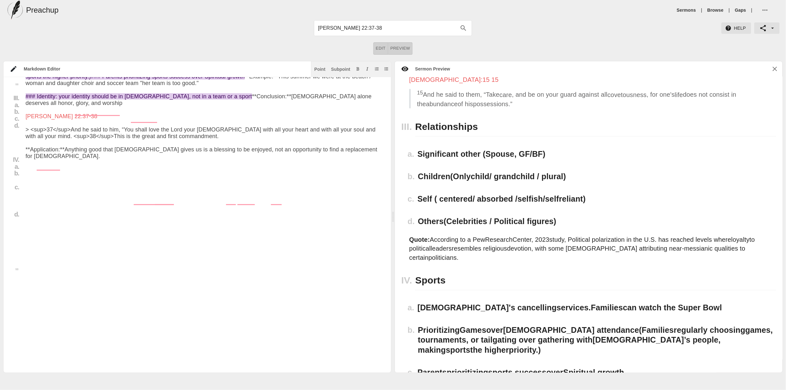
click at [158, 178] on textarea "To enrich screen reader interactions, please activate Accessibility in Grammarl…" at bounding box center [205, 85] width 358 height 528
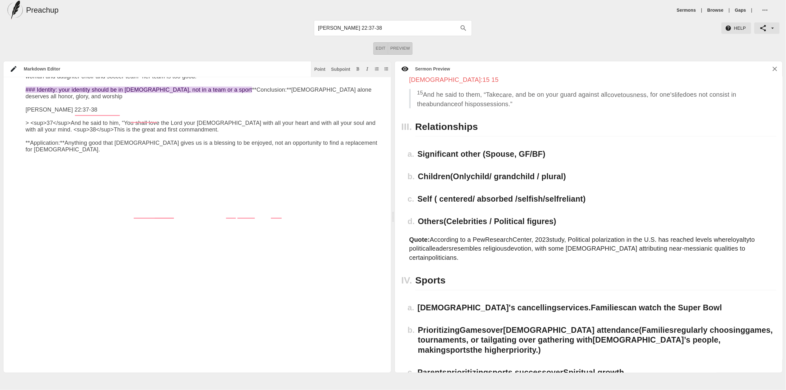
paste textarea "Example #2: My daughter / soccer player / leading scorer/ will not be able to p…"
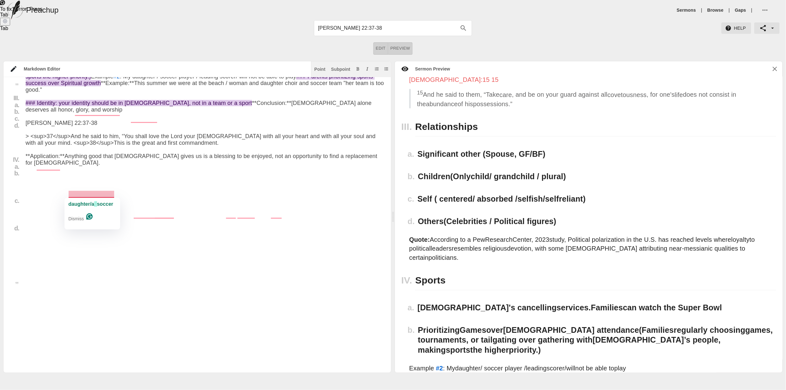
click at [159, 202] on textarea "To enrich screen reader interactions, please activate Accessibility in Grammarl…" at bounding box center [205, 88] width 358 height 535
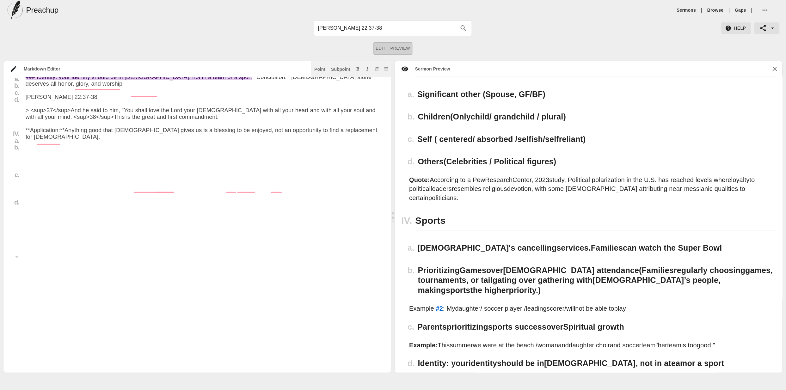
scroll to position [542, 0]
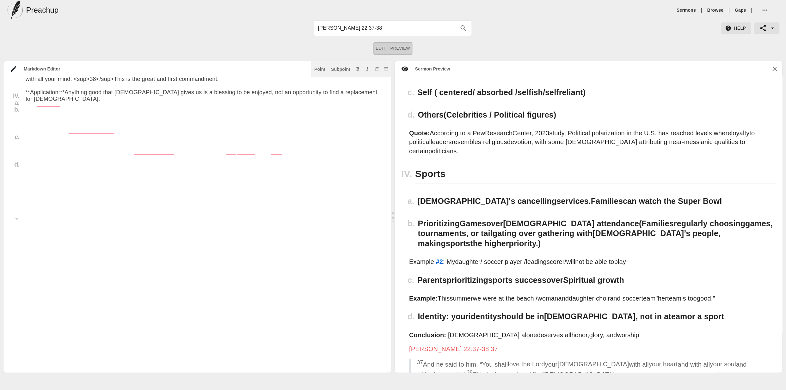
click at [643, 276] on h3 "Parents prioritizing sports success over Spiritual growth" at bounding box center [596, 281] width 359 height 10
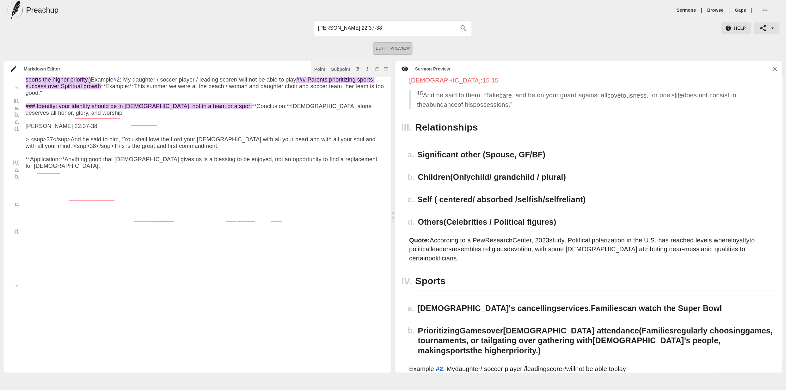
click at [27, 247] on textarea "To enrich screen reader interactions, please activate Accessibility in Grammarl…" at bounding box center [205, 91] width 358 height 535
click at [320, 70] on div "Point" at bounding box center [319, 69] width 11 height 4
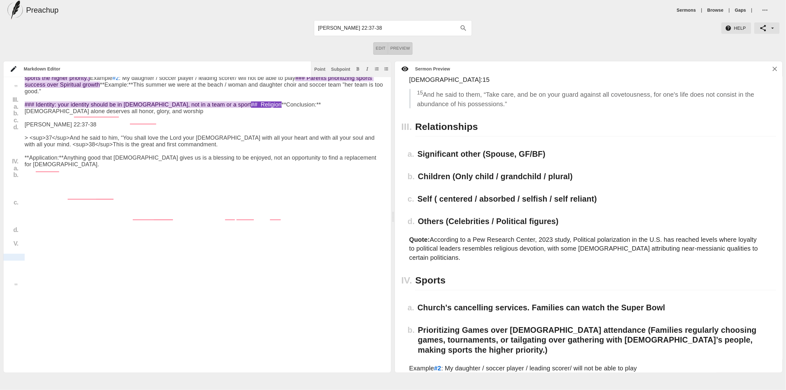
drag, startPoint x: 22, startPoint y: 257, endPoint x: 24, endPoint y: 254, distance: 3.4
click at [22, 257] on div at bounding box center [13, 257] width 23 height 7
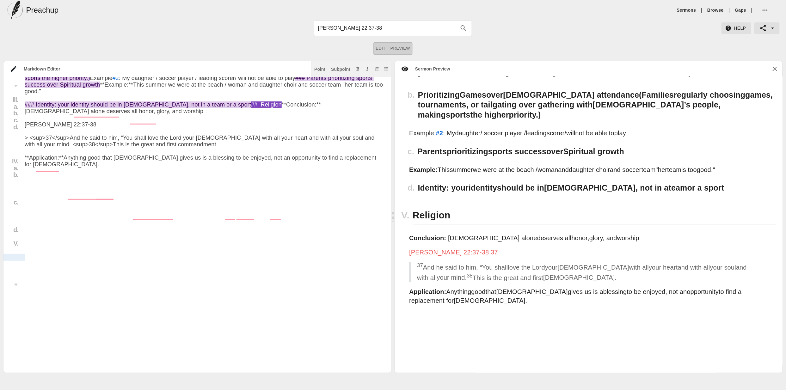
click at [20, 256] on div at bounding box center [13, 257] width 23 height 7
click at [25, 255] on textarea "To enrich screen reader interactions, please activate Accessibility in Grammarl…" at bounding box center [204, 90] width 358 height 535
click at [320, 68] on div "Point" at bounding box center [319, 69] width 11 height 4
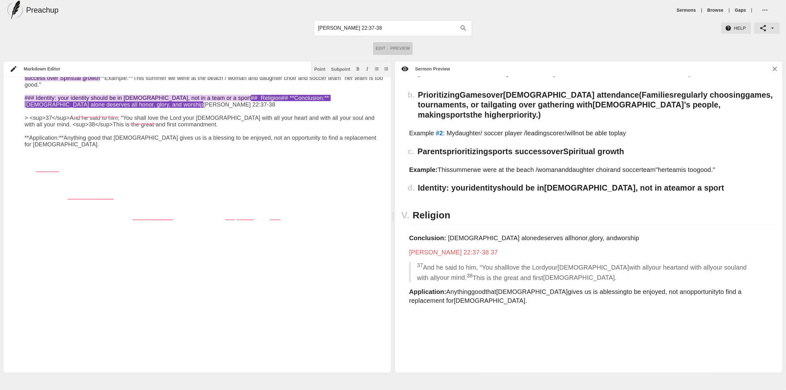
click at [93, 242] on textarea "To enrich screen reader interactions, please activate Accessibility in Grammarl…" at bounding box center [204, 80] width 358 height 515
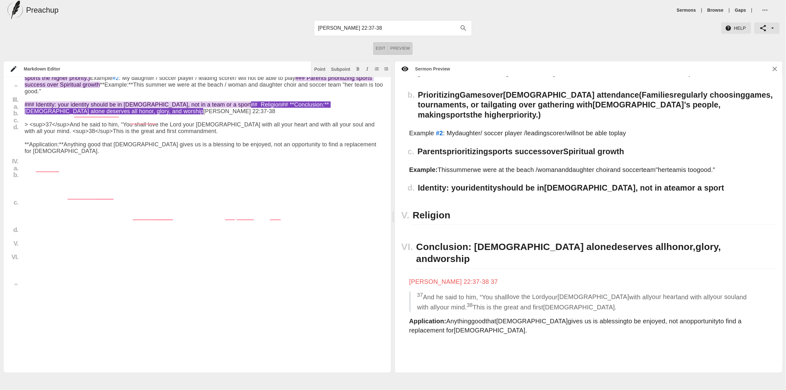
drag, startPoint x: 204, startPoint y: 256, endPoint x: 74, endPoint y: 258, distance: 130.8
click at [74, 258] on textarea "To enrich screen reader interactions, please activate Accessibility in Grammarl…" at bounding box center [204, 83] width 358 height 521
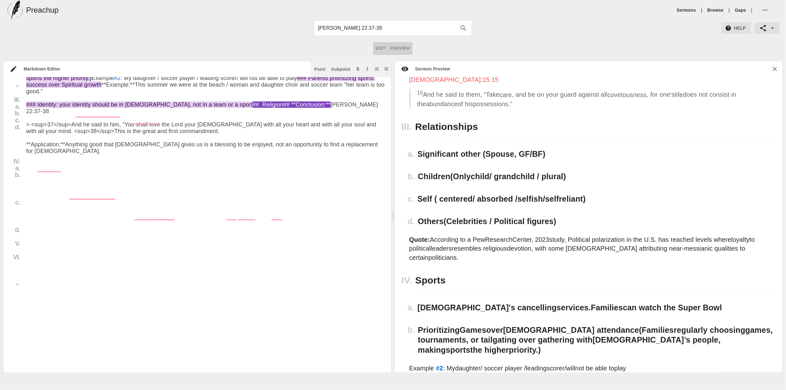
click at [51, 266] on textarea "To enrich screen reader interactions, please activate Accessibility in Grammarl…" at bounding box center [205, 83] width 358 height 521
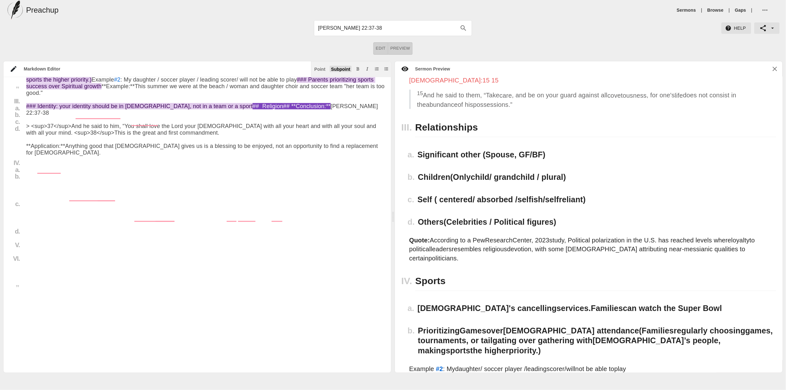
drag, startPoint x: 334, startPoint y: 70, endPoint x: 329, endPoint y: 78, distance: 9.5
click at [334, 69] on div "Subpoint" at bounding box center [340, 69] width 19 height 4
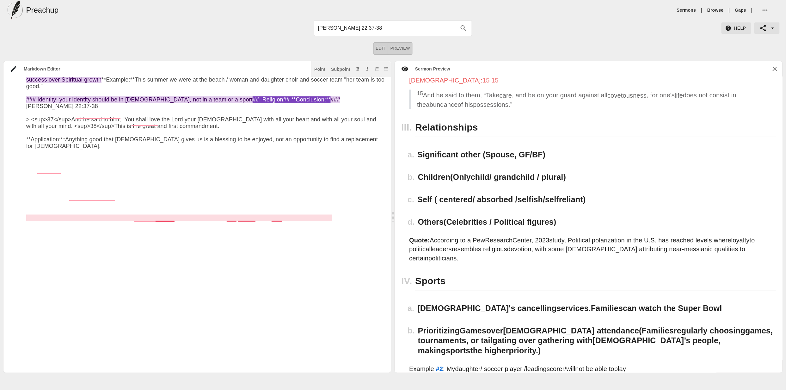
paste textarea "[DEMOGRAPHIC_DATA] alone deserves all honor, glory, and worship"
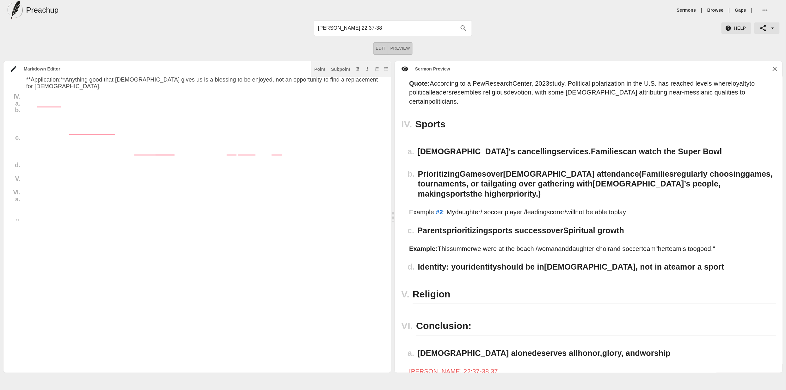
scroll to position [327, 0]
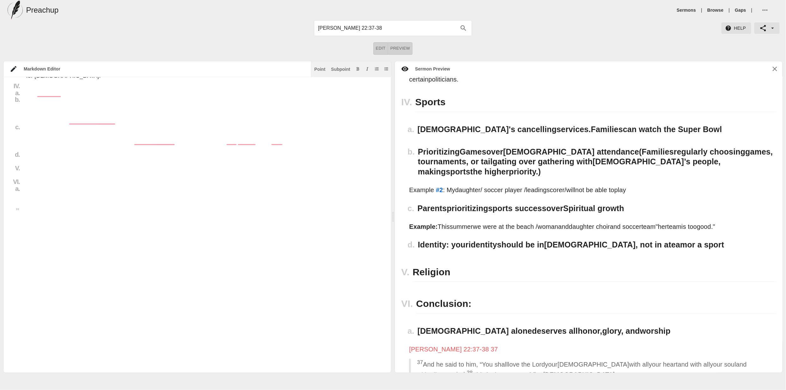
click at [99, 168] on textarea "To enrich screen reader interactions, please activate Accessibility in Grammarl…" at bounding box center [205, 8] width 358 height 521
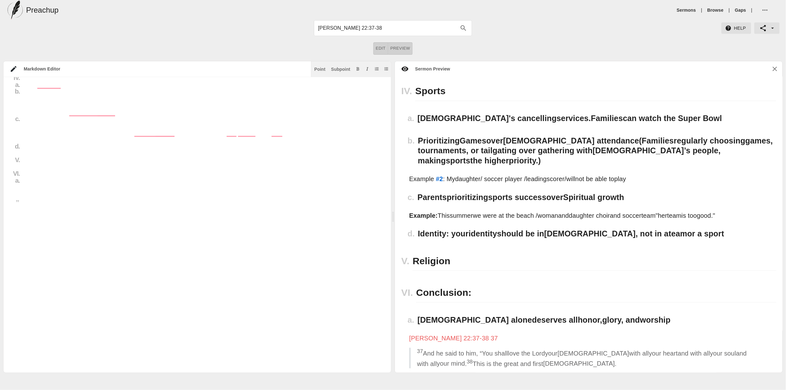
scroll to position [618, 0]
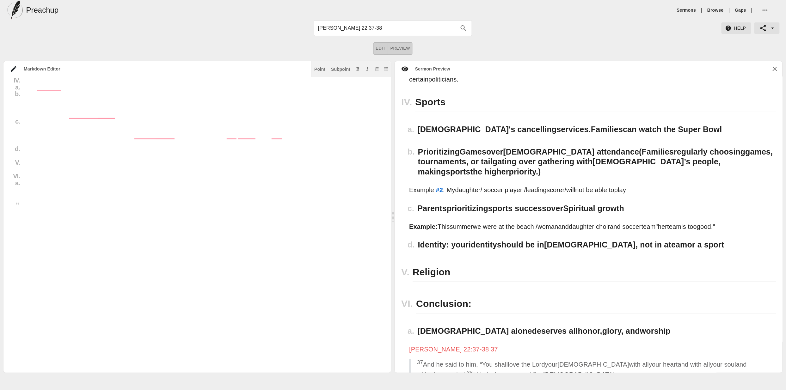
click at [54, 185] on textarea "To enrich screen reader interactions, please activate Accessibility in Grammarl…" at bounding box center [205, 2] width 358 height 521
click at [181, 179] on textarea "To enrich screen reader interactions, please activate Accessibility in Grammarl…" at bounding box center [205, 2] width 358 height 521
click at [182, 185] on textarea "To enrich screen reader interactions, please activate Accessibility in Grammarl…" at bounding box center [205, 2] width 358 height 521
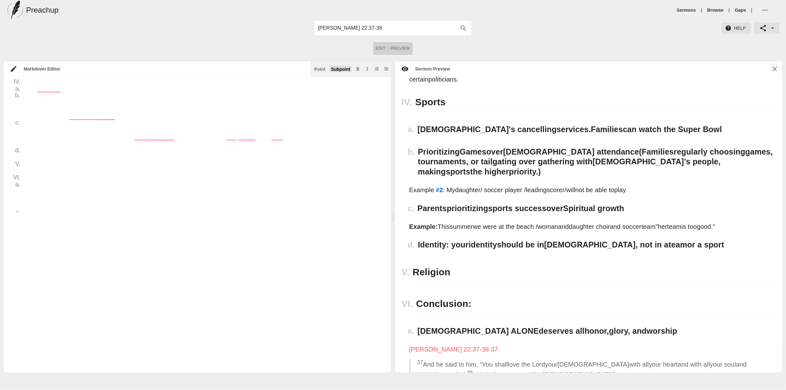
click at [337, 67] on div "Subpoint" at bounding box center [340, 69] width 19 height 4
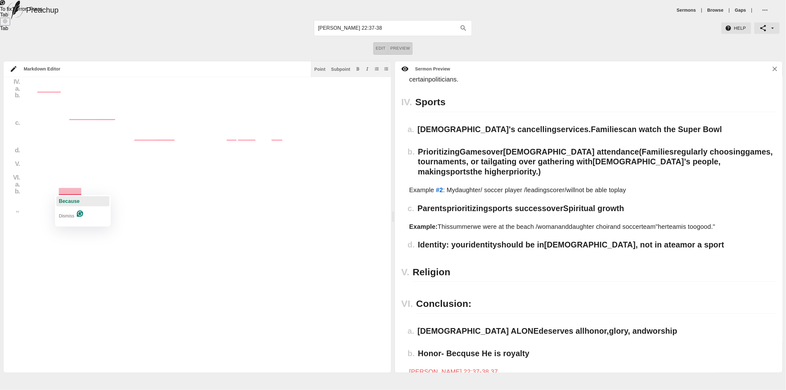
click at [70, 199] on span "Because" at bounding box center [69, 200] width 21 height 5
click at [135, 191] on textarea "To enrich screen reader interactions, please activate Accessibility in Grammarl…" at bounding box center [205, 0] width 358 height 515
click at [342, 70] on div "Subpoint" at bounding box center [340, 69] width 19 height 4
click at [144, 261] on textarea "To enrich screen reader interactions, please activate Accessibility in Grammarl…" at bounding box center [205, 7] width 358 height 528
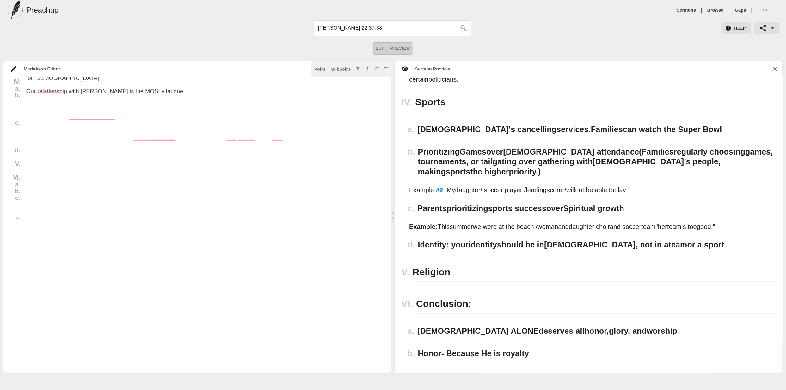
click at [128, 260] on textarea "To enrich screen reader interactions, please activate Accessibility in Grammarl…" at bounding box center [205, 13] width 358 height 541
click at [68, 247] on textarea "To enrich screen reader interactions, please activate Accessibility in Grammarl…" at bounding box center [205, 13] width 358 height 541
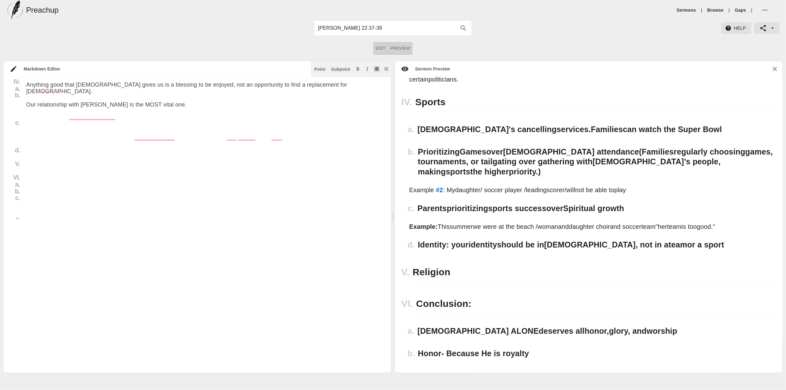
drag, startPoint x: 376, startPoint y: 68, endPoint x: 337, endPoint y: 106, distance: 55.6
click at [377, 68] on icon "Add ordered list" at bounding box center [377, 69] width 4 height 4
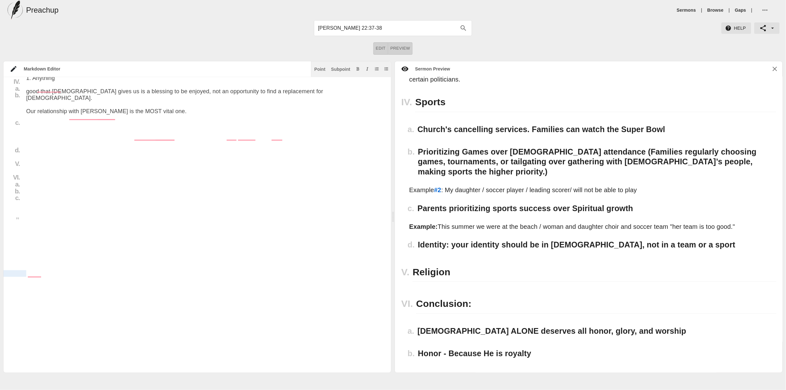
click at [24, 272] on div at bounding box center [14, 273] width 23 height 7
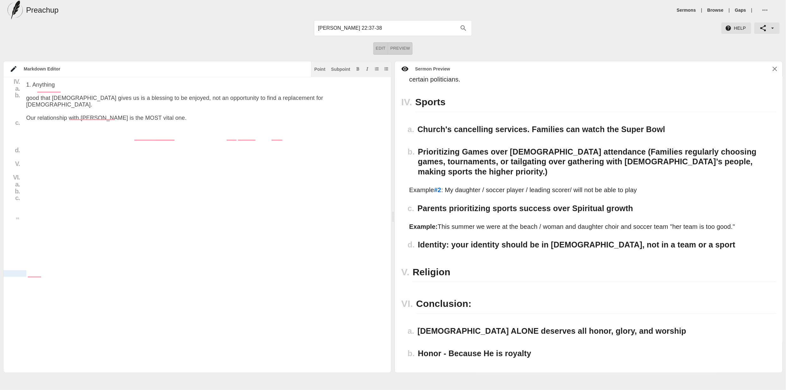
scroll to position [803, 0]
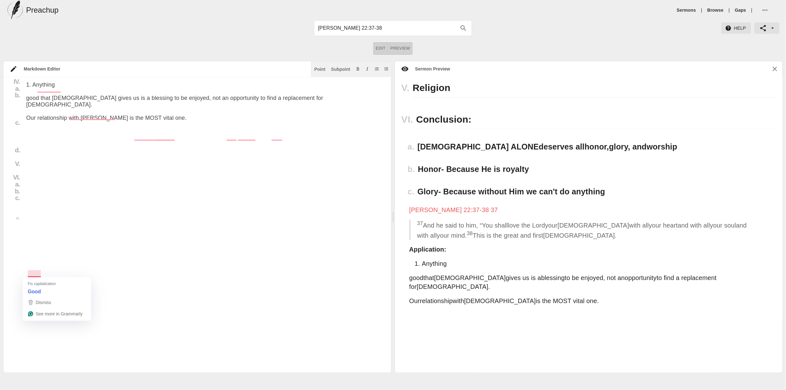
click at [27, 272] on textarea "To enrich screen reader interactions, please activate Accessibility in Grammarl…" at bounding box center [205, 27] width 358 height 568
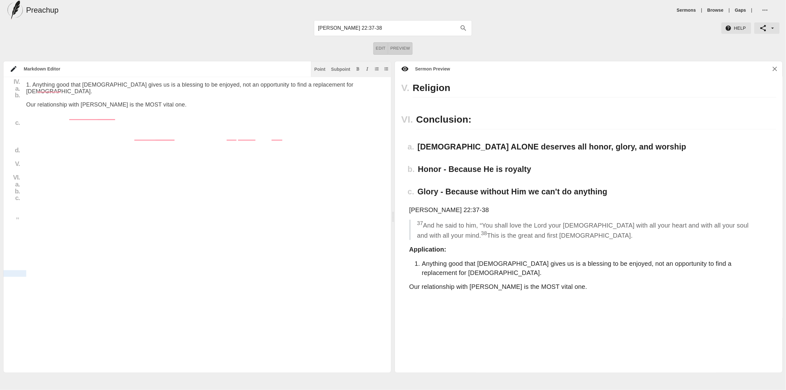
scroll to position [789, 0]
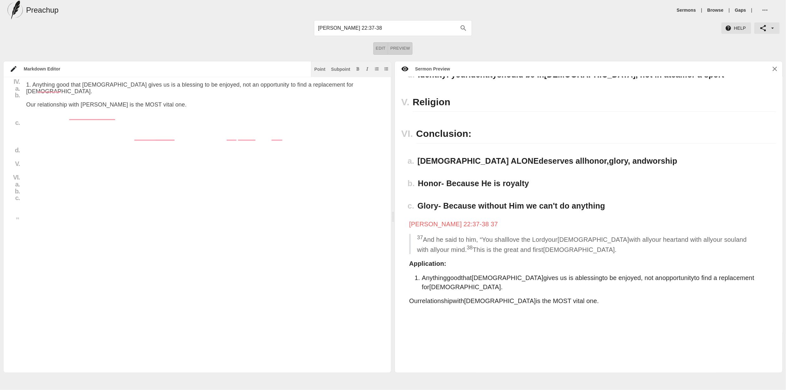
click at [27, 272] on textarea "To enrich screen reader interactions, please activate Accessibility in Grammarl…" at bounding box center [205, 20] width 358 height 555
click at [378, 70] on icon "Add ordered list" at bounding box center [377, 68] width 4 height 3
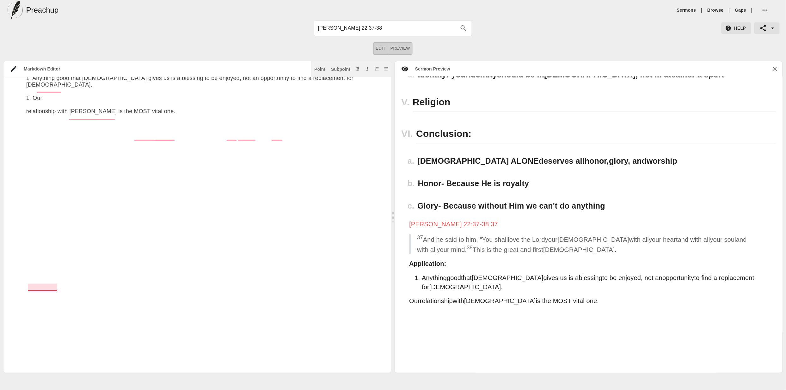
scroll to position [800, 0]
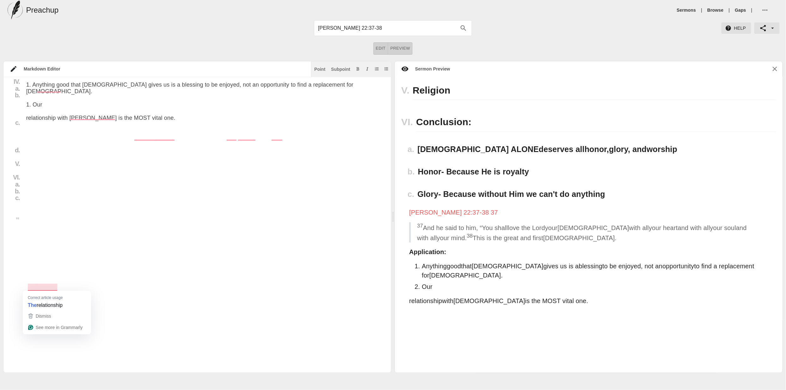
click at [57, 272] on textarea "To enrich screen reader interactions, please activate Accessibility in Grammarl…" at bounding box center [205, 27] width 358 height 568
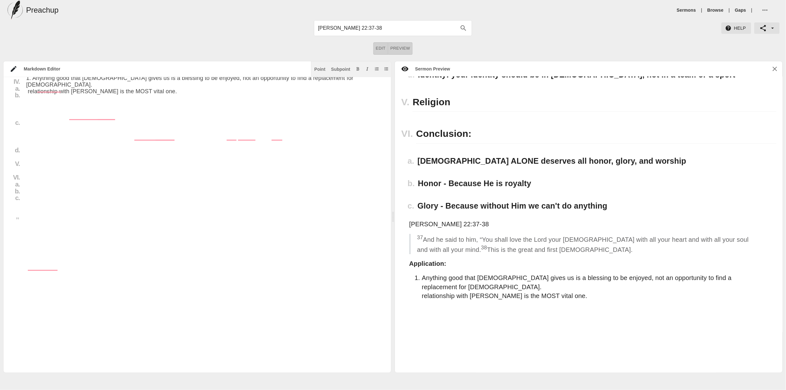
scroll to position [784, 0]
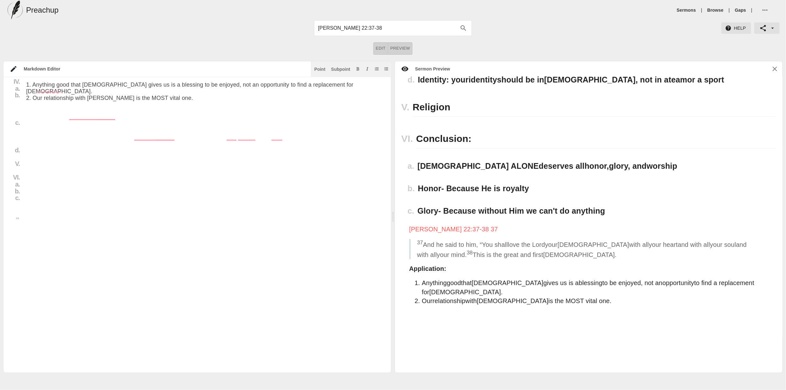
click at [195, 270] on textarea "To enrich screen reader interactions, please activate Accessibility in Grammarl…" at bounding box center [205, 17] width 358 height 548
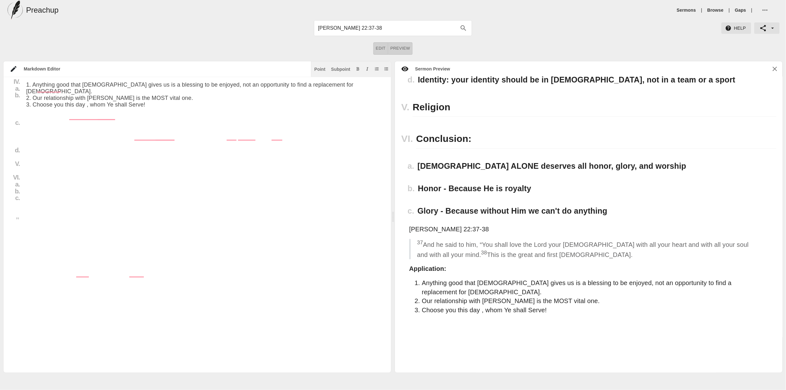
scroll to position [793, 0]
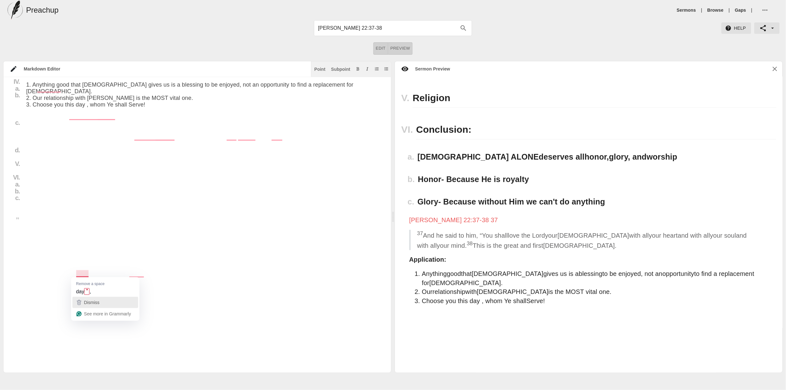
click at [88, 299] on div "Dismiss" at bounding box center [91, 302] width 17 height 9
click at [87, 271] on textarea "To enrich screen reader interactions, please activate Accessibility in Grammarl…" at bounding box center [205, 20] width 358 height 555
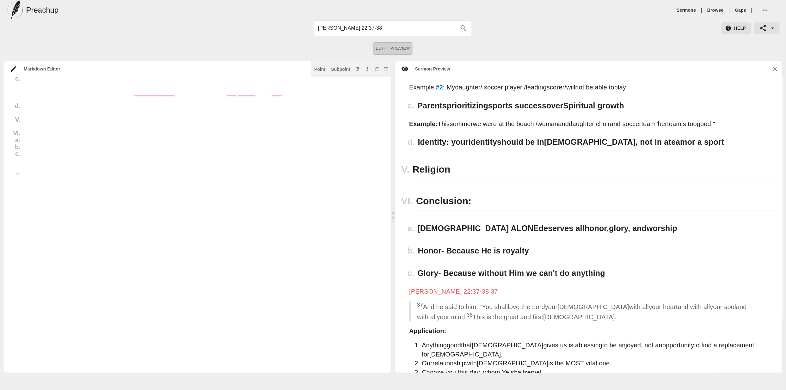
scroll to position [723, 0]
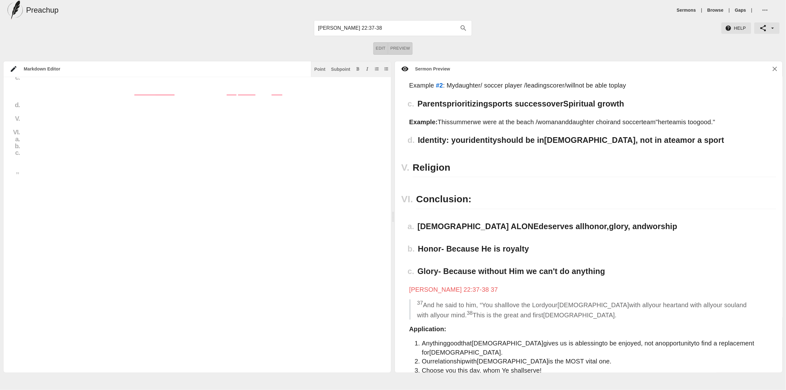
click at [341, 70] on div "Subpoint" at bounding box center [340, 69] width 19 height 4
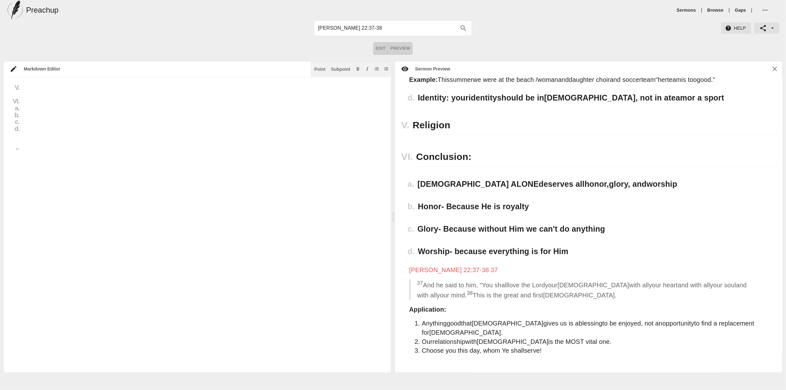
scroll to position [411, 0]
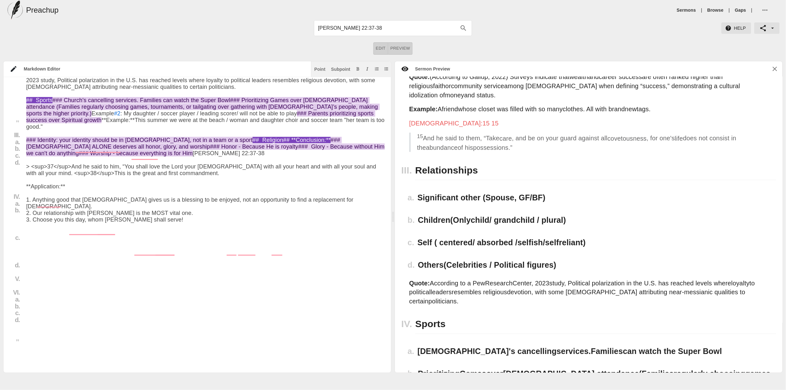
click at [348, 250] on textarea "To enrich screen reader interactions, please activate Accessibility in Grammarl…" at bounding box center [205, 135] width 358 height 555
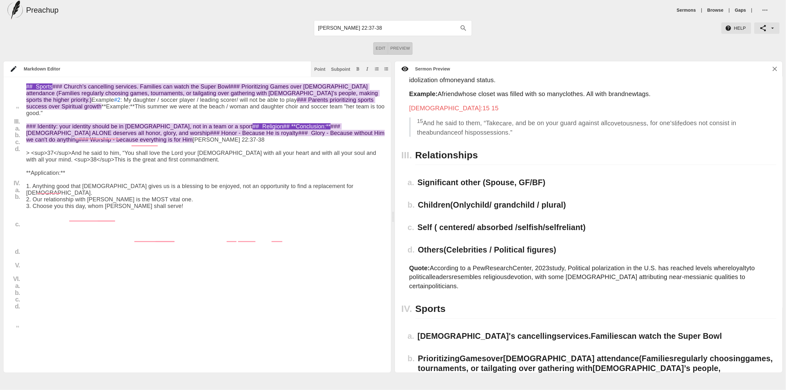
click at [222, 249] on textarea "To enrich screen reader interactions, please activate Accessibility in Grammarl…" at bounding box center [205, 122] width 358 height 555
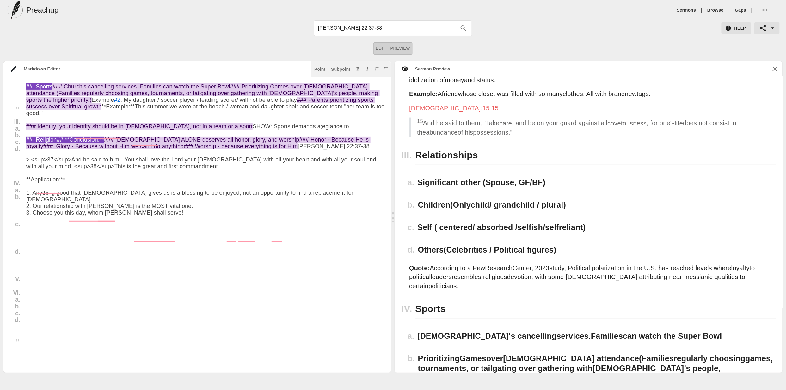
click at [96, 263] on textarea "To enrich screen reader interactions, please activate Accessibility in Grammarl…" at bounding box center [205, 125] width 358 height 561
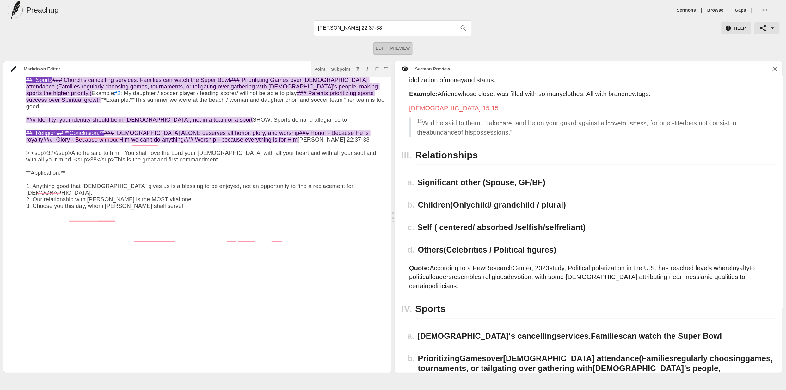
click at [130, 266] on textarea "To enrich screen reader interactions, please activate Accessibility in Grammarl…" at bounding box center [205, 122] width 358 height 555
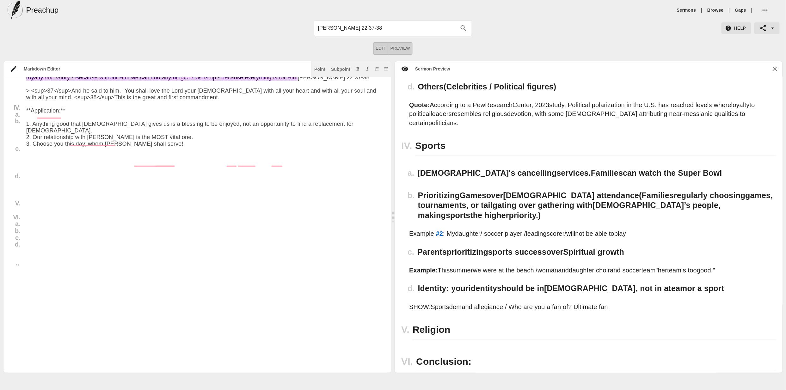
scroll to position [577, 0]
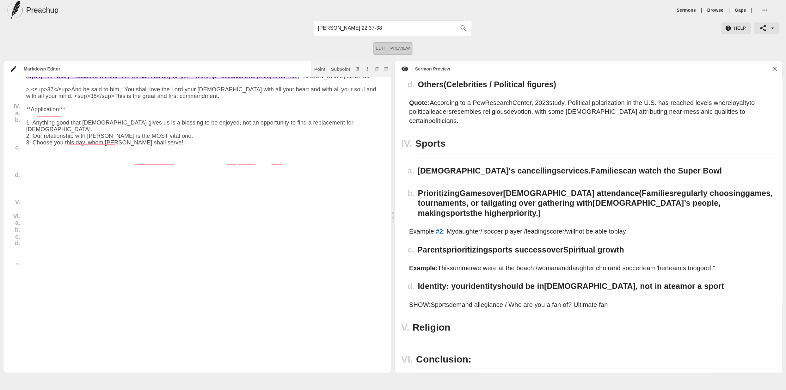
drag, startPoint x: 46, startPoint y: 187, endPoint x: 23, endPoint y: 187, distance: 22.4
click at [23, 187] on div "Title I. a. b. c. II. a. b. c. III. a. b. c. d. IV. a. b. c. d. V. VI. a. b. c.…" at bounding box center [193, 52] width 381 height 568
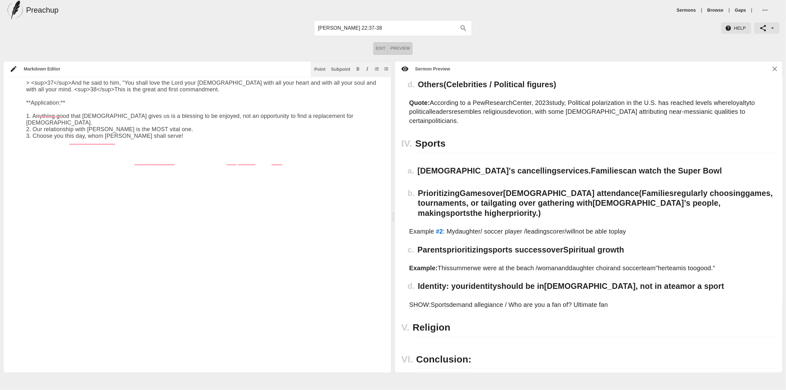
click at [80, 191] on textarea "To enrich screen reader interactions, please activate Accessibility in Grammarl…" at bounding box center [205, 48] width 358 height 561
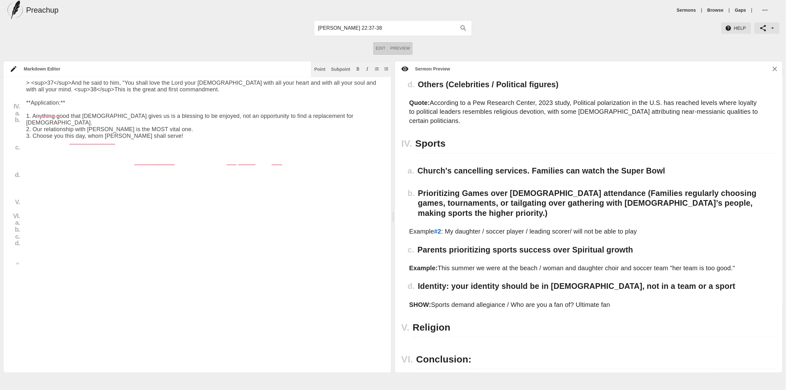
scroll to position [316, 1]
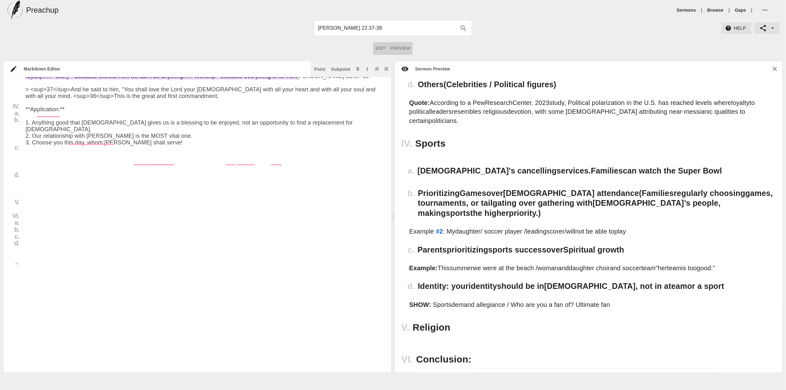
click at [244, 185] on textarea "To enrich screen reader interactions, please activate Accessibility in Grammarl…" at bounding box center [205, 52] width 358 height 568
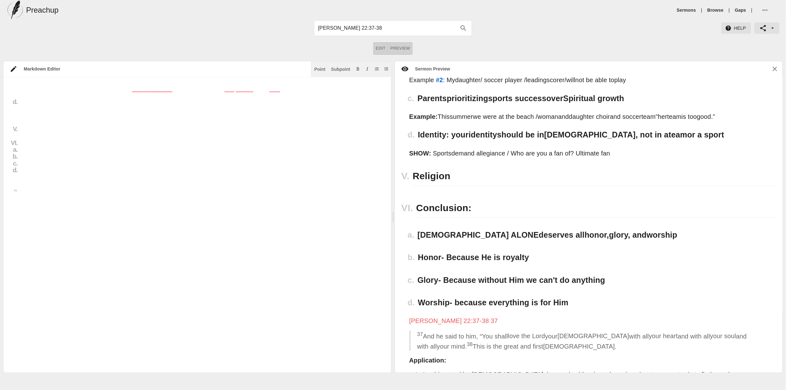
scroll to position [389, 1]
drag, startPoint x: 70, startPoint y: 130, endPoint x: 83, endPoint y: 128, distance: 14.1
drag, startPoint x: 344, startPoint y: 69, endPoint x: 338, endPoint y: 81, distance: 13.0
click at [344, 69] on div "Subpoint" at bounding box center [340, 69] width 19 height 4
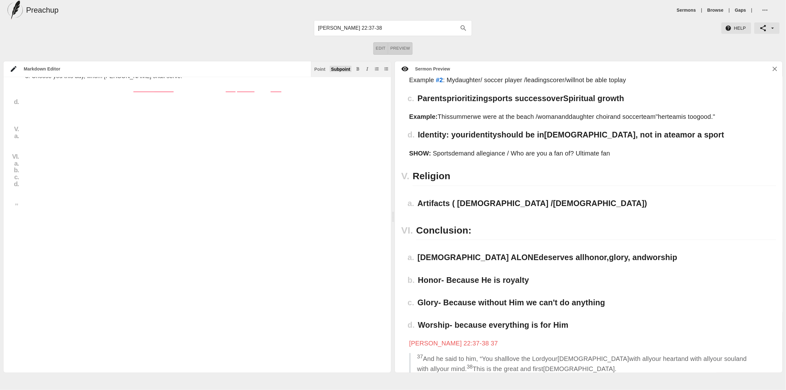
click at [339, 67] on div "Subpoint" at bounding box center [340, 69] width 19 height 4
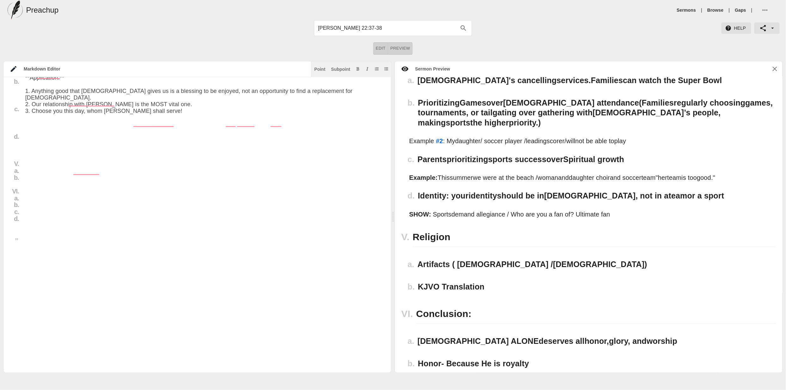
click at [105, 178] on textarea "To enrich screen reader interactions, please activate Accessibility in Grammarl…" at bounding box center [204, 17] width 358 height 574
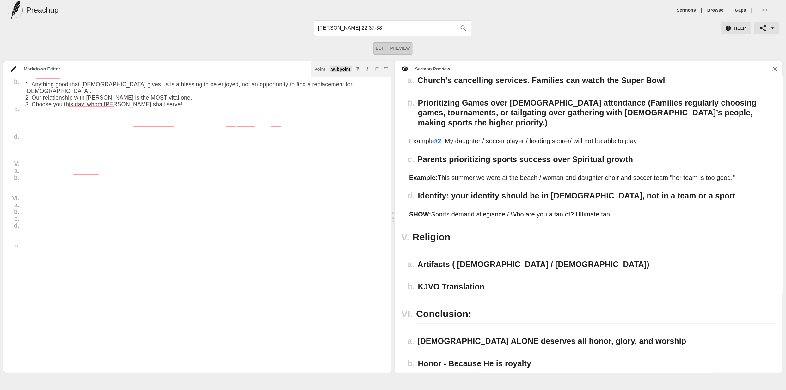
type textarea "# Loremips Dolo Sita: Con 80ad 7088 **Elitseddoeiu:** Temp incid ut labo etdo m…"
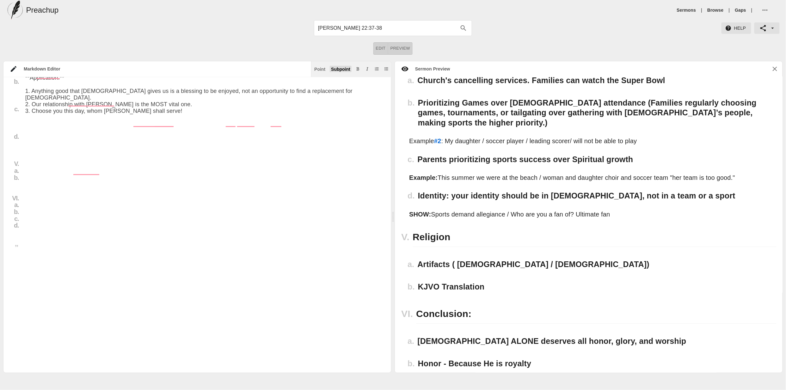
click at [343, 71] on div "Subpoint" at bounding box center [340, 69] width 19 height 4
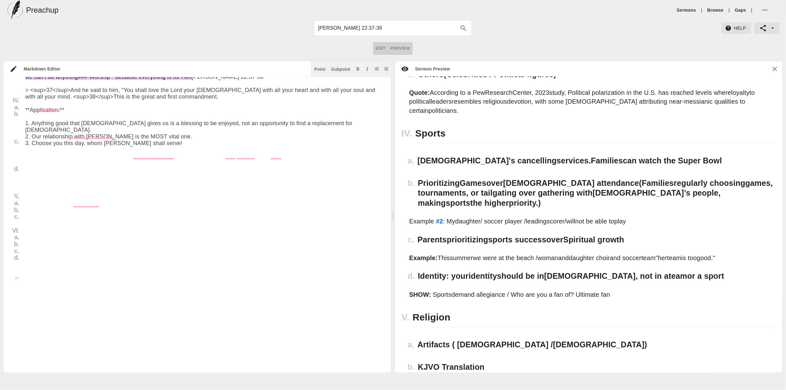
scroll to position [567, 0]
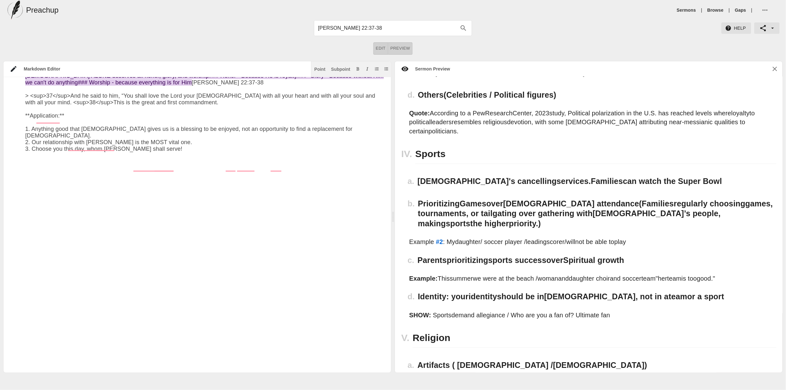
click at [51, 231] on textarea "To enrich screen reader interactions, please activate Accessibility in Grammarl…" at bounding box center [204, 61] width 358 height 575
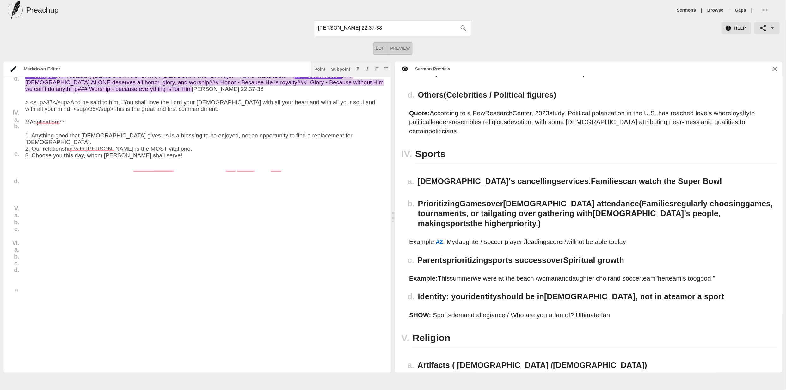
drag, startPoint x: 79, startPoint y: 233, endPoint x: 83, endPoint y: 230, distance: 4.3
click at [79, 233] on textarea "To enrich screen reader interactions, please activate Accessibility in Grammarl…" at bounding box center [204, 61] width 358 height 575
drag, startPoint x: 62, startPoint y: 214, endPoint x: 38, endPoint y: 215, distance: 23.7
click at [38, 215] on textarea "To enrich screen reader interactions, please activate Accessibility in Grammarl…" at bounding box center [204, 61] width 358 height 575
drag, startPoint x: 133, startPoint y: 213, endPoint x: 76, endPoint y: 214, distance: 56.9
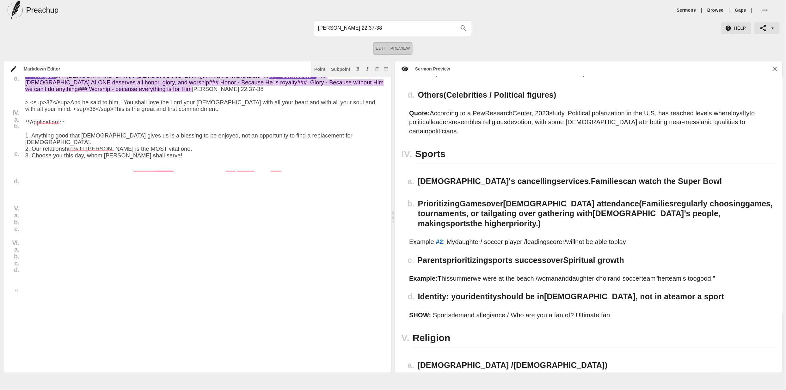
click at [75, 214] on textarea "To enrich screen reader interactions, please activate Accessibility in Grammarl…" at bounding box center [204, 61] width 358 height 575
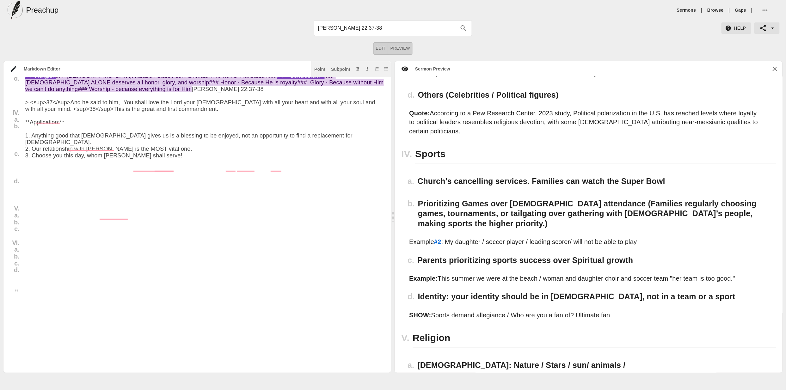
scroll to position [309, 2]
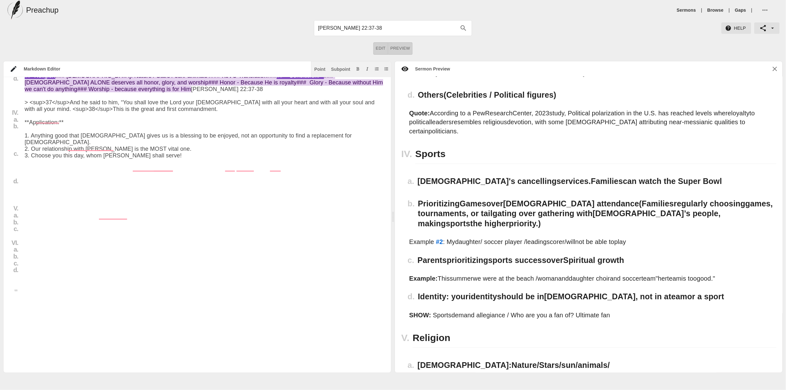
click at [127, 214] on textarea "To enrich screen reader interactions, please activate Accessibility in Grammarl…" at bounding box center [204, 61] width 358 height 575
click at [176, 215] on textarea "To enrich screen reader interactions, please activate Accessibility in Grammarl…" at bounding box center [204, 61] width 358 height 575
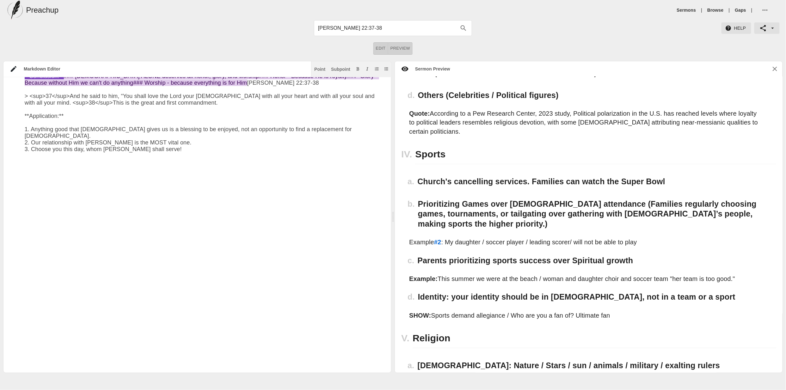
scroll to position [309, 2]
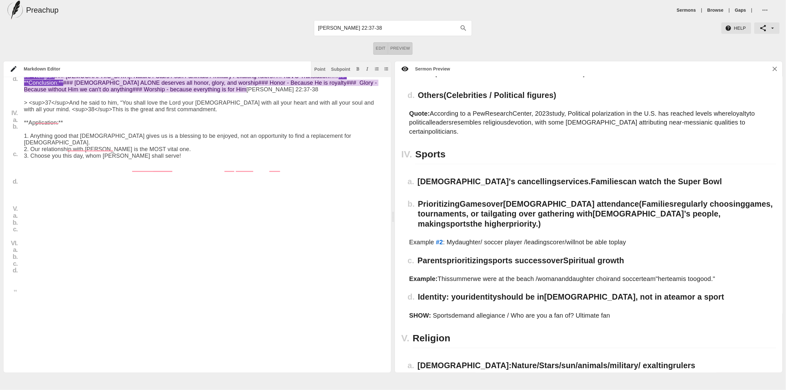
click at [251, 215] on textarea "To enrich screen reader interactions, please activate Accessibility in Grammarl…" at bounding box center [203, 61] width 358 height 575
drag, startPoint x: 91, startPoint y: 224, endPoint x: 48, endPoint y: 222, distance: 43.7
click at [35, 222] on textarea "To enrich screen reader interactions, please activate Accessibility in Grammarl…" at bounding box center [203, 61] width 358 height 575
click at [98, 231] on textarea "To enrich screen reader interactions, please activate Accessibility in Grammarl…" at bounding box center [203, 61] width 358 height 575
paste textarea "KJVO Translation"
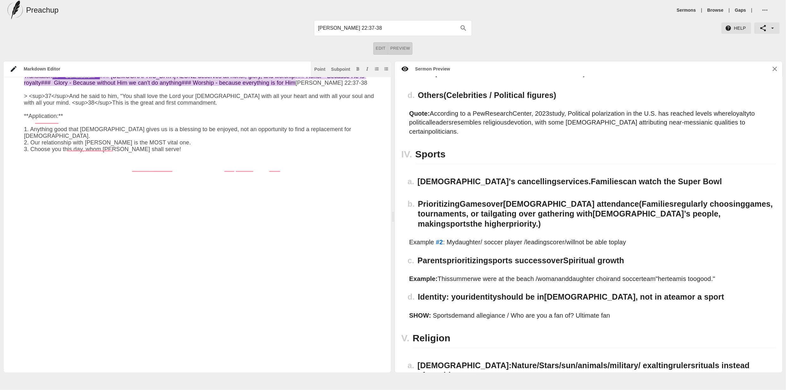
click at [80, 223] on textarea "To enrich screen reader interactions, please activate Accessibility in Grammarl…" at bounding box center [203, 61] width 358 height 575
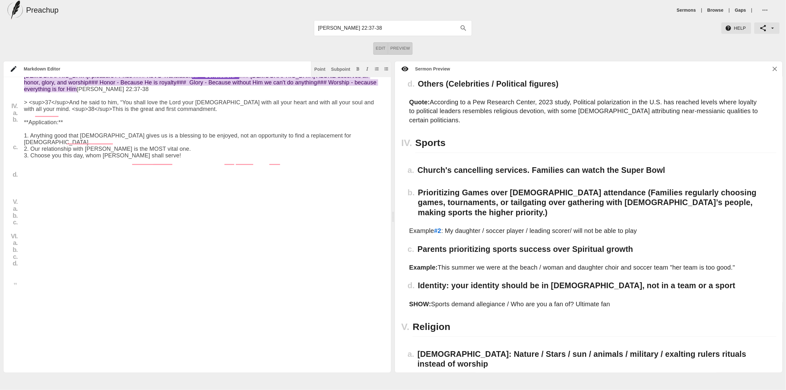
scroll to position [575, 0]
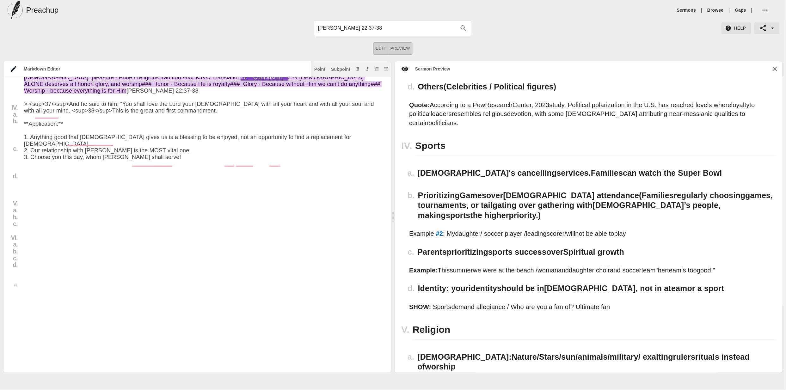
click at [195, 218] on textarea "To enrich screen reader interactions, please activate Accessibility in Grammarl…" at bounding box center [203, 59] width 358 height 581
drag, startPoint x: 263, startPoint y: 229, endPoint x: 228, endPoint y: 229, distance: 34.8
click at [257, 229] on textarea "To enrich screen reader interactions, please activate Accessibility in Grammarl…" at bounding box center [203, 59] width 358 height 581
click at [103, 224] on textarea "To enrich screen reader interactions, please activate Accessibility in Grammarl…" at bounding box center [203, 59] width 358 height 581
click at [240, 216] on textarea "To enrich screen reader interactions, please activate Accessibility in Grammarl…" at bounding box center [203, 59] width 358 height 581
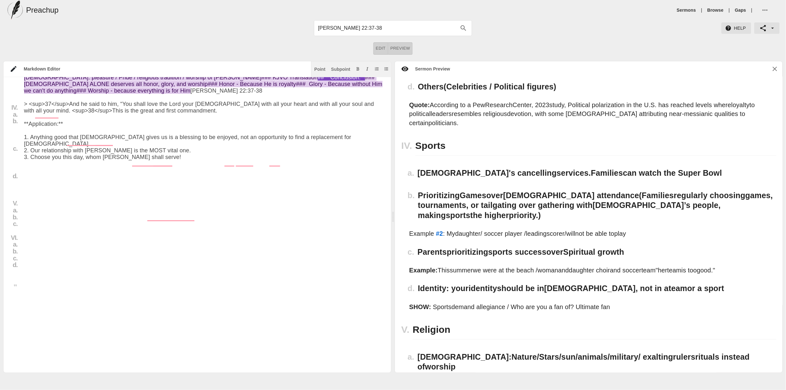
click at [35, 223] on textarea "To enrich screen reader interactions, please activate Accessibility in Grammarl…" at bounding box center [203, 59] width 358 height 581
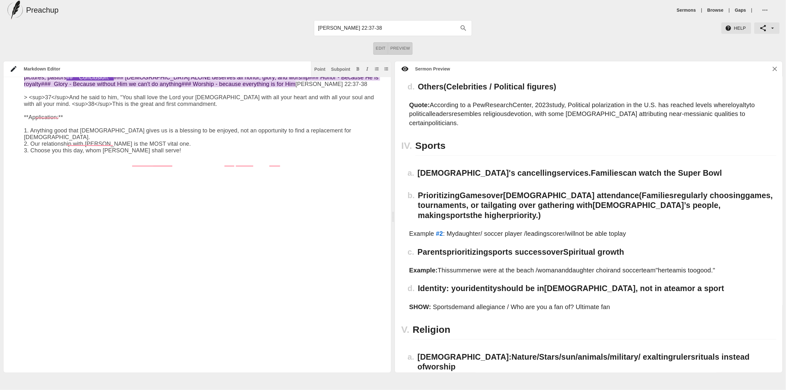
scroll to position [571, 0]
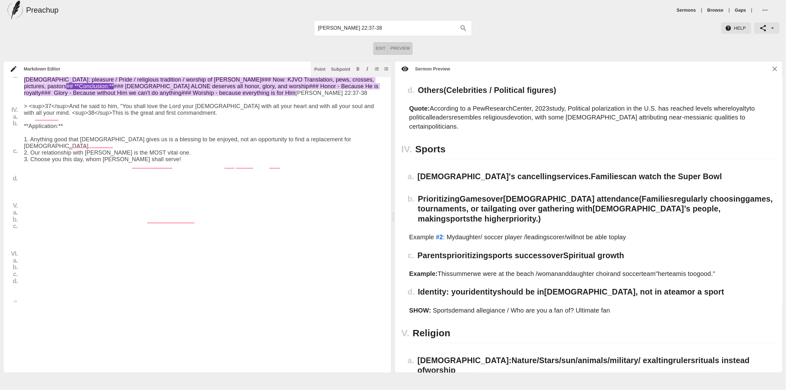
click at [295, 210] on textarea "To enrich screen reader interactions, please activate Accessibility in Grammarl…" at bounding box center [203, 65] width 358 height 589
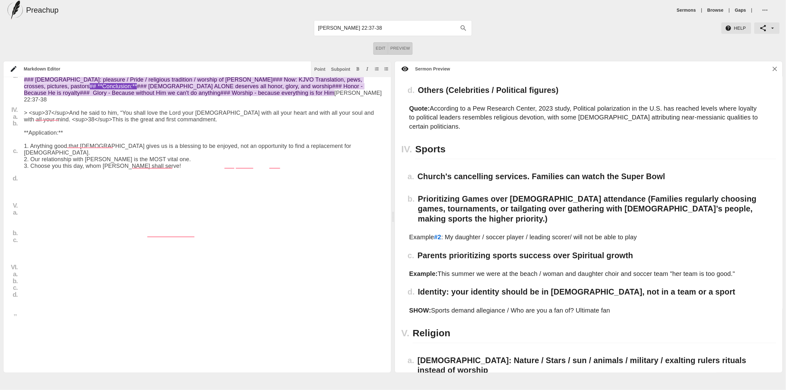
click at [64, 223] on textarea "To enrich screen reader interactions, please activate Accessibility in Grammarl…" at bounding box center [203, 72] width 358 height 602
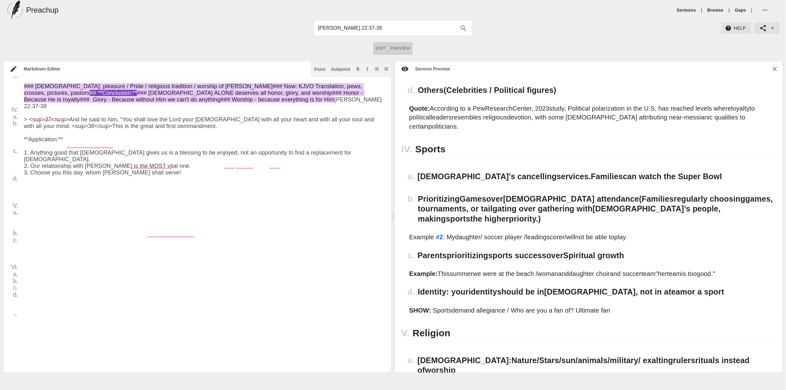
click at [66, 220] on textarea "To enrich screen reader interactions, please activate Accessibility in Grammarl…" at bounding box center [203, 72] width 358 height 602
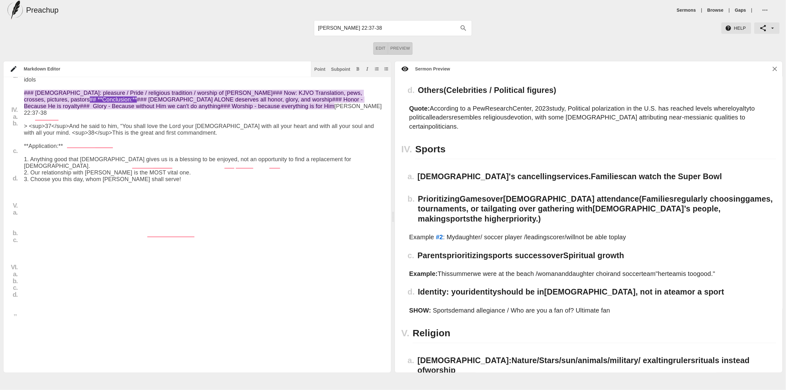
click at [228, 233] on textarea "To enrich screen reader interactions, please activate Accessibility in Grammarl…" at bounding box center [203, 72] width 358 height 602
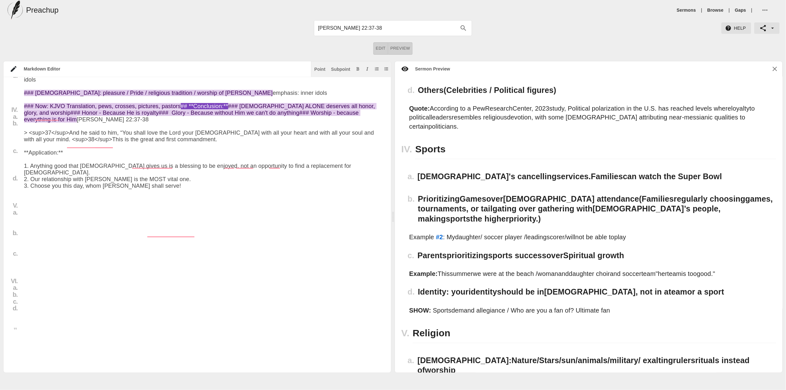
drag, startPoint x: 25, startPoint y: 241, endPoint x: 35, endPoint y: 240, distance: 10.1
click at [25, 241] on textarea "To enrich screen reader interactions, please activate Accessibility in Grammarl…" at bounding box center [203, 79] width 358 height 616
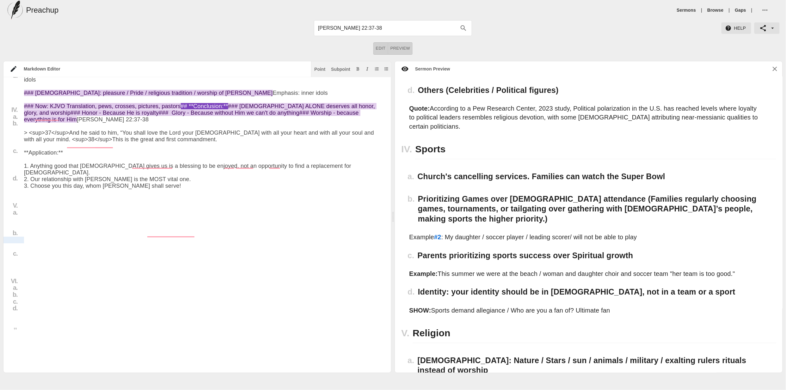
drag, startPoint x: 49, startPoint y: 240, endPoint x: 11, endPoint y: 241, distance: 38.0
click at [11, 241] on div "Title I. a. b. c. II. a. b. c. III. a. b. c. d. IV. a. b. c. d. V. a. b. c. VI.…" at bounding box center [191, 79] width 381 height 616
drag, startPoint x: 48, startPoint y: 219, endPoint x: 14, endPoint y: 221, distance: 34.2
click at [14, 221] on div "Title I. a. b. c. II. a. b. c. III. a. b. c. d. IV. a. b. c. d. V. a. b. c. VI.…" at bounding box center [191, 79] width 381 height 616
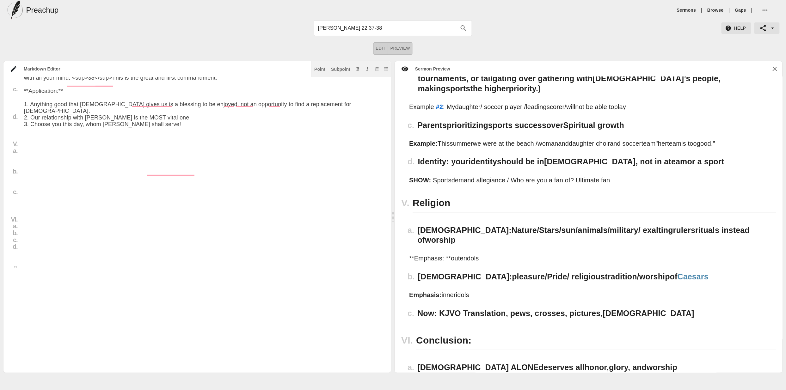
scroll to position [661, 0]
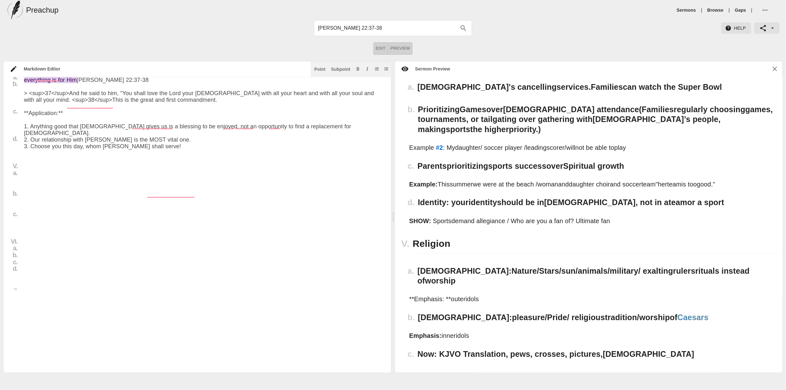
drag, startPoint x: 56, startPoint y: 178, endPoint x: 153, endPoint y: 194, distance: 99.1
click at [56, 178] on textarea "To enrich screen reader interactions, please activate Accessibility in Grammarl…" at bounding box center [203, 40] width 358 height 616
click at [58, 179] on textarea "To enrich screen reader interactions, please activate Accessibility in Grammarl…" at bounding box center [203, 40] width 358 height 616
drag, startPoint x: 59, startPoint y: 179, endPoint x: 55, endPoint y: 180, distance: 4.3
click at [55, 180] on textarea "To enrich screen reader interactions, please activate Accessibility in Grammarl…" at bounding box center [203, 40] width 358 height 616
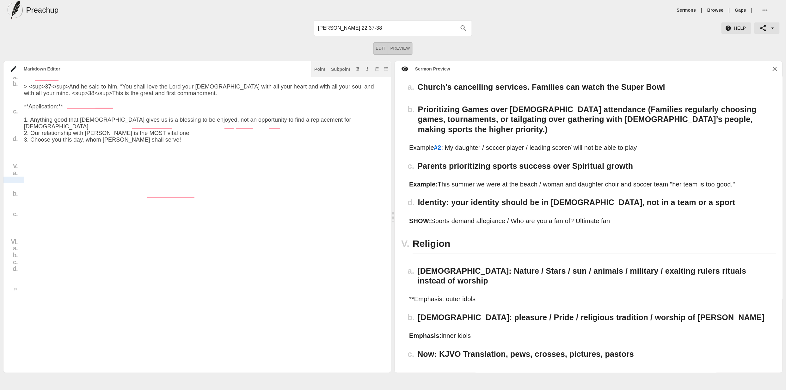
click at [9, 179] on div "Title I. a. b. c. II. a. b. c. III. a. b. c. d. IV. a. b. c. d. V. a. b. c. VI.…" at bounding box center [191, 40] width 381 height 616
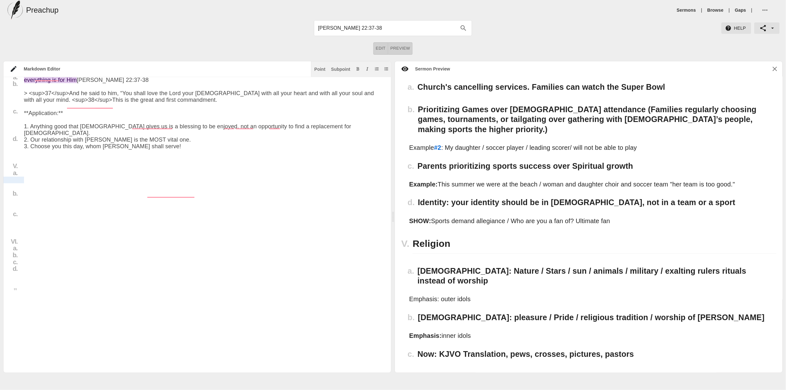
drag, startPoint x: 51, startPoint y: 179, endPoint x: 17, endPoint y: 177, distance: 33.9
click at [7, 178] on div "Title I. a. b. c. II. a. b. c. III. a. b. c. d. IV. a. b. c. d. V. a. b. c. VI.…" at bounding box center [191, 40] width 381 height 616
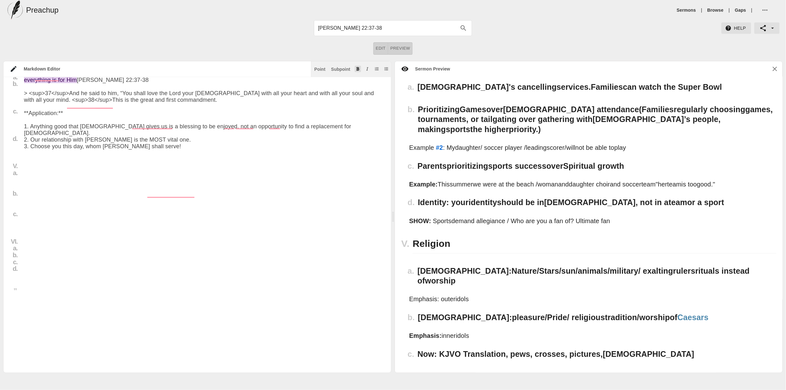
click at [360, 70] on button "Add bold text" at bounding box center [358, 69] width 6 height 6
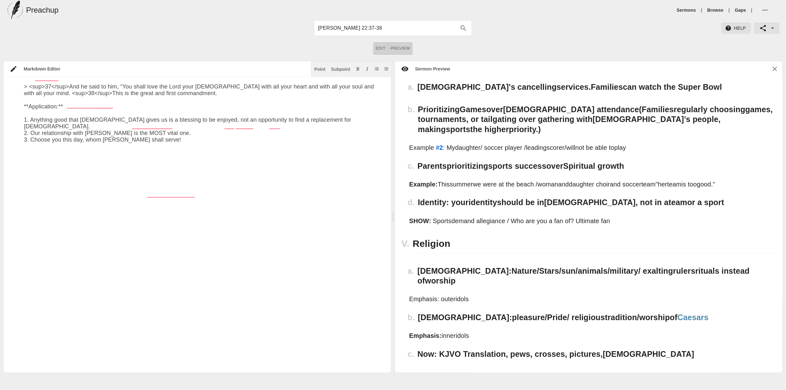
click at [264, 217] on textarea "To enrich screen reader interactions, please activate Accessibility in Grammarl…" at bounding box center [203, 40] width 358 height 616
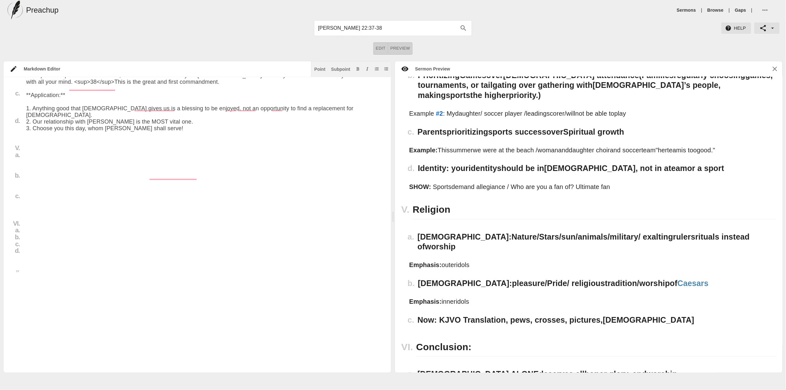
scroll to position [691, 0]
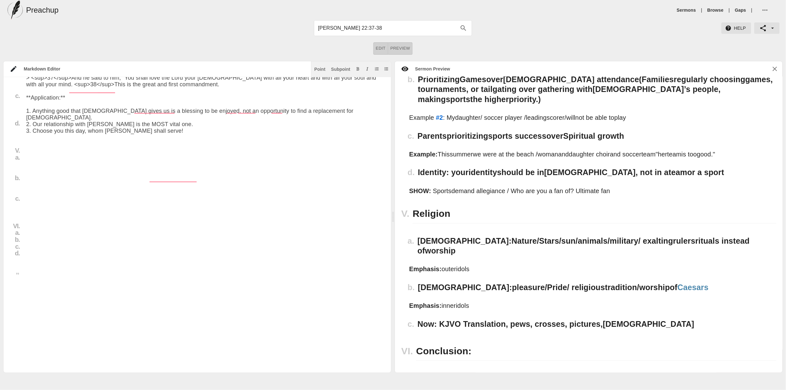
click at [75, 207] on textarea "To enrich screen reader interactions, please activate Accessibility in Grammarl…" at bounding box center [205, 24] width 358 height 616
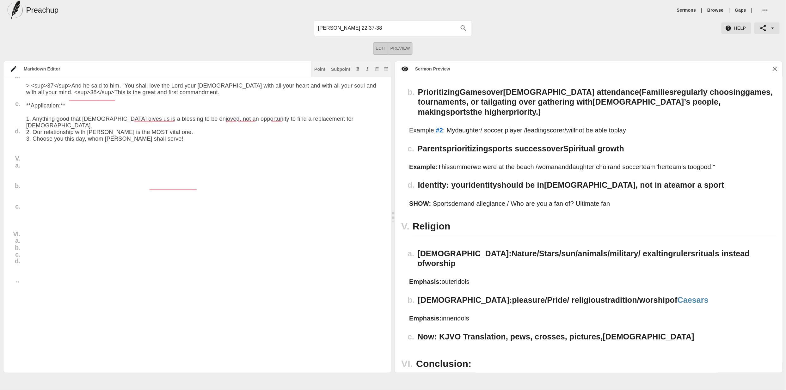
scroll to position [359, 2]
click at [102, 222] on textarea "To enrich screen reader interactions, please activate Accessibility in Grammarl…" at bounding box center [203, 32] width 358 height 616
paste textarea "Jesus is rebuking the Pharisees and scribes for elevating human traditions abov…"
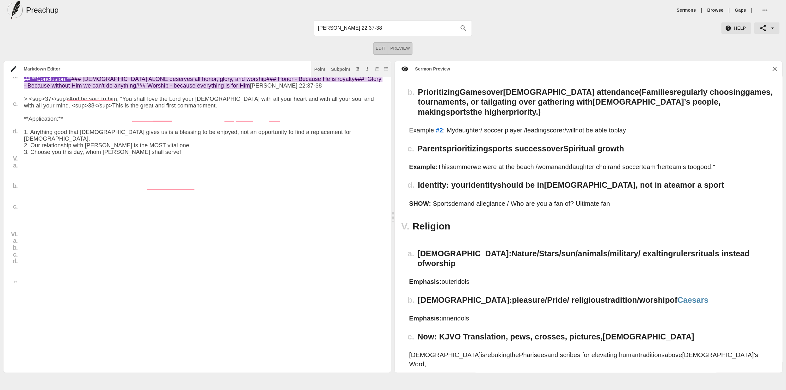
click at [24, 217] on textarea "To enrich screen reader interactions, please activate Accessibility in Grammarl…" at bounding box center [203, 34] width 358 height 621
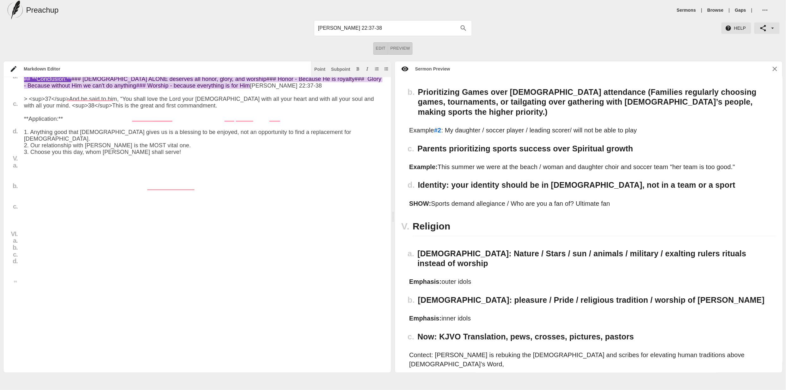
click at [41, 218] on textarea "To enrich screen reader interactions, please activate Accessibility in Grammarl…" at bounding box center [203, 34] width 358 height 621
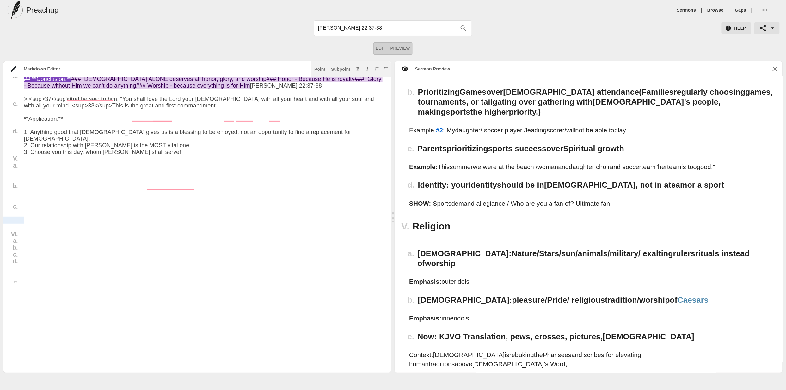
drag, startPoint x: 44, startPoint y: 218, endPoint x: 8, endPoint y: 219, distance: 35.7
click at [9, 219] on div "Title I. a. b. c. II. a. b. c. III. a. b. c. d. IV. a. b. c. d. V. a. b. c. VI.…" at bounding box center [191, 34] width 381 height 621
drag, startPoint x: 360, startPoint y: 66, endPoint x: 356, endPoint y: 106, distance: 40.6
click at [360, 67] on icon "Add bold text" at bounding box center [358, 69] width 4 height 4
drag, startPoint x: 187, startPoint y: 211, endPoint x: 207, endPoint y: 211, distance: 19.3
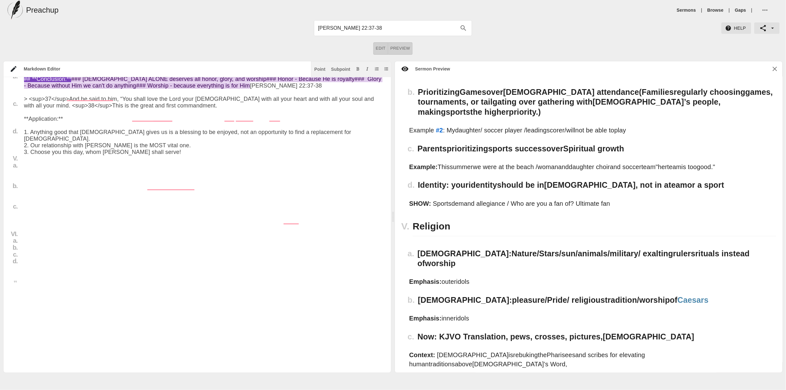
click at [189, 211] on textarea "To enrich screen reader interactions, please activate Accessibility in Grammarl…" at bounding box center [203, 34] width 358 height 621
click at [214, 206] on textarea "To enrich screen reader interactions, please activate Accessibility in Grammarl…" at bounding box center [203, 34] width 358 height 621
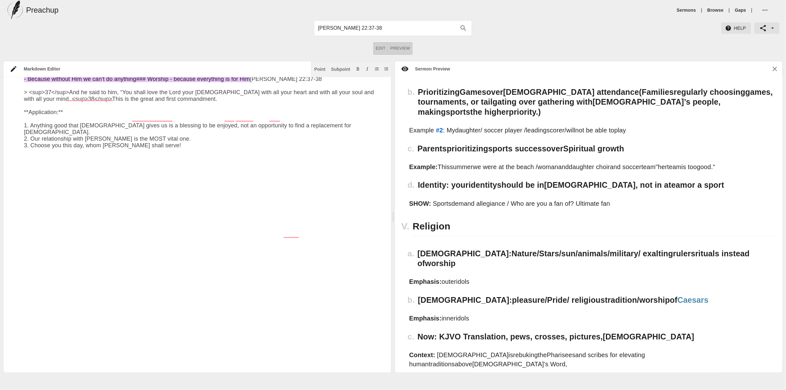
paste textarea "Mark 7:8"
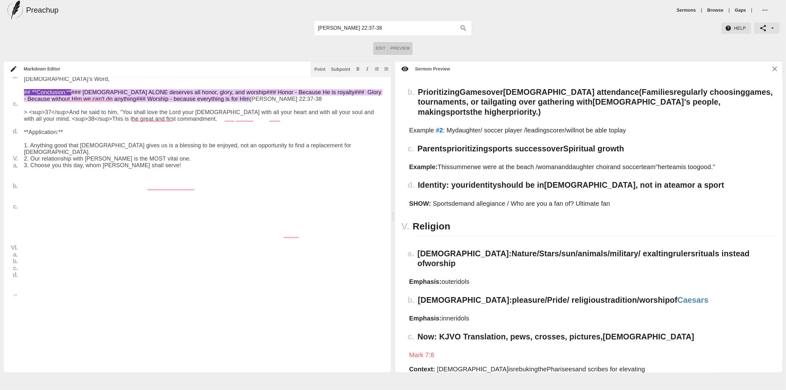
drag, startPoint x: 160, startPoint y: 206, endPoint x: 138, endPoint y: 208, distance: 22.2
click at [138, 208] on textarea "To enrich screen reader interactions, please activate Accessibility in Grammarl…" at bounding box center [203, 41] width 358 height 634
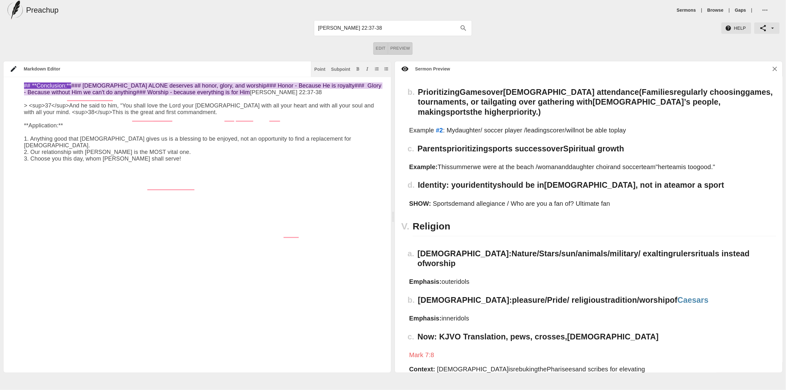
paste textarea "pictures,"
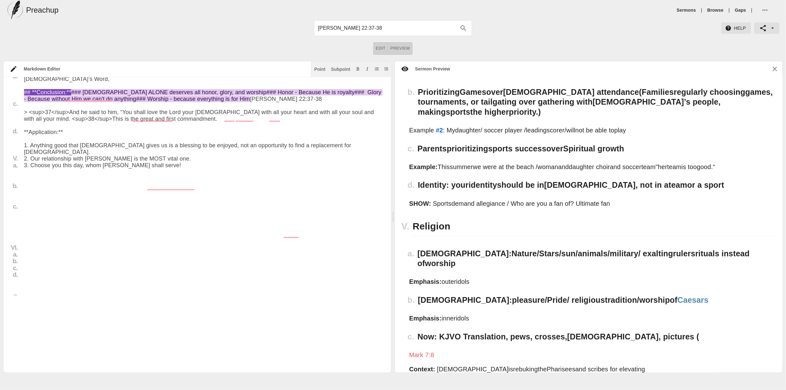
click at [38, 219] on textarea "To enrich screen reader interactions, please activate Accessibility in Grammarl…" at bounding box center [203, 41] width 358 height 634
click at [59, 219] on textarea "To enrich screen reader interactions, please activate Accessibility in Grammarl…" at bounding box center [203, 41] width 358 height 634
drag, startPoint x: 38, startPoint y: 220, endPoint x: 43, endPoint y: 220, distance: 5.4
click at [39, 220] on textarea "To enrich screen reader interactions, please activate Accessibility in Grammarl…" at bounding box center [203, 41] width 358 height 634
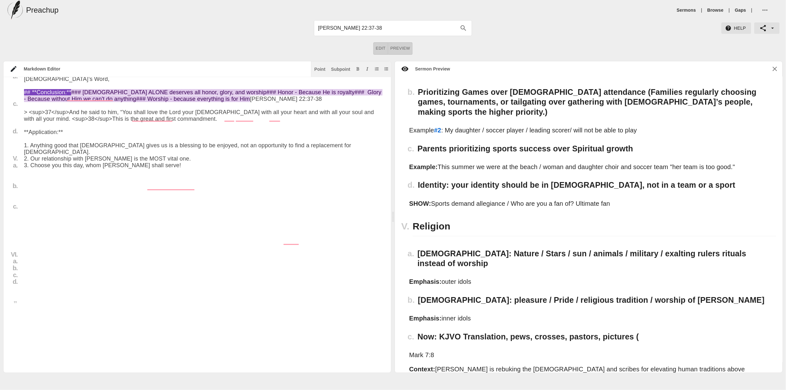
click at [40, 225] on textarea "To enrich screen reader interactions, please activate Accessibility in Grammarl…" at bounding box center [203, 42] width 358 height 636
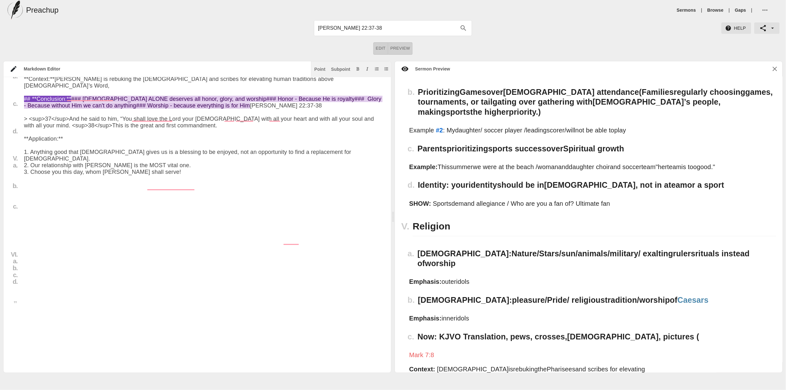
click at [40, 219] on textarea "To enrich screen reader interactions, please activate Accessibility in Grammarl…" at bounding box center [203, 44] width 358 height 641
click at [38, 217] on textarea "To enrich screen reader interactions, please activate Accessibility in Grammarl…" at bounding box center [203, 44] width 358 height 641
click at [58, 218] on textarea "To enrich screen reader interactions, please activate Accessibility in Grammarl…" at bounding box center [203, 44] width 358 height 641
click at [51, 218] on textarea "To enrich screen reader interactions, please activate Accessibility in Grammarl…" at bounding box center [203, 44] width 358 height 641
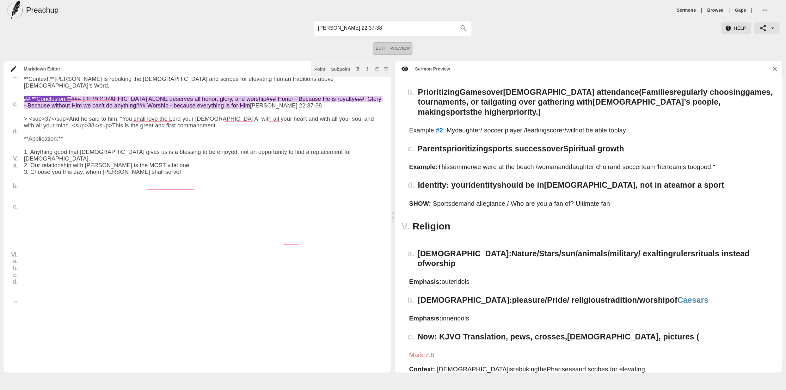
click at [51, 218] on textarea "To enrich screen reader interactions, please activate Accessibility in Grammarl…" at bounding box center [203, 44] width 358 height 641
click at [191, 207] on textarea "To enrich screen reader interactions, please activate Accessibility in Grammarl…" at bounding box center [203, 44] width 358 height 641
click at [195, 204] on textarea "To enrich screen reader interactions, please activate Accessibility in Grammarl…" at bounding box center [203, 44] width 358 height 641
click at [54, 244] on textarea "To enrich screen reader interactions, please activate Accessibility in Grammarl…" at bounding box center [203, 49] width 358 height 650
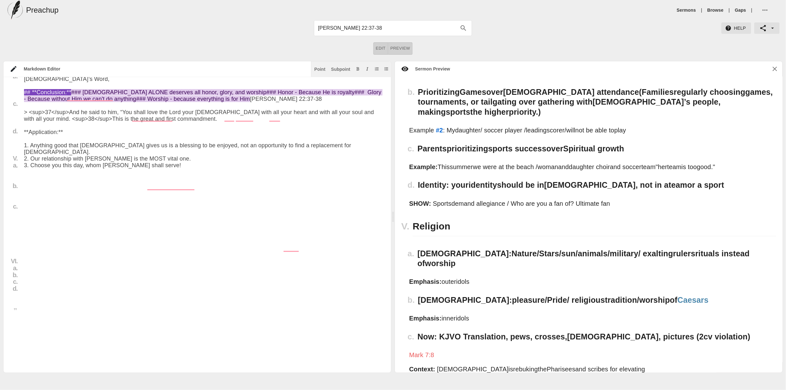
click at [65, 221] on textarea "To enrich screen reader interactions, please activate Accessibility in Grammarl…" at bounding box center [203, 45] width 358 height 643
drag, startPoint x: 60, startPoint y: 231, endPoint x: 13, endPoint y: 233, distance: 47.7
click at [13, 233] on div "Title I. a. b. c. II. a. b. c. III. a. b. c. d. IV. a. b. c. d. V. a. b. c. VI.…" at bounding box center [191, 45] width 381 height 643
click at [54, 232] on textarea "To enrich screen reader interactions, please activate Accessibility in Grammarl…" at bounding box center [203, 45] width 358 height 643
click at [43, 235] on textarea "To enrich screen reader interactions, please activate Accessibility in Grammarl…" at bounding box center [203, 45] width 358 height 643
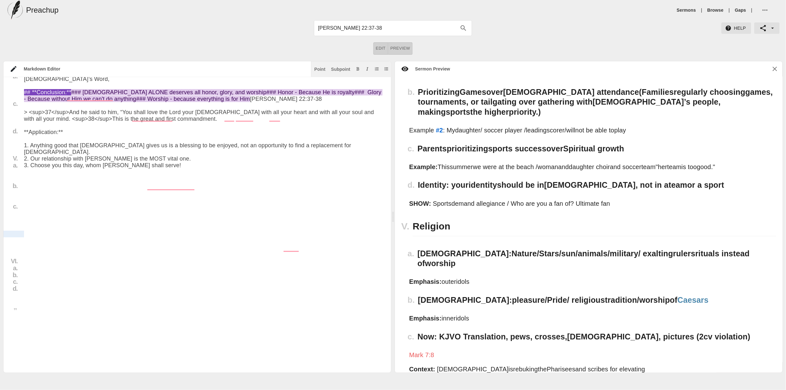
scroll to position [359, 0]
drag, startPoint x: 72, startPoint y: 233, endPoint x: 5, endPoint y: 231, distance: 67.6
click at [3, 232] on div "Markdown Editor Point Subpoint Title I. a. b. c. II. a. b. c. III. a. b. c. d. …" at bounding box center [393, 217] width 786 height 312
paste textarea "“You leave the commandment of [DEMOGRAPHIC_DATA] and hold to the tradition of m…"
click at [54, 224] on textarea "To enrich screen reader interactions, please activate Accessibility in Grammarl…" at bounding box center [205, 45] width 358 height 643
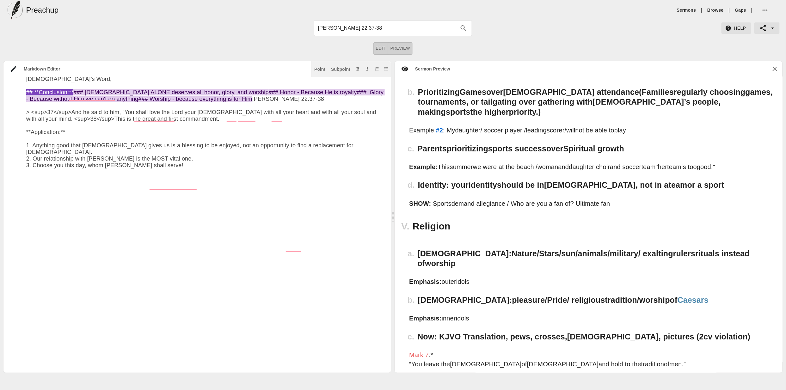
click at [106, 228] on textarea "To enrich screen reader interactions, please activate Accessibility in Grammarl…" at bounding box center [205, 45] width 358 height 643
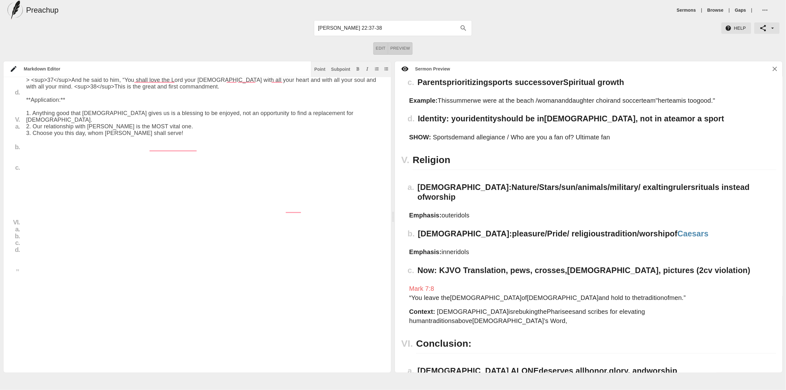
scroll to position [735, 0]
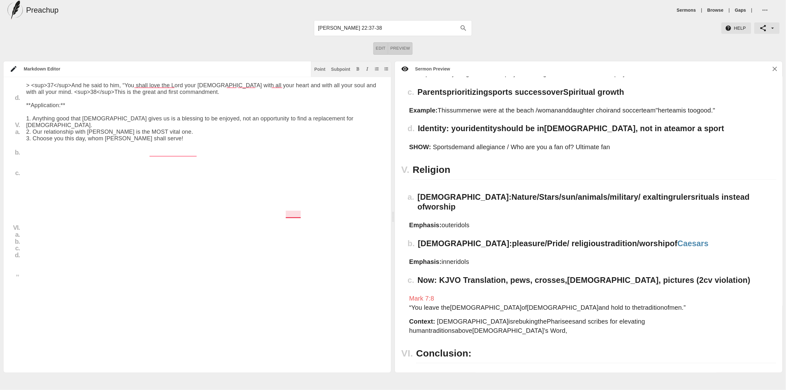
click at [300, 214] on textarea "To enrich screen reader interactions, please activate Accessibility in Grammarl…" at bounding box center [205, 12] width 358 height 643
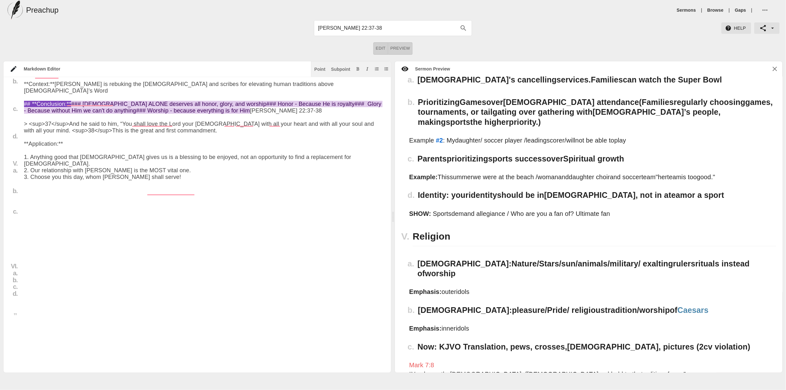
scroll to position [354, 2]
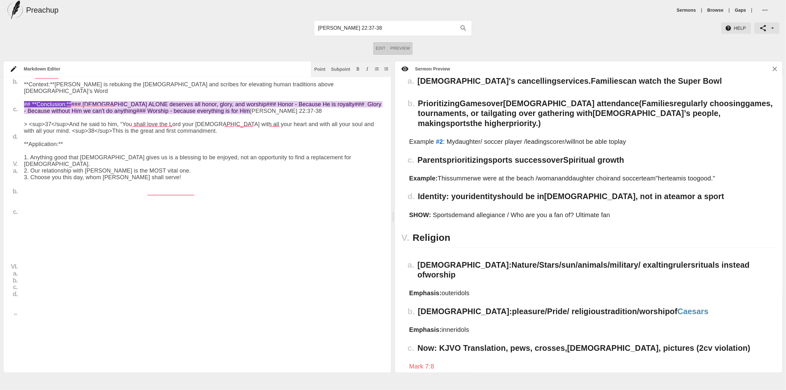
click at [313, 246] on textarea "To enrich screen reader interactions, please activate Accessibility in Grammarl…" at bounding box center [203, 51] width 358 height 643
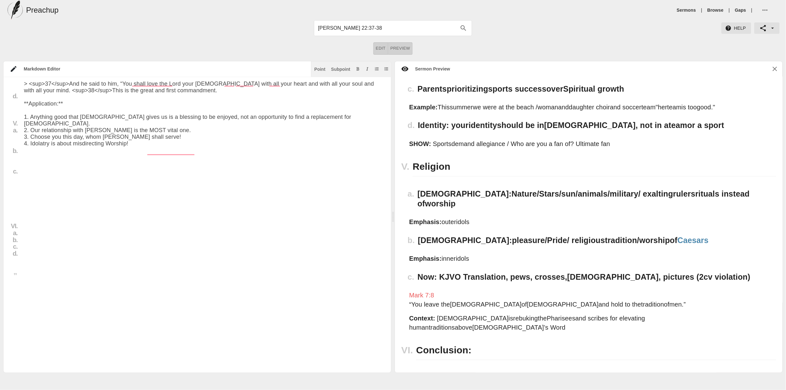
scroll to position [735, 0]
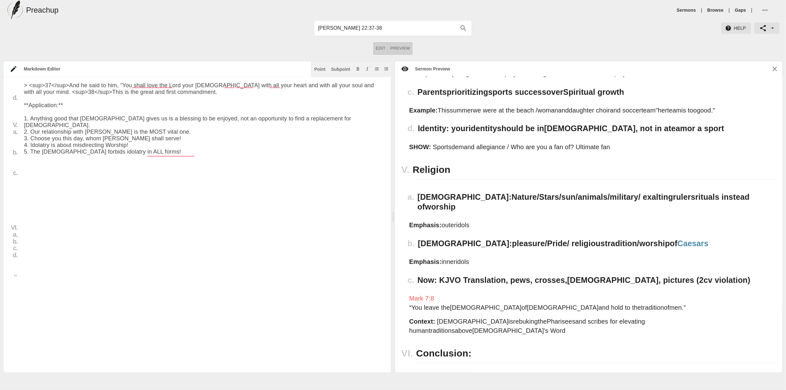
click at [76, 184] on textarea "To enrich screen reader interactions, please activate Accessibility in Grammarl…" at bounding box center [203, 19] width 358 height 657
paste textarea "Exodus 20:3–6"
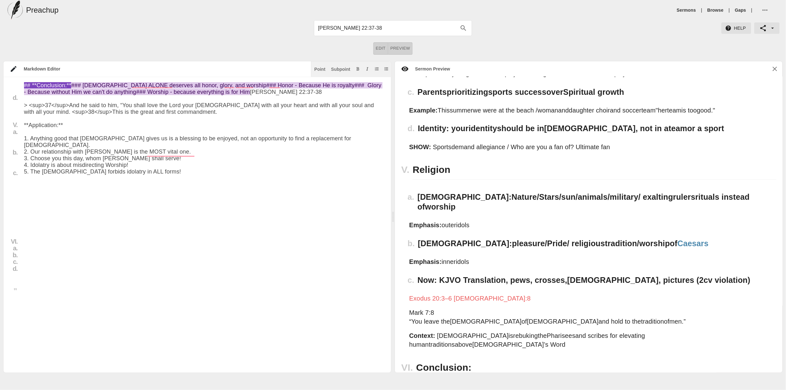
click at [83, 194] on textarea "To enrich screen reader interactions, please activate Accessibility in Grammarl…" at bounding box center [203, 28] width 358 height 674
click at [82, 181] on textarea "To enrich screen reader interactions, please activate Accessibility in Grammarl…" at bounding box center [203, 28] width 358 height 674
click at [77, 185] on textarea "To enrich screen reader interactions, please activate Accessibility in Grammarl…" at bounding box center [203, 28] width 358 height 674
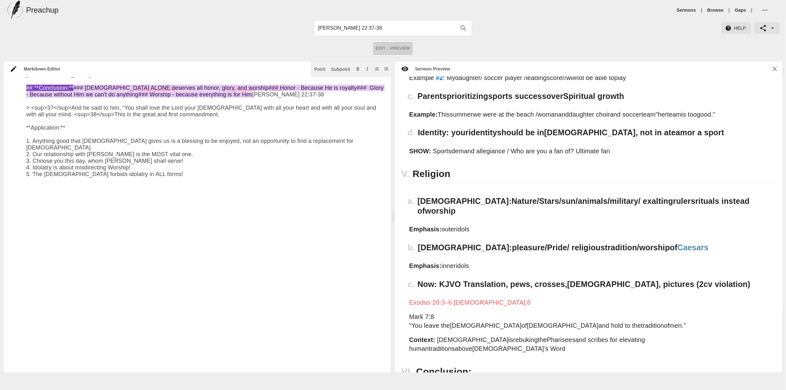
drag, startPoint x: 56, startPoint y: 188, endPoint x: 49, endPoint y: 202, distance: 15.4
click at [56, 188] on textarea "To enrich screen reader interactions, please activate Accessibility in Grammarl…" at bounding box center [205, 30] width 358 height 674
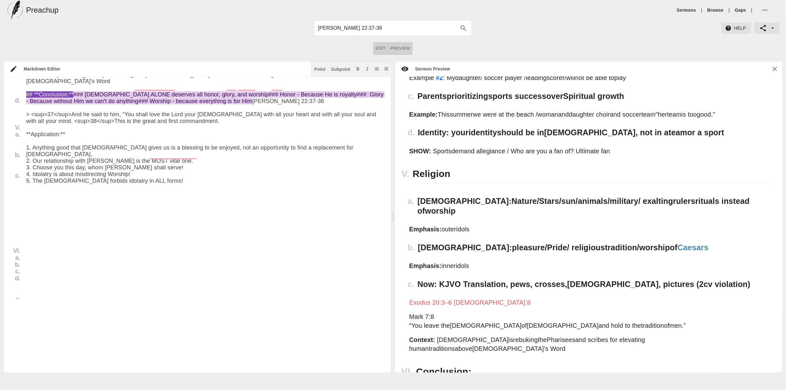
click at [59, 198] on textarea "To enrich screen reader interactions, please activate Accessibility in Grammarl…" at bounding box center [205, 33] width 358 height 681
paste textarea "3 “You shall have no other gods before me. 4 You shall not make for yourself a …"
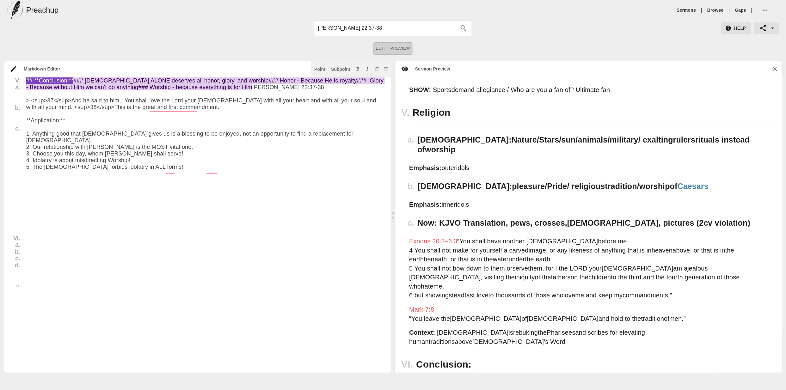
scroll to position [798, 0]
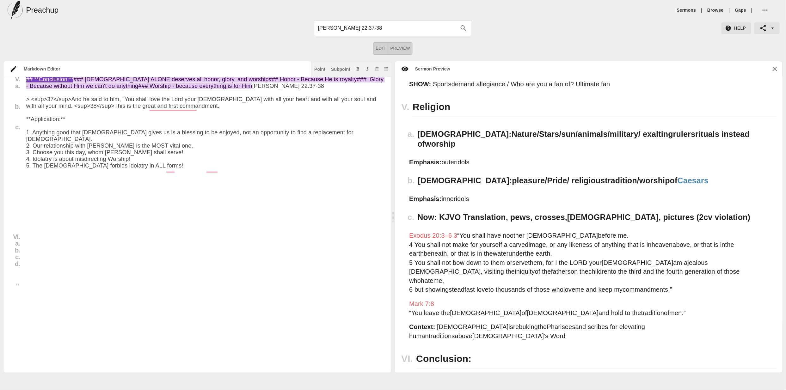
click at [73, 140] on textarea "To enrich screen reader interactions, please activate Accessibility in Grammarl…" at bounding box center [205, 2] width 358 height 714
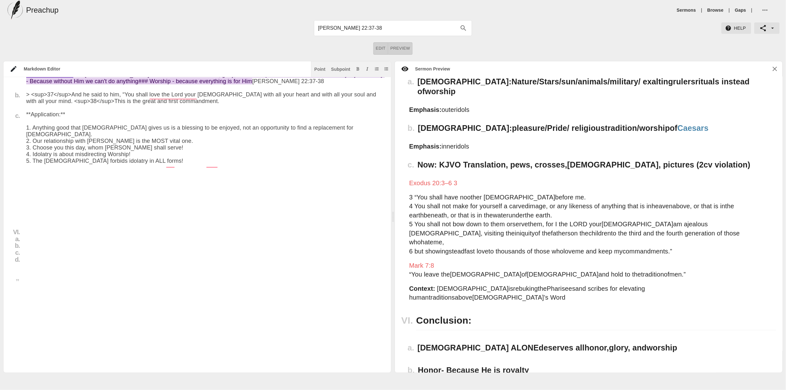
scroll to position [859, 0]
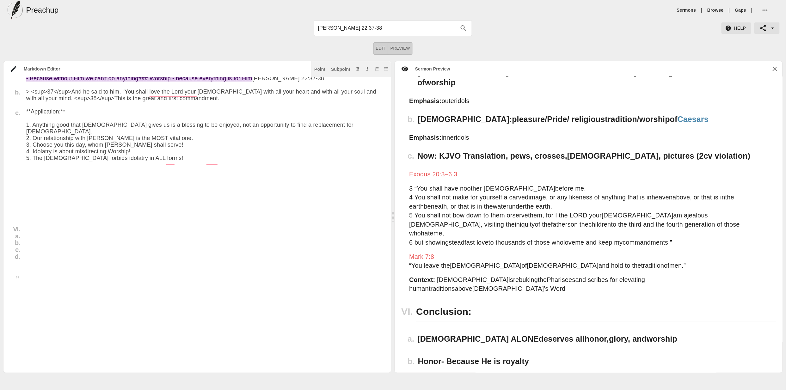
click at [336, 70] on div "Subpoint" at bounding box center [340, 69] width 19 height 4
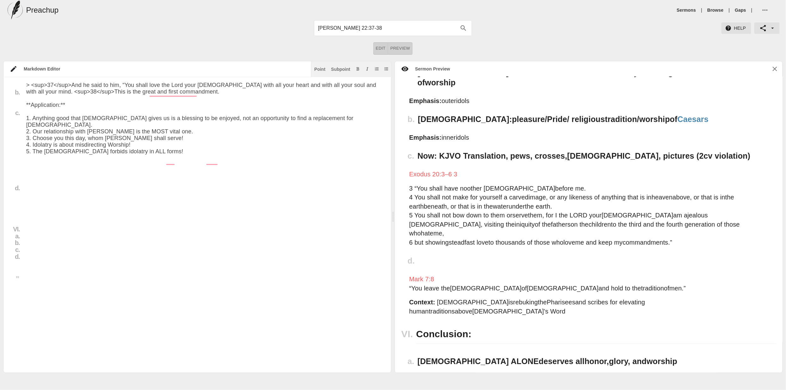
scroll to position [453, 0]
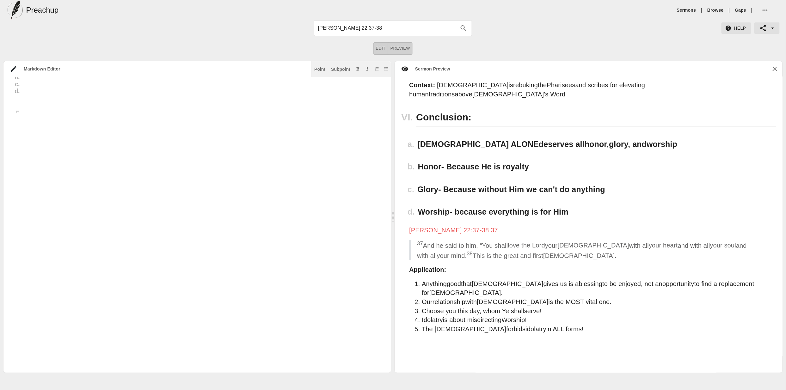
scroll to position [450, 0]
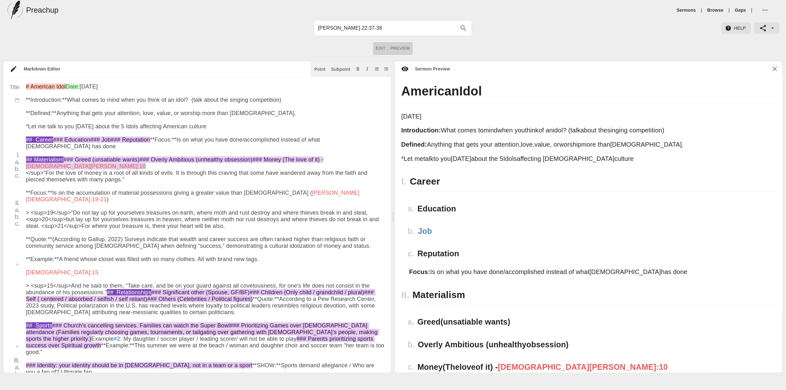
type textarea "# American Idol Date: Aug 25th 2025 **Introduction:** What comes to mind when y…"
